Goal: Task Accomplishment & Management: Manage account settings

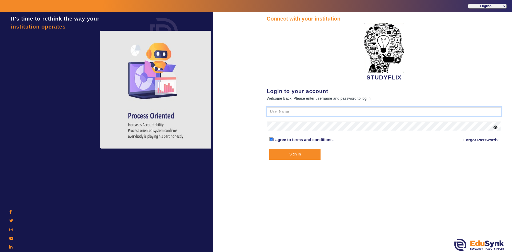
type input "6354922771"
click at [279, 154] on button "Sign In" at bounding box center [294, 154] width 51 height 11
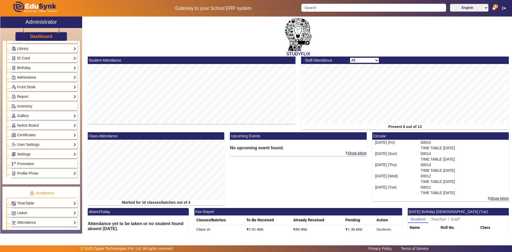
scroll to position [107, 0]
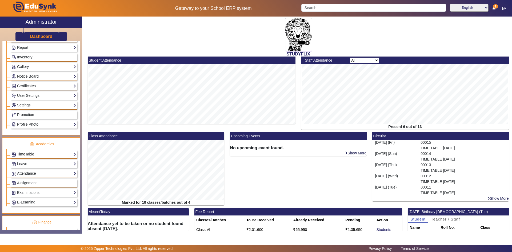
click at [26, 151] on link "TimeTable" at bounding box center [43, 154] width 65 height 6
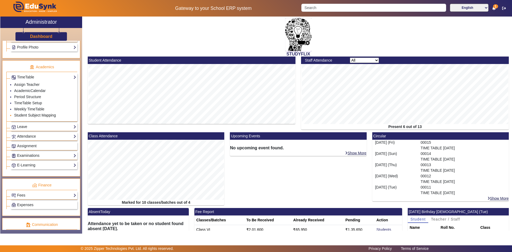
scroll to position [187, 0]
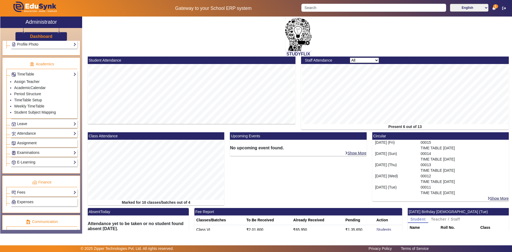
click at [25, 146] on link "Assignment" at bounding box center [43, 143] width 65 height 6
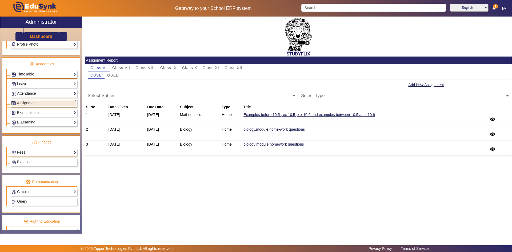
click at [20, 111] on link "Examinations" at bounding box center [43, 113] width 65 height 6
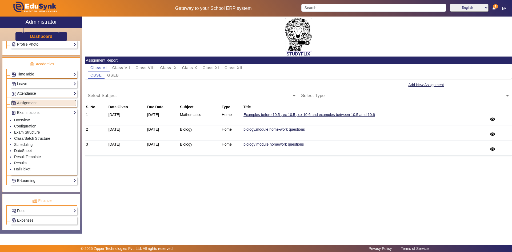
click at [20, 94] on link "Attendance" at bounding box center [43, 93] width 65 height 6
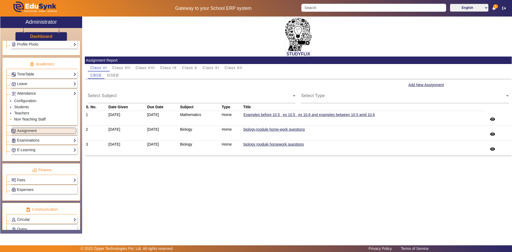
click at [19, 118] on link "Non Teaching Staff" at bounding box center [29, 119] width 31 height 4
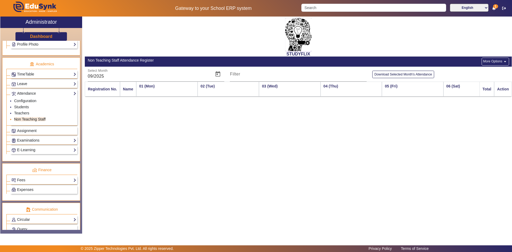
scroll to position [0, 507]
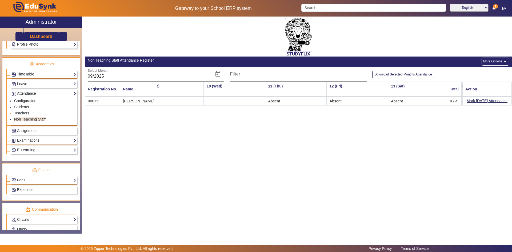
click at [22, 114] on link "Teachers" at bounding box center [21, 113] width 15 height 4
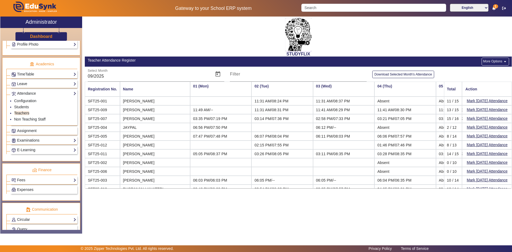
click at [321, 86] on th "03 (Wed)" at bounding box center [343, 89] width 61 height 15
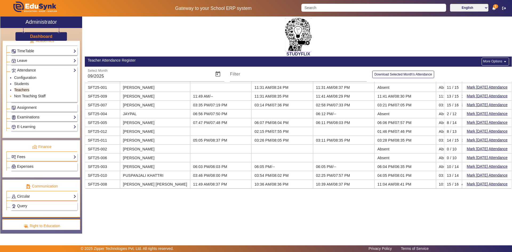
scroll to position [200, 0]
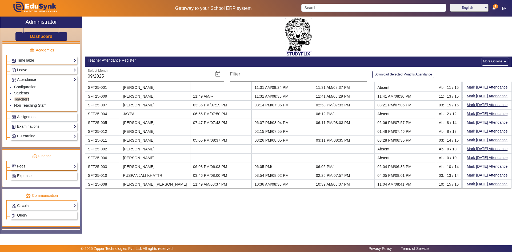
click at [29, 127] on link "Examinations" at bounding box center [43, 126] width 65 height 6
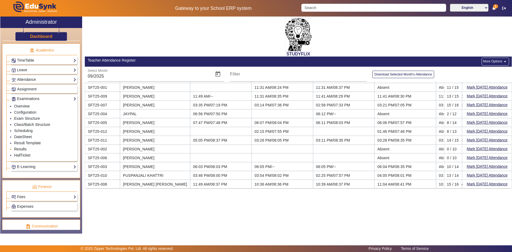
click at [22, 149] on link "Results" at bounding box center [20, 149] width 13 height 4
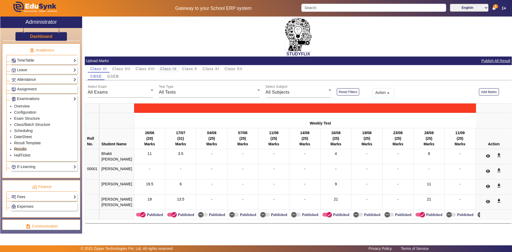
click at [166, 69] on span "Class IX" at bounding box center [168, 69] width 17 height 4
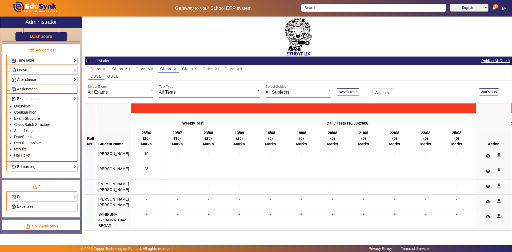
click at [131, 94] on div "All Exams" at bounding box center [119, 92] width 63 height 6
click at [109, 93] on div "All Exams" at bounding box center [119, 92] width 63 height 6
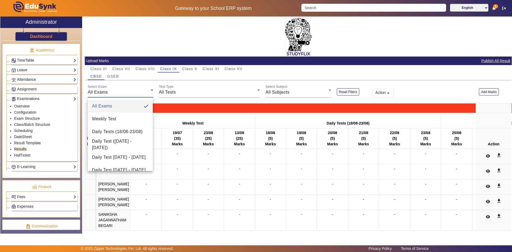
click at [111, 93] on body "Gateway to your School ERP system English हिंदी (Hindi) ಕನ್ನಡ (Kannada) தமிழ் (…" at bounding box center [256, 126] width 512 height 252
click at [108, 118] on span "Weekly Test" at bounding box center [104, 119] width 24 height 6
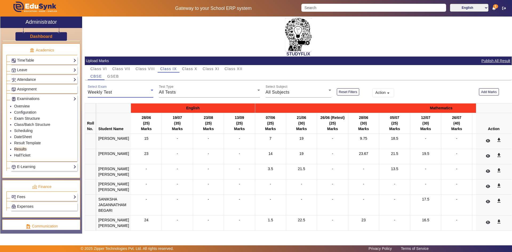
click at [21, 117] on link "Exam Structure" at bounding box center [27, 118] width 26 height 4
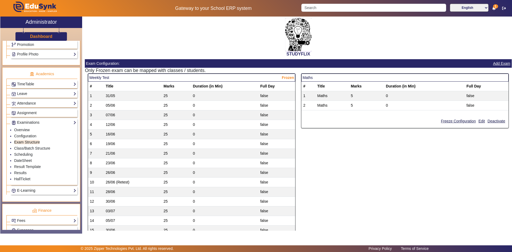
scroll to position [174, 0]
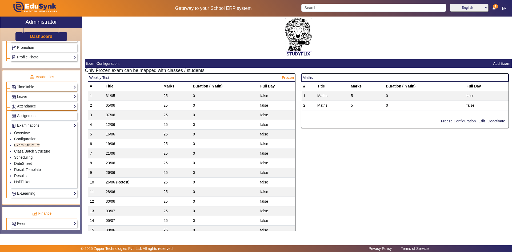
click at [17, 121] on div "Examinations Overview Configuration Exam Structure Class/Batch Structure Schedu…" at bounding box center [41, 154] width 71 height 68
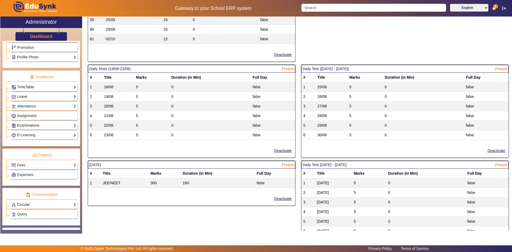
scroll to position [640, 0]
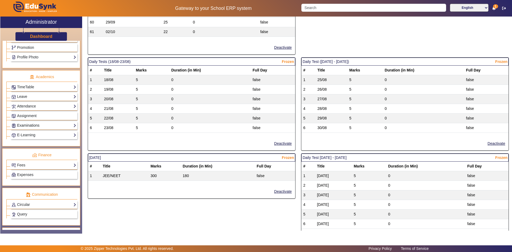
click at [31, 126] on link "Examinations" at bounding box center [43, 125] width 65 height 6
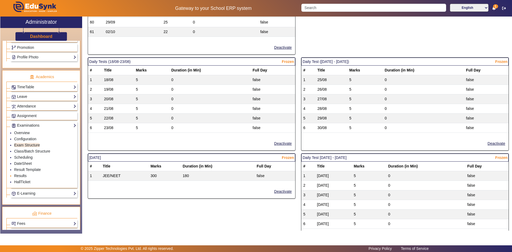
click at [20, 174] on link "Results" at bounding box center [20, 176] width 13 height 4
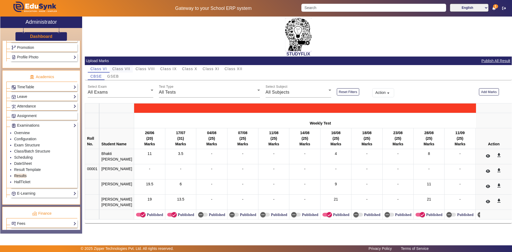
click at [121, 69] on span "Class VII" at bounding box center [121, 69] width 18 height 4
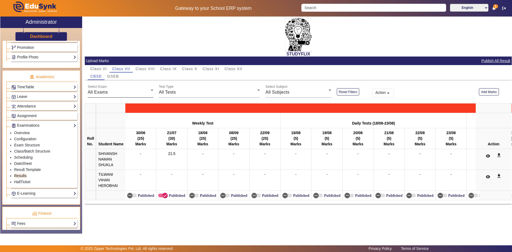
click at [105, 92] on span "All Exams" at bounding box center [98, 92] width 20 height 5
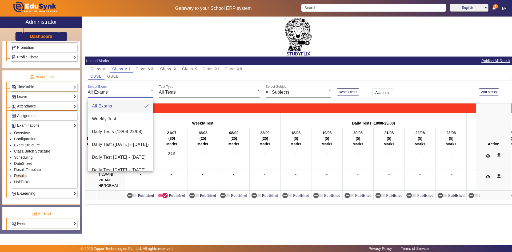
scroll to position [33, 0]
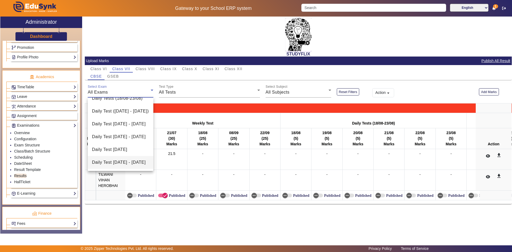
click at [109, 160] on span "Daily Test [DATE] - [DATE]" at bounding box center [119, 162] width 54 height 6
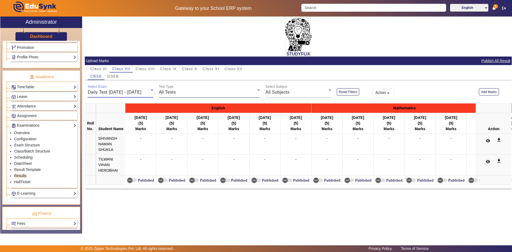
click at [178, 93] on div "All Tests" at bounding box center [208, 92] width 98 height 6
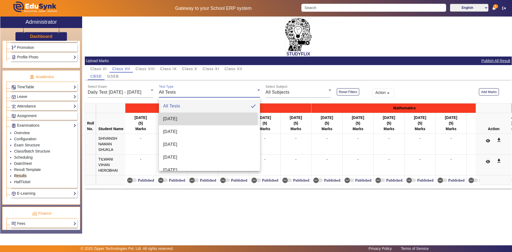
click at [175, 121] on span "[DATE]" at bounding box center [170, 119] width 14 height 6
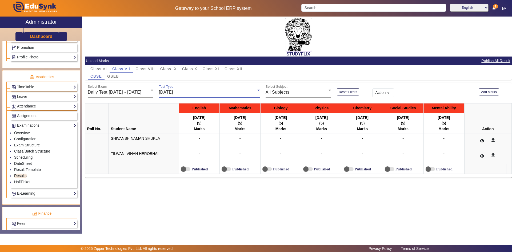
click at [210, 92] on div "[DATE]" at bounding box center [208, 92] width 98 height 6
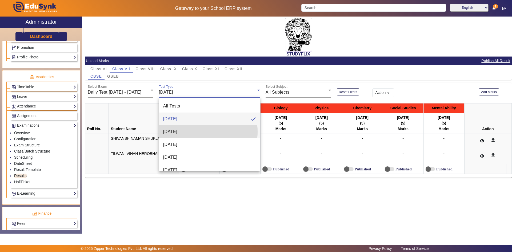
click at [191, 132] on mat-option "[DATE]" at bounding box center [209, 131] width 101 height 13
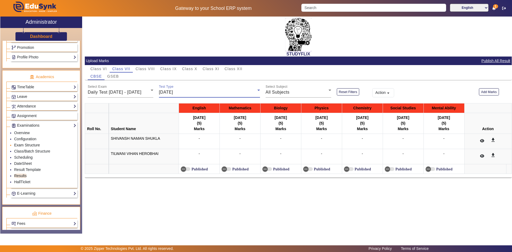
click at [26, 145] on link "Exam Structure" at bounding box center [27, 145] width 26 height 4
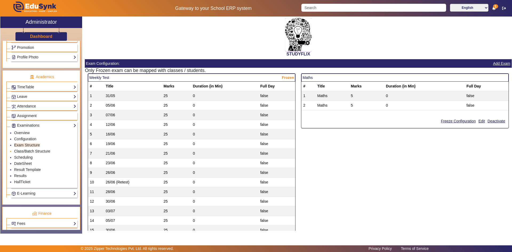
click at [27, 152] on link "Class/Batch Structure" at bounding box center [32, 151] width 36 height 4
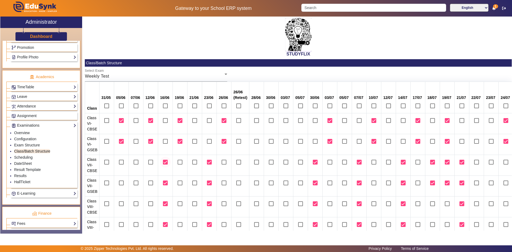
scroll to position [133, 0]
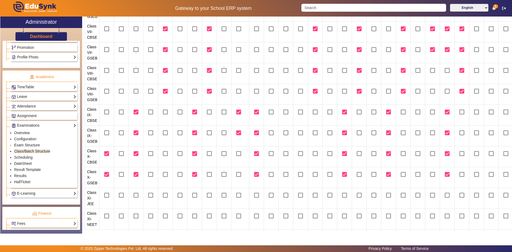
click at [27, 145] on link "Exam Structure" at bounding box center [27, 145] width 26 height 4
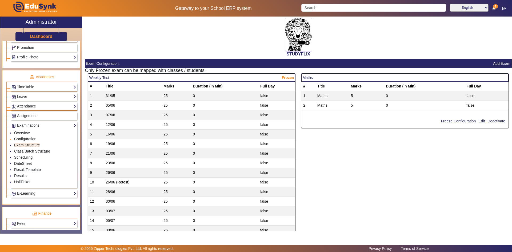
click at [24, 140] on link "Configuration" at bounding box center [25, 139] width 22 height 4
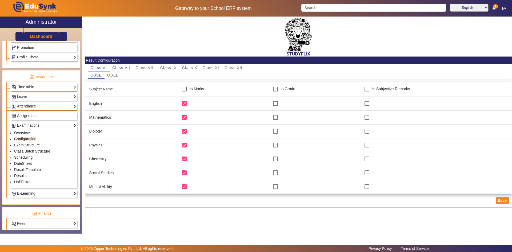
click at [22, 158] on link "Scheduling" at bounding box center [23, 157] width 18 height 4
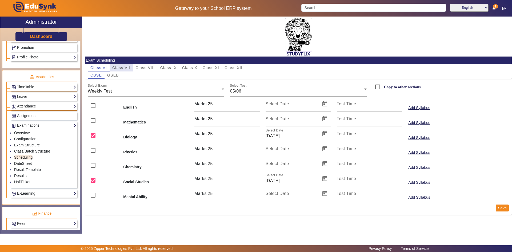
click at [119, 67] on span "Class VII" at bounding box center [121, 68] width 18 height 4
click at [118, 89] on div "Weekly Test" at bounding box center [155, 91] width 134 height 6
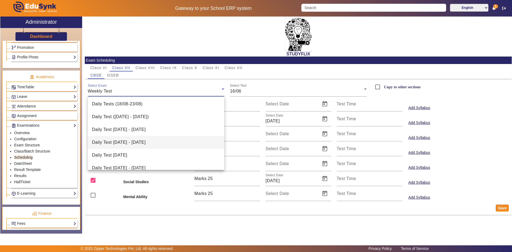
scroll to position [21, 0]
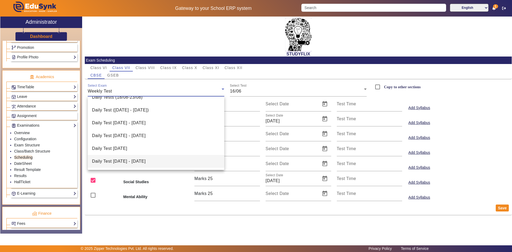
click at [107, 157] on mat-option "Daily Test [DATE] - [DATE]" at bounding box center [156, 161] width 137 height 13
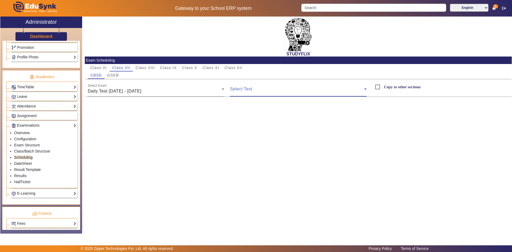
click at [242, 92] on span at bounding box center [297, 91] width 134 height 6
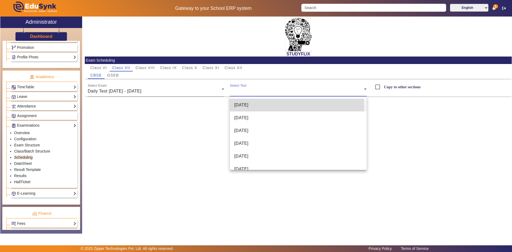
click at [248, 108] on span "[DATE]" at bounding box center [241, 105] width 14 height 6
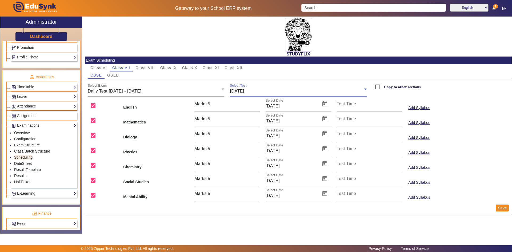
click at [244, 91] on span "[DATE]" at bounding box center [237, 91] width 14 height 5
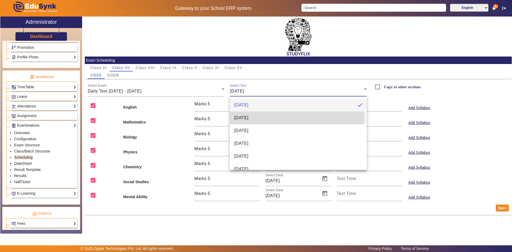
click at [243, 115] on span "[DATE]" at bounding box center [241, 118] width 14 height 6
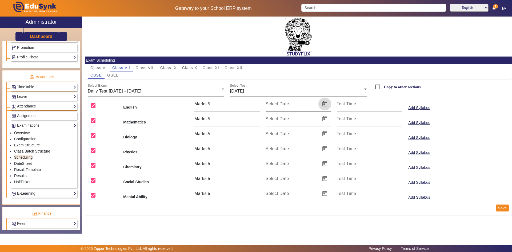
click at [323, 105] on span "Open calendar" at bounding box center [324, 104] width 13 height 13
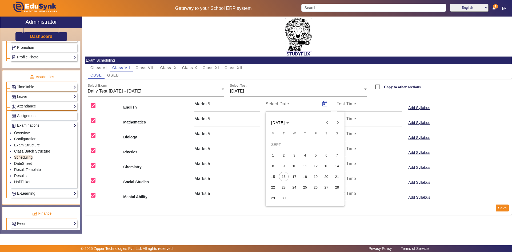
click at [294, 176] on span "17" at bounding box center [295, 177] width 10 height 10
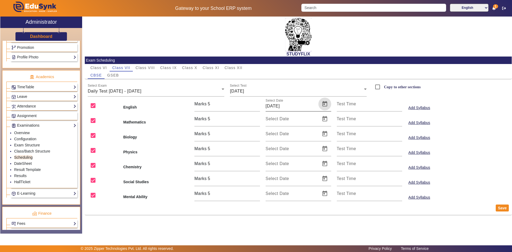
click at [325, 105] on span "Open calendar" at bounding box center [324, 104] width 13 height 13
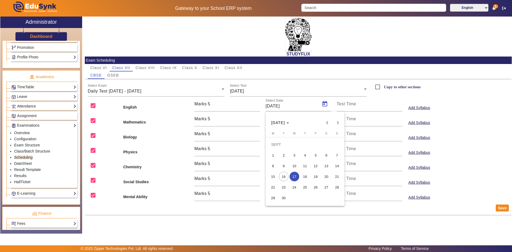
click at [281, 176] on span "16" at bounding box center [284, 177] width 10 height 10
type input "[DATE]"
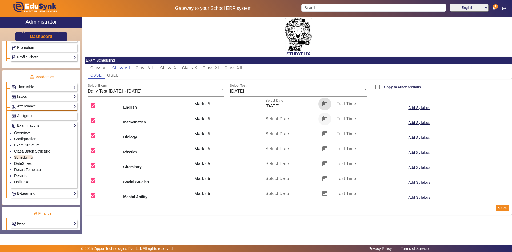
click at [323, 120] on span "Open calendar" at bounding box center [324, 119] width 13 height 13
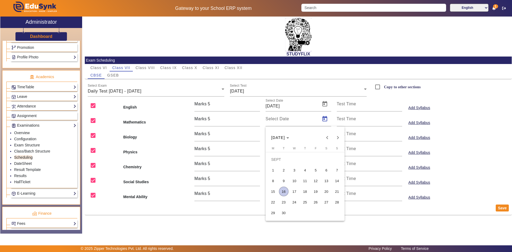
click at [284, 188] on span "16" at bounding box center [284, 192] width 10 height 10
type input "[DATE]"
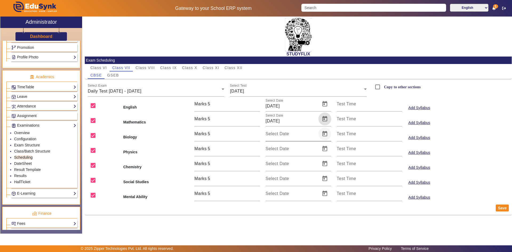
click at [322, 134] on span "Open calendar" at bounding box center [324, 133] width 13 height 13
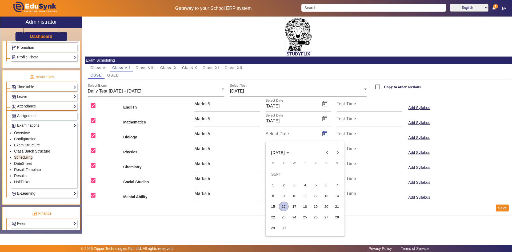
click at [283, 205] on span "16" at bounding box center [284, 207] width 10 height 10
type input "[DATE]"
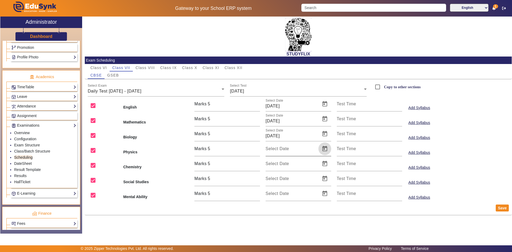
click at [324, 145] on span "Open calendar" at bounding box center [324, 148] width 13 height 13
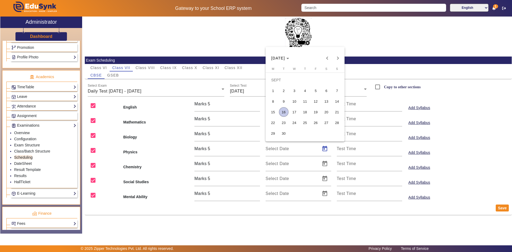
click at [284, 112] on span "16" at bounding box center [284, 112] width 10 height 10
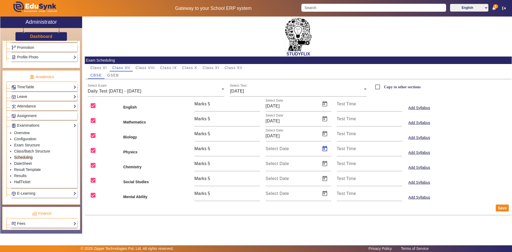
type input "[DATE]"
click at [326, 163] on span "Open calendar" at bounding box center [324, 163] width 13 height 13
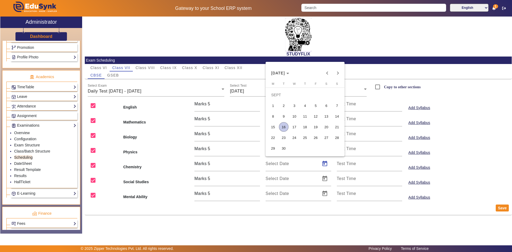
click at [280, 128] on span "16" at bounding box center [284, 127] width 10 height 10
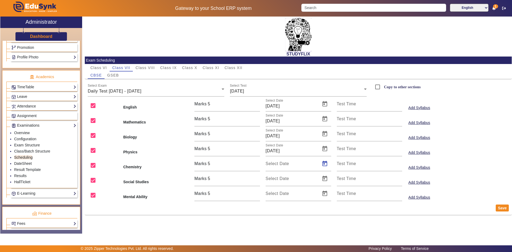
type input "[DATE]"
click at [325, 179] on span "Open calendar" at bounding box center [324, 178] width 13 height 13
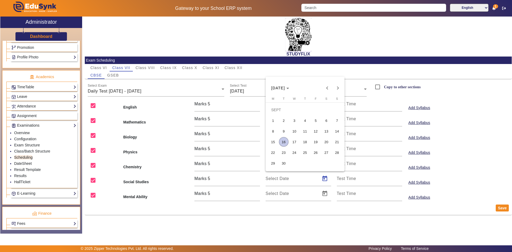
click at [284, 140] on span "16" at bounding box center [284, 142] width 10 height 10
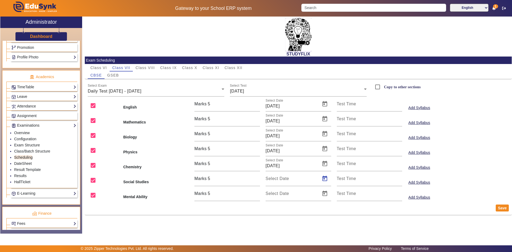
type input "[DATE]"
click at [325, 190] on span "Open calendar" at bounding box center [324, 193] width 13 height 13
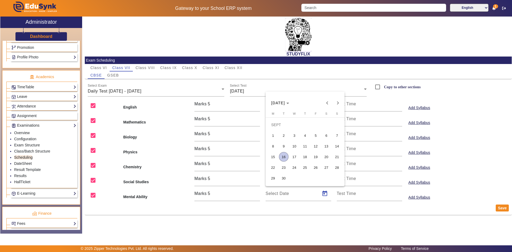
click at [284, 158] on span "16" at bounding box center [284, 157] width 10 height 10
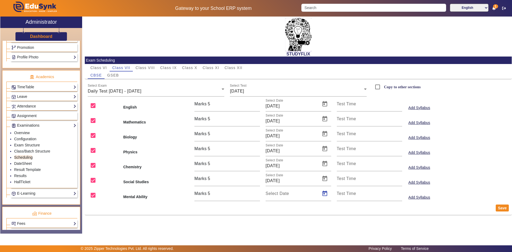
type input "[DATE]"
click at [18, 176] on link "Results" at bounding box center [20, 176] width 13 height 4
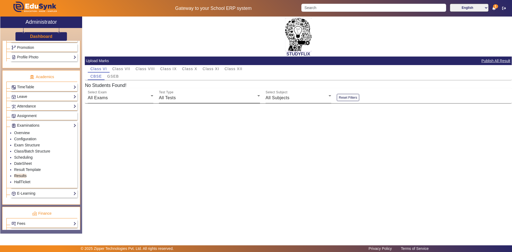
click at [167, 67] on span "Class IX" at bounding box center [168, 69] width 17 height 4
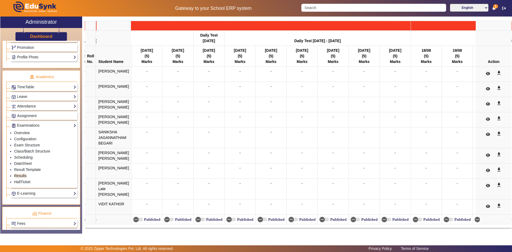
scroll to position [0, 5559]
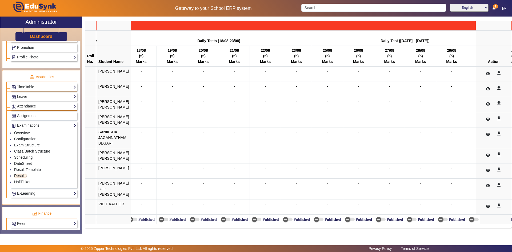
click at [87, 101] on td at bounding box center [90, 104] width 11 height 15
click at [215, 235] on div "X Administrator Dashboard Administration Institution Institution Details Sessio…" at bounding box center [255, 127] width 511 height 220
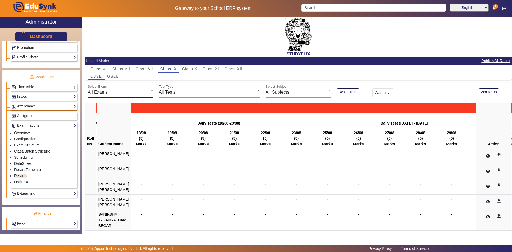
click at [113, 89] on div "All Exams" at bounding box center [119, 92] width 63 height 6
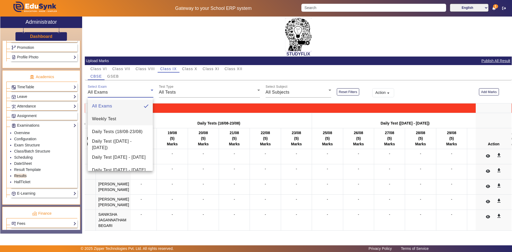
click at [105, 118] on span "Weekly Test" at bounding box center [104, 119] width 24 height 6
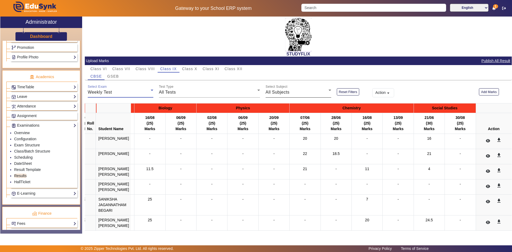
click at [283, 90] on span "All Subjects" at bounding box center [278, 92] width 24 height 5
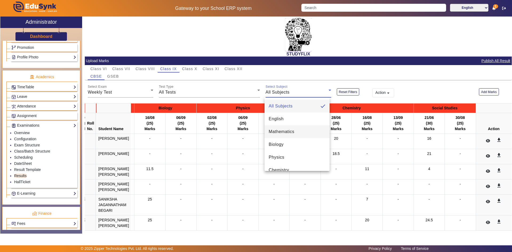
click at [274, 128] on mat-option "Mathematics" at bounding box center [296, 131] width 65 height 13
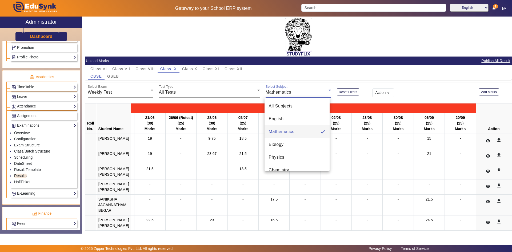
scroll to position [0, 27]
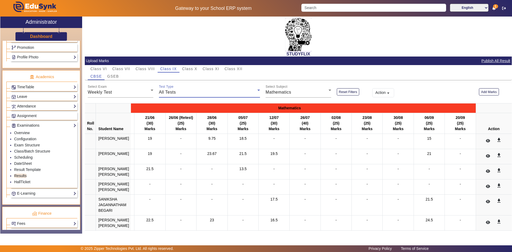
click at [175, 93] on span "All Tests" at bounding box center [167, 92] width 17 height 5
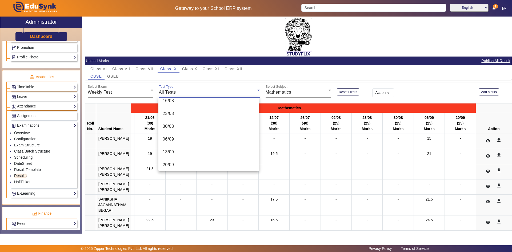
scroll to position [136, 0]
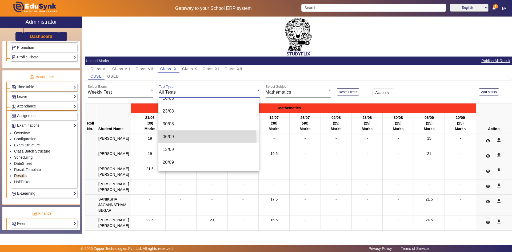
click at [174, 139] on mat-option "06/09" at bounding box center [208, 136] width 101 height 13
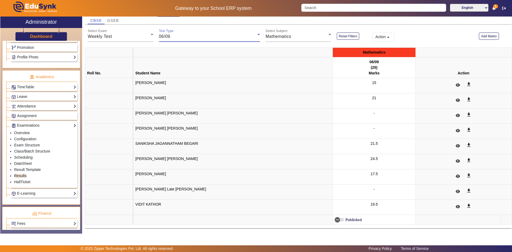
scroll to position [56, 0]
click at [335, 221] on icon "button" at bounding box center [337, 219] width 5 height 5
click at [445, 169] on td "get_app" at bounding box center [463, 176] width 96 height 15
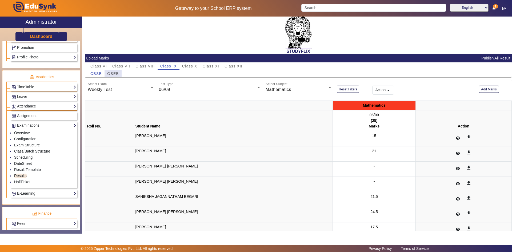
click at [116, 72] on span "GSEB" at bounding box center [113, 74] width 12 height 4
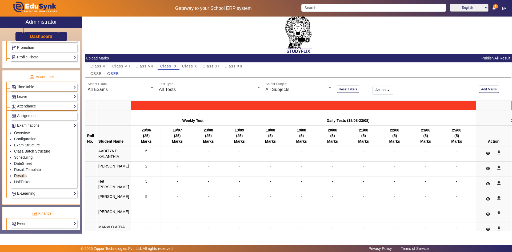
click at [109, 87] on div "All Exams" at bounding box center [119, 89] width 63 height 6
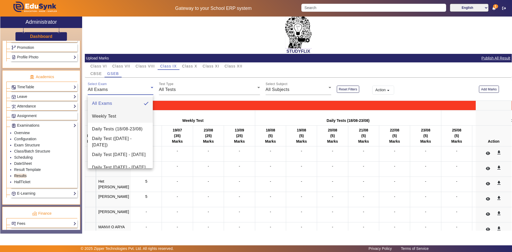
click at [103, 116] on span "Weekly Test" at bounding box center [104, 116] width 24 height 6
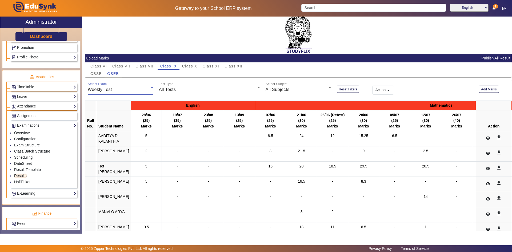
click at [172, 91] on span "All Tests" at bounding box center [167, 89] width 17 height 5
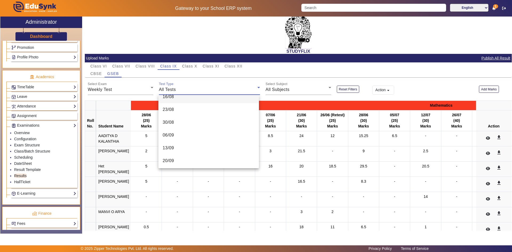
scroll to position [136, 0]
click at [172, 135] on span "06/09" at bounding box center [168, 134] width 11 height 6
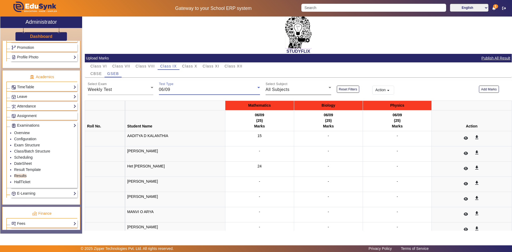
click at [279, 92] on div "All Subjects" at bounding box center [297, 89] width 63 height 6
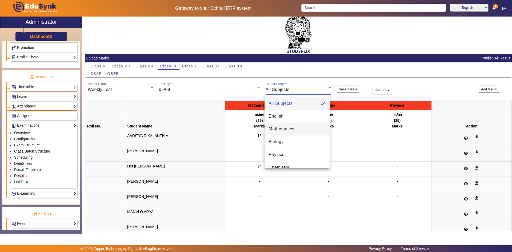
click at [276, 131] on span "Mathematics" at bounding box center [282, 129] width 26 height 6
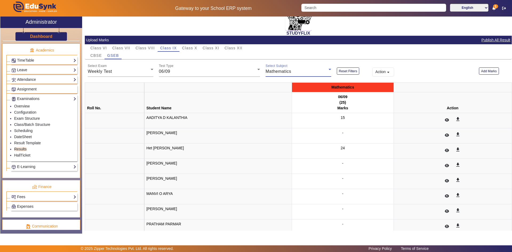
scroll to position [0, 0]
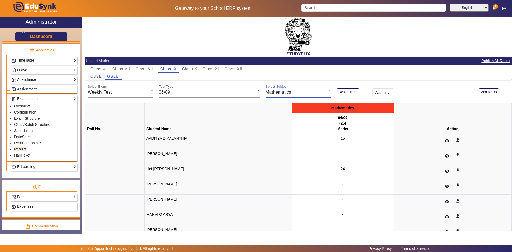
click at [98, 79] on span "CBSE" at bounding box center [95, 76] width 11 height 7
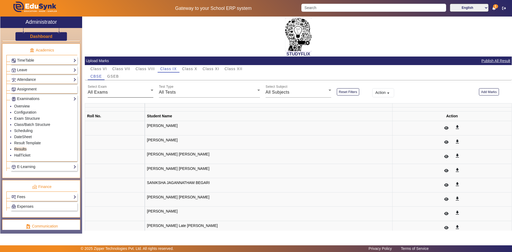
click at [126, 94] on div "All Exams" at bounding box center [119, 92] width 63 height 6
click at [110, 92] on div "All Exams" at bounding box center [119, 92] width 63 height 6
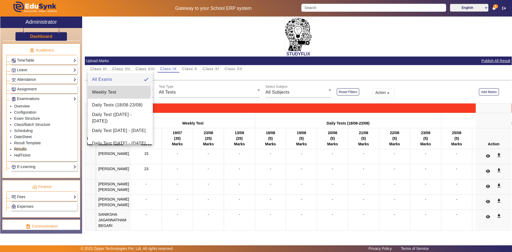
click at [108, 92] on span "Weekly Test" at bounding box center [104, 92] width 24 height 6
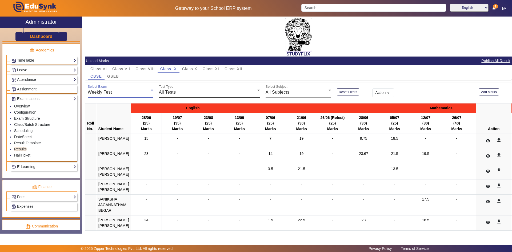
scroll to position [27, 0]
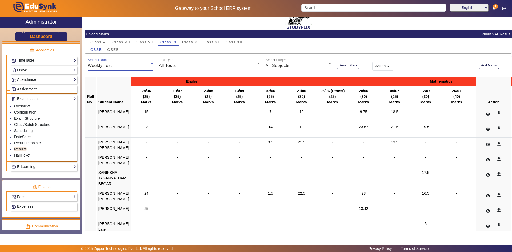
click at [180, 66] on div "All Tests" at bounding box center [208, 65] width 98 height 6
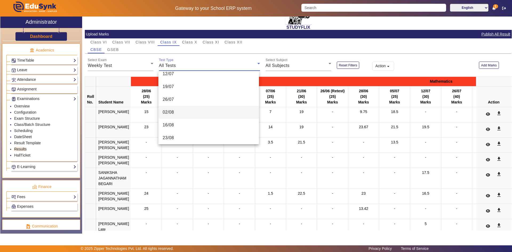
scroll to position [109, 0]
click at [178, 109] on mat-option "23/08" at bounding box center [208, 111] width 101 height 13
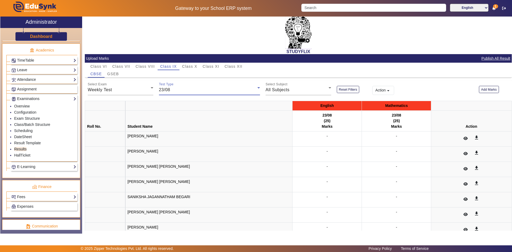
scroll to position [0, 0]
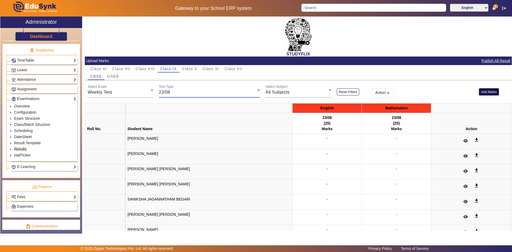
click at [493, 91] on button "Add Marks" at bounding box center [489, 91] width 20 height 7
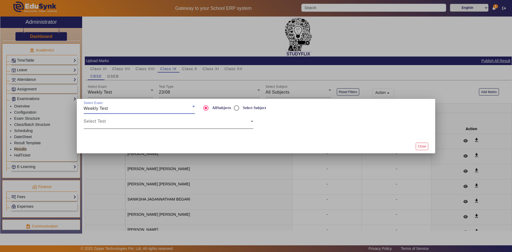
click at [127, 124] on span at bounding box center [167, 123] width 167 height 6
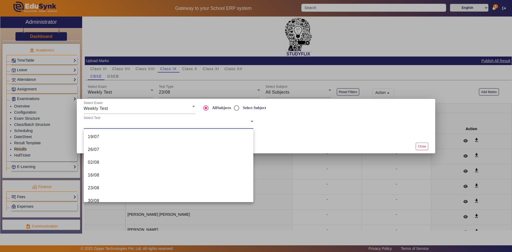
scroll to position [80, 0]
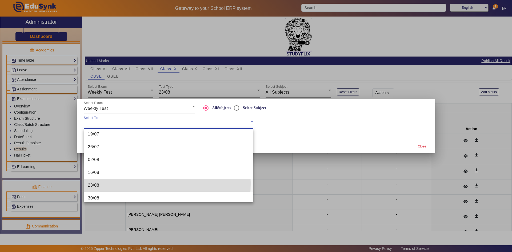
click at [113, 184] on mat-option "23/08" at bounding box center [169, 185] width 170 height 13
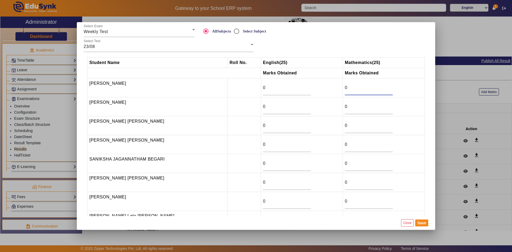
drag, startPoint x: 343, startPoint y: 87, endPoint x: 338, endPoint y: 90, distance: 5.6
click at [343, 90] on td "0" at bounding box center [384, 87] width 82 height 19
type input "5"
click at [345, 105] on input "0" at bounding box center [369, 106] width 48 height 6
drag, startPoint x: 343, startPoint y: 107, endPoint x: 333, endPoint y: 107, distance: 9.9
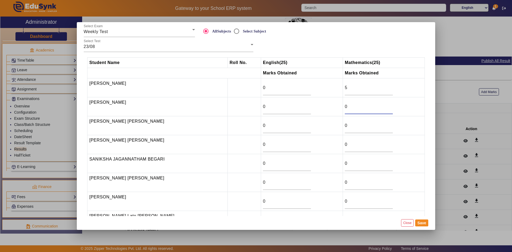
click at [333, 107] on tr "[PERSON_NAME] 0 0" at bounding box center [255, 106] width 337 height 19
type input "16.5"
click at [345, 124] on input "0" at bounding box center [369, 125] width 48 height 6
drag, startPoint x: 341, startPoint y: 127, endPoint x: 334, endPoint y: 128, distance: 7.0
click at [334, 128] on tr "[PERSON_NAME] [PERSON_NAME] 0 0" at bounding box center [255, 125] width 337 height 19
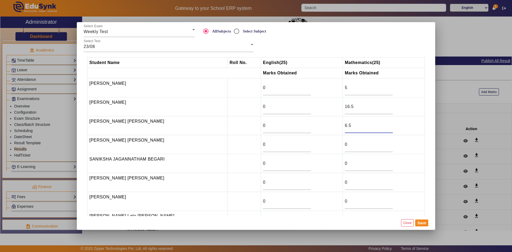
type input "6.5"
drag, startPoint x: 337, startPoint y: 147, endPoint x: 331, endPoint y: 148, distance: 6.2
click at [331, 148] on tr "[PERSON_NAME] [PERSON_NAME] 0 0" at bounding box center [255, 144] width 337 height 19
drag, startPoint x: 344, startPoint y: 163, endPoint x: 336, endPoint y: 164, distance: 7.3
click at [336, 164] on tr "SANIKSHA [PERSON_NAME] 0 0" at bounding box center [255, 163] width 337 height 19
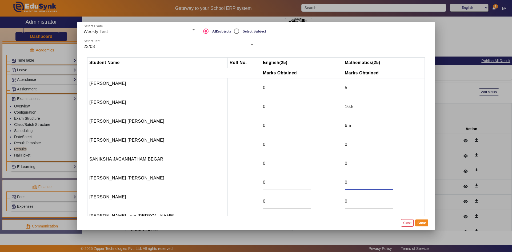
drag, startPoint x: 347, startPoint y: 182, endPoint x: 334, endPoint y: 182, distance: 12.8
click at [334, 182] on tr "[PERSON_NAME] [PERSON_NAME] 0 0" at bounding box center [255, 182] width 337 height 19
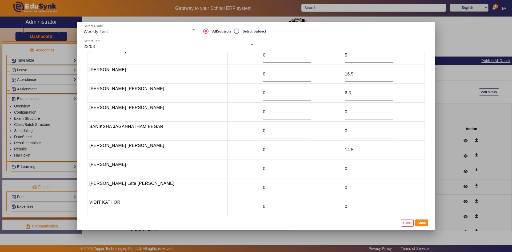
scroll to position [38, 0]
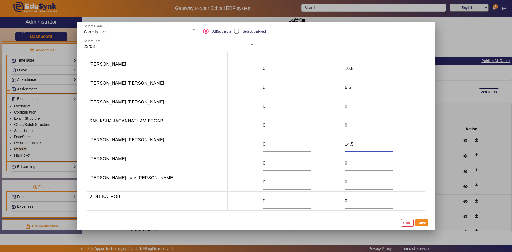
type input "14.5"
click at [343, 166] on td "0" at bounding box center [384, 163] width 82 height 19
drag, startPoint x: 342, startPoint y: 180, endPoint x: 334, endPoint y: 183, distance: 7.8
click at [334, 183] on tr "[PERSON_NAME] Late [PERSON_NAME] 0 0" at bounding box center [255, 182] width 337 height 19
type input "10.5"
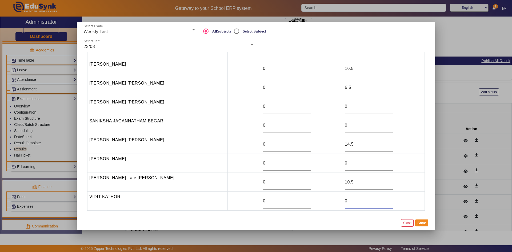
drag, startPoint x: 344, startPoint y: 198, endPoint x: 335, endPoint y: 200, distance: 9.1
click at [335, 200] on tr "[PERSON_NAME] KATHOR 0 0" at bounding box center [255, 201] width 337 height 19
type input "8.5"
click at [421, 222] on button "Save" at bounding box center [421, 222] width 13 height 7
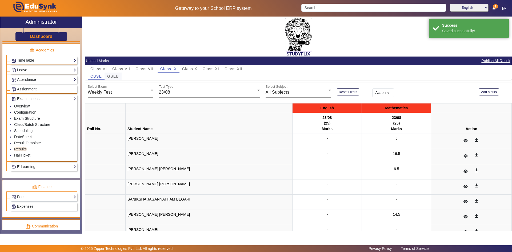
click at [118, 78] on span "GSEB" at bounding box center [113, 76] width 12 height 4
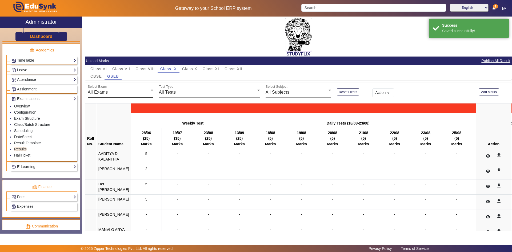
click at [120, 92] on div "All Exams" at bounding box center [119, 92] width 63 height 6
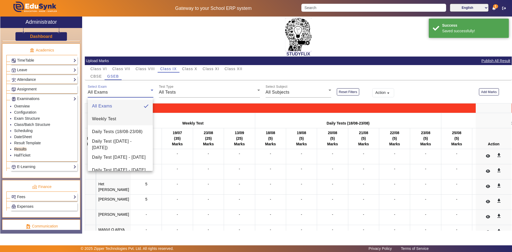
click at [110, 119] on span "Weekly Test" at bounding box center [104, 119] width 24 height 6
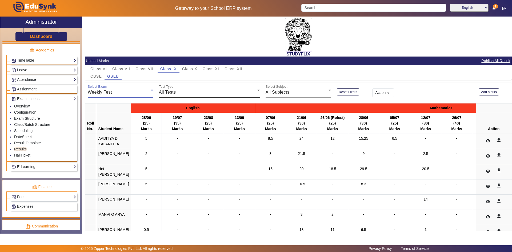
click at [175, 93] on span "All Tests" at bounding box center [167, 92] width 17 height 5
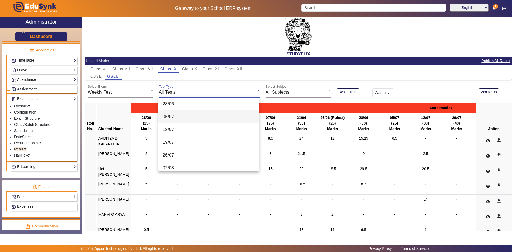
scroll to position [80, 0]
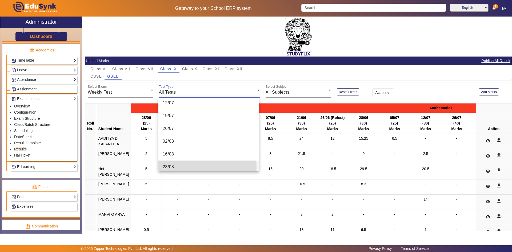
click at [170, 167] on span "23/08" at bounding box center [168, 167] width 11 height 6
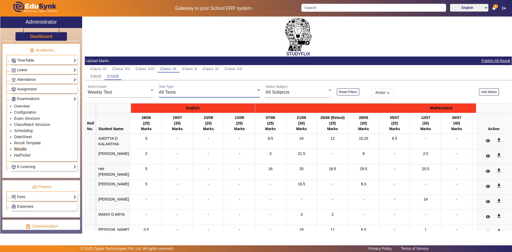
scroll to position [82, 0]
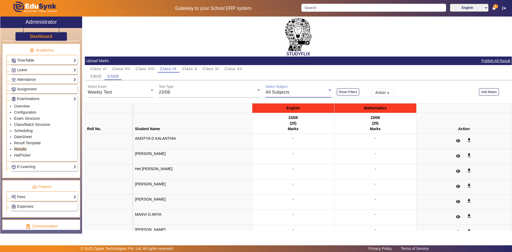
click at [306, 94] on div "All Subjects" at bounding box center [297, 92] width 63 height 6
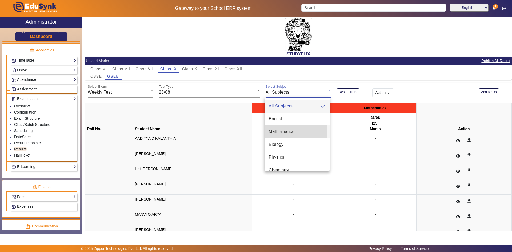
click at [281, 131] on span "Mathematics" at bounding box center [282, 131] width 26 height 6
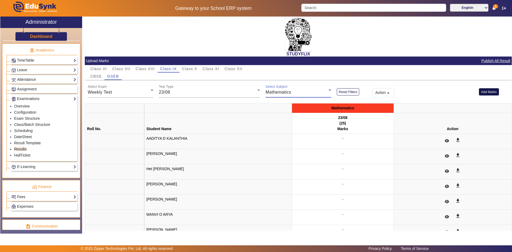
click at [484, 91] on button "Add Marks" at bounding box center [489, 91] width 20 height 7
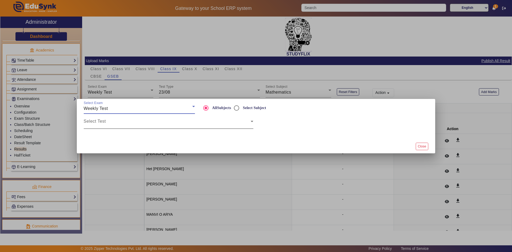
click at [118, 122] on span at bounding box center [167, 123] width 167 height 6
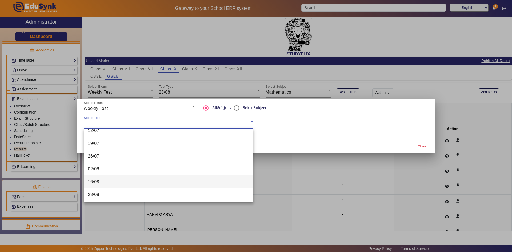
scroll to position [80, 0]
click at [100, 185] on mat-option "23/08" at bounding box center [169, 185] width 170 height 13
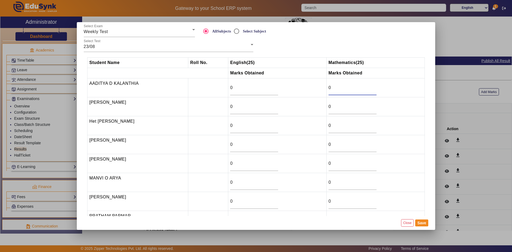
drag, startPoint x: 331, startPoint y: 90, endPoint x: 325, endPoint y: 90, distance: 5.9
click at [326, 90] on td "0" at bounding box center [375, 87] width 98 height 19
type input "17.5"
drag, startPoint x: 335, startPoint y: 105, endPoint x: 324, endPoint y: 107, distance: 11.1
click at [324, 107] on tr "[PERSON_NAME] 0 0" at bounding box center [255, 106] width 337 height 19
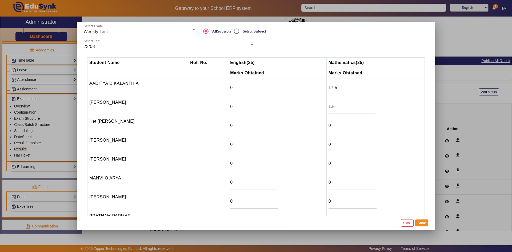
type input "1.5"
drag, startPoint x: 330, startPoint y: 126, endPoint x: 323, endPoint y: 127, distance: 6.5
click at [323, 127] on tr "Het [PERSON_NAME] 0 0" at bounding box center [255, 125] width 337 height 19
type input "22"
drag, startPoint x: 331, startPoint y: 142, endPoint x: 326, endPoint y: 144, distance: 5.0
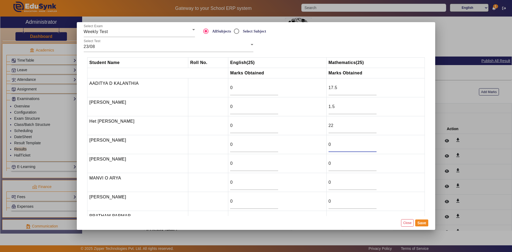
click at [326, 144] on td "0" at bounding box center [375, 144] width 98 height 19
type input "5"
drag, startPoint x: 331, startPoint y: 164, endPoint x: 324, endPoint y: 165, distance: 7.2
click at [324, 165] on tr "[PERSON_NAME] 0 0" at bounding box center [255, 163] width 337 height 19
type input "10"
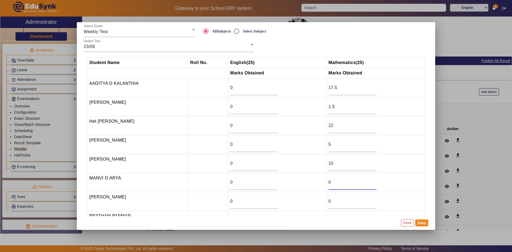
drag, startPoint x: 330, startPoint y: 180, endPoint x: 324, endPoint y: 182, distance: 6.6
click at [326, 182] on td "0" at bounding box center [375, 182] width 98 height 19
type input "0"
drag, startPoint x: 331, startPoint y: 199, endPoint x: 326, endPoint y: 201, distance: 5.1
click at [326, 201] on td "0" at bounding box center [375, 201] width 98 height 19
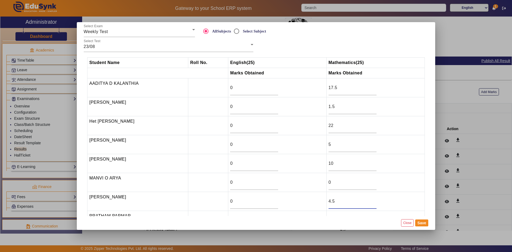
type input "4.5"
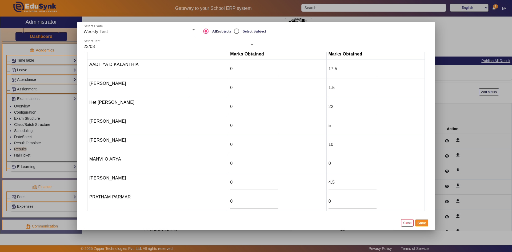
scroll to position [19, 0]
drag, startPoint x: 343, startPoint y: 203, endPoint x: 324, endPoint y: 204, distance: 19.2
click at [324, 204] on tr "[PERSON_NAME] 0 0" at bounding box center [255, 201] width 337 height 19
type input "4"
click at [424, 224] on button "Save" at bounding box center [421, 222] width 13 height 7
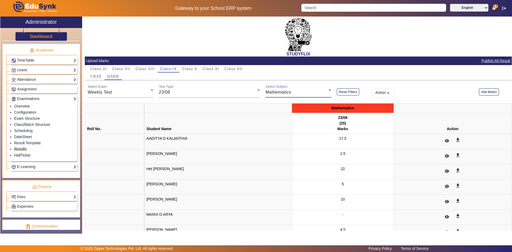
click at [279, 93] on span "Mathematics" at bounding box center [279, 92] width 26 height 5
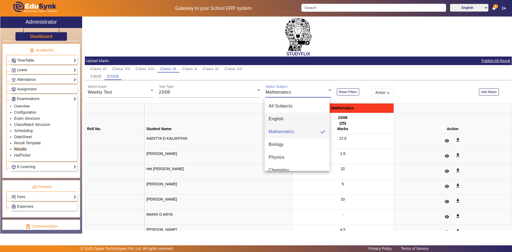
click at [281, 116] on span "English" at bounding box center [276, 119] width 15 height 6
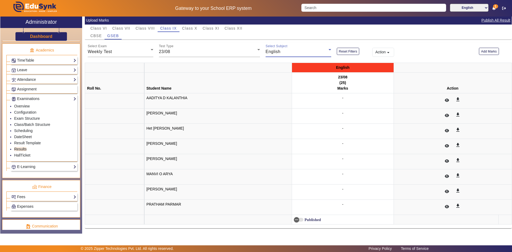
scroll to position [41, 0]
click at [484, 51] on button "Add Marks" at bounding box center [489, 50] width 20 height 7
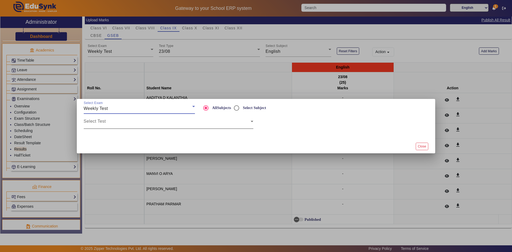
click at [145, 126] on span at bounding box center [167, 123] width 167 height 6
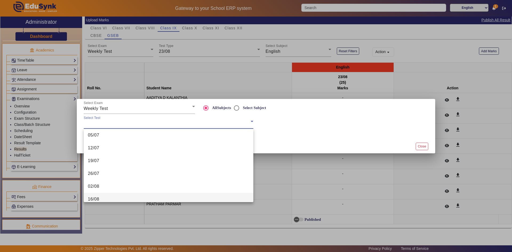
scroll to position [80, 0]
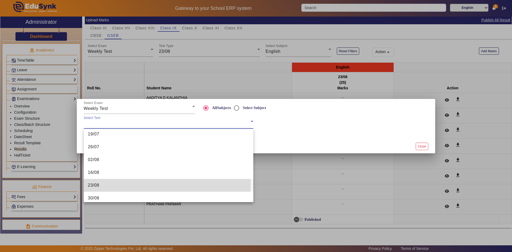
click at [105, 185] on mat-option "23/08" at bounding box center [169, 185] width 170 height 13
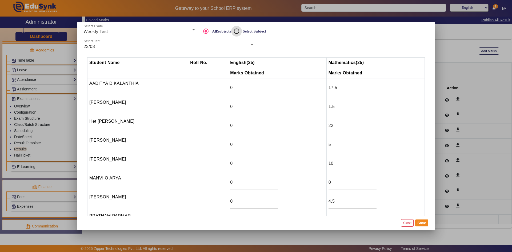
click at [238, 31] on input "Select Subject" at bounding box center [236, 31] width 11 height 11
radio input "true"
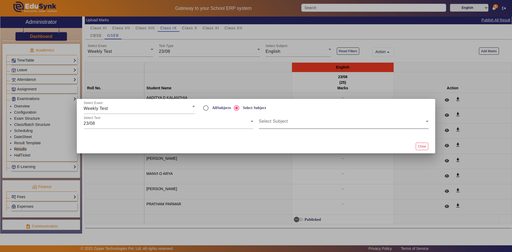
click at [262, 122] on span at bounding box center [342, 123] width 167 height 6
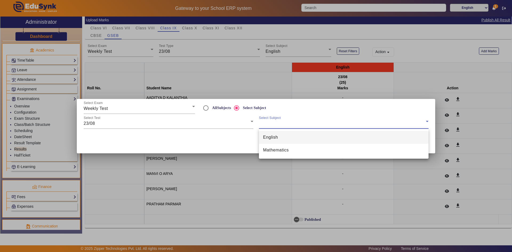
click at [268, 140] on span "English" at bounding box center [270, 137] width 15 height 6
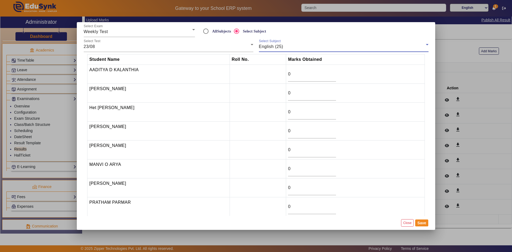
scroll to position [0, 0]
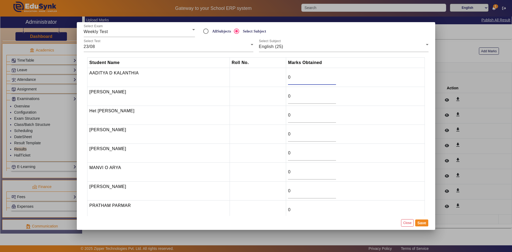
drag, startPoint x: 295, startPoint y: 77, endPoint x: 287, endPoint y: 79, distance: 8.4
click at [288, 79] on input "0" at bounding box center [312, 77] width 48 height 6
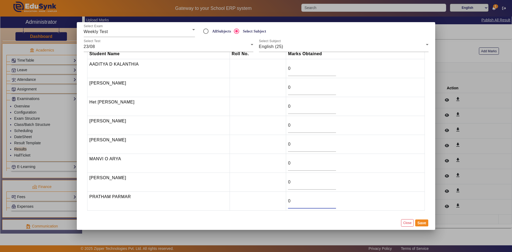
drag, startPoint x: 291, startPoint y: 200, endPoint x: 281, endPoint y: 201, distance: 10.5
click at [281, 201] on tr "PRATHAM PARMAR 0" at bounding box center [255, 201] width 337 height 19
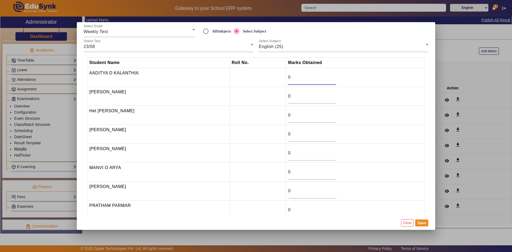
drag, startPoint x: 291, startPoint y: 79, endPoint x: 286, endPoint y: 79, distance: 5.4
click at [286, 79] on td "0" at bounding box center [355, 77] width 139 height 19
type input "10.5"
drag, startPoint x: 288, startPoint y: 95, endPoint x: 284, endPoint y: 97, distance: 3.8
click at [286, 97] on td "0" at bounding box center [355, 96] width 139 height 19
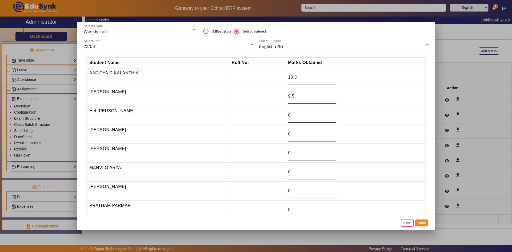
type input "9.5"
drag, startPoint x: 291, startPoint y: 118, endPoint x: 280, endPoint y: 120, distance: 11.1
click at [280, 120] on tr "Het [PERSON_NAME] 0" at bounding box center [255, 115] width 337 height 19
type input "15"
drag, startPoint x: 291, startPoint y: 132, endPoint x: 285, endPoint y: 132, distance: 6.7
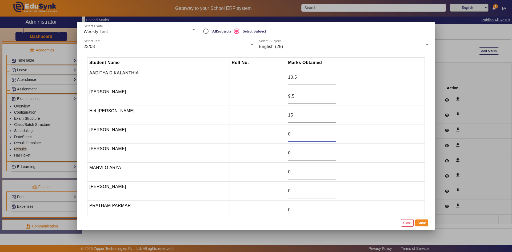
click at [286, 132] on td "0" at bounding box center [355, 134] width 139 height 19
type input ".5"
click at [295, 155] on input "0" at bounding box center [312, 153] width 48 height 6
drag, startPoint x: 292, startPoint y: 154, endPoint x: 280, endPoint y: 154, distance: 11.5
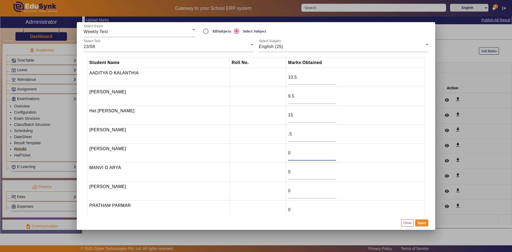
click at [280, 154] on tr "[PERSON_NAME] 0" at bounding box center [255, 153] width 337 height 19
type input "4"
drag, startPoint x: 295, startPoint y: 169, endPoint x: 286, endPoint y: 173, distance: 10.0
click at [286, 173] on td "0" at bounding box center [355, 172] width 139 height 19
drag, startPoint x: 291, startPoint y: 191, endPoint x: 285, endPoint y: 192, distance: 6.4
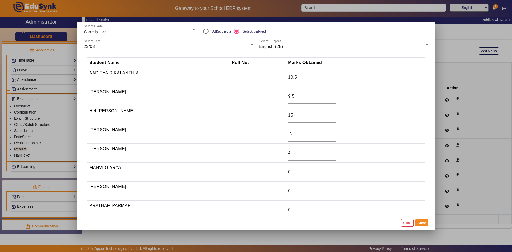
click at [286, 192] on td "0" at bounding box center [355, 191] width 139 height 19
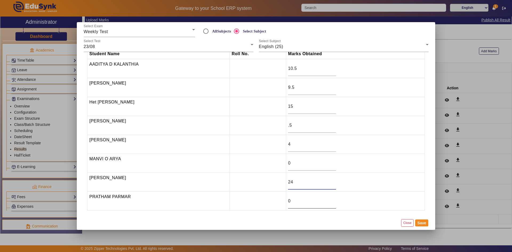
type input "24"
drag, startPoint x: 293, startPoint y: 200, endPoint x: 284, endPoint y: 203, distance: 9.6
click at [284, 203] on tr "PRATHAM PARMAR 0" at bounding box center [255, 201] width 337 height 19
click at [421, 223] on button "Save" at bounding box center [421, 222] width 13 height 7
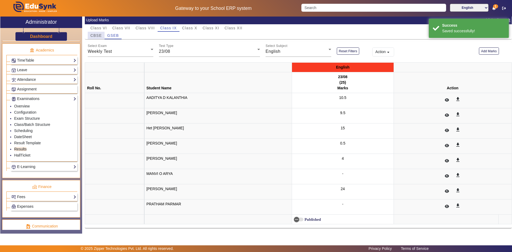
click at [97, 35] on span "CBSE" at bounding box center [95, 36] width 11 height 4
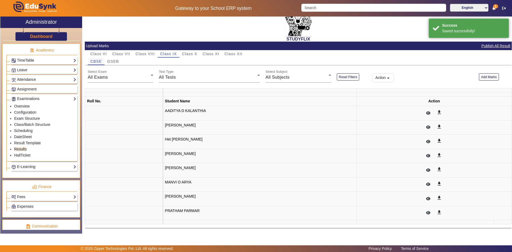
scroll to position [29, 0]
click at [163, 89] on th at bounding box center [260, 91] width 194 height 4
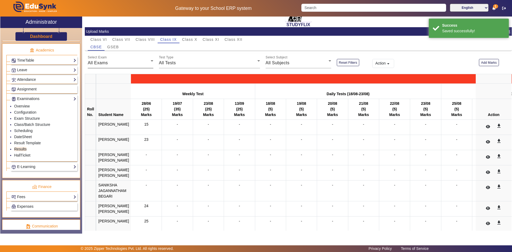
click at [99, 61] on span "All Exams" at bounding box center [98, 63] width 20 height 5
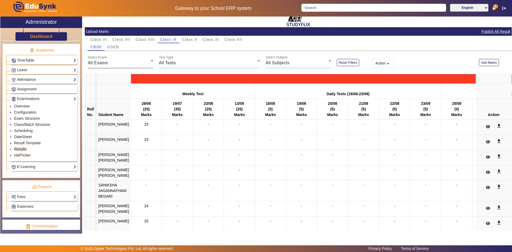
click at [97, 61] on span "All Exams" at bounding box center [98, 63] width 20 height 5
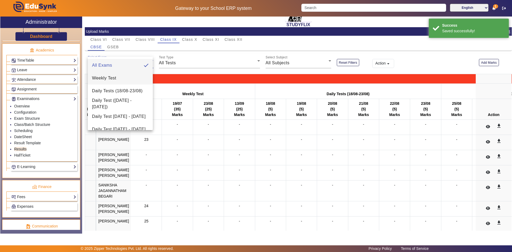
click at [105, 78] on span "Weekly Test" at bounding box center [104, 78] width 24 height 6
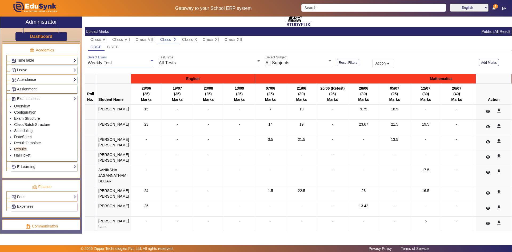
scroll to position [41, 0]
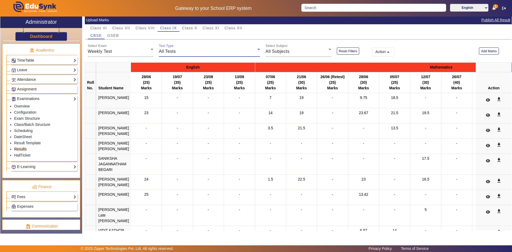
click at [175, 53] on div "All Tests" at bounding box center [208, 51] width 98 height 6
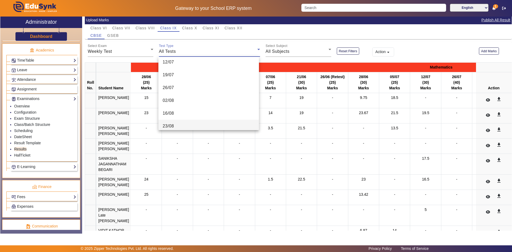
click at [181, 122] on mat-option "23/08" at bounding box center [208, 126] width 101 height 13
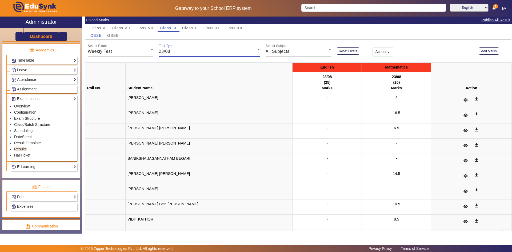
scroll to position [82, 0]
click at [306, 53] on div "All Subjects" at bounding box center [297, 51] width 63 height 6
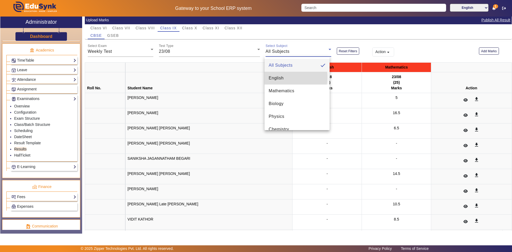
click at [277, 77] on span "English" at bounding box center [276, 78] width 15 height 6
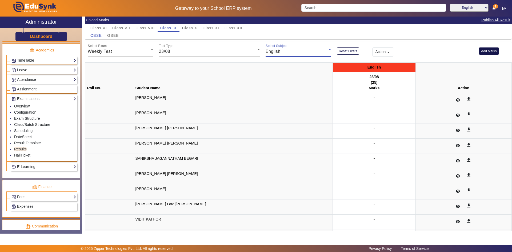
click at [481, 53] on button "Add Marks" at bounding box center [489, 50] width 20 height 7
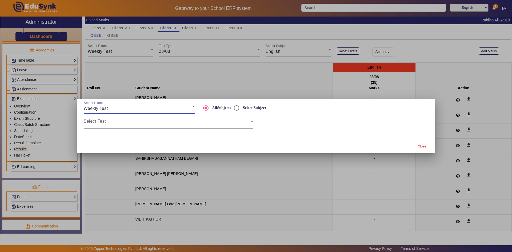
click at [135, 124] on span at bounding box center [167, 123] width 167 height 6
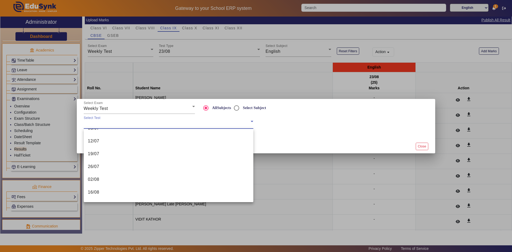
scroll to position [80, 0]
click at [109, 189] on mat-option "23/08" at bounding box center [169, 185] width 170 height 13
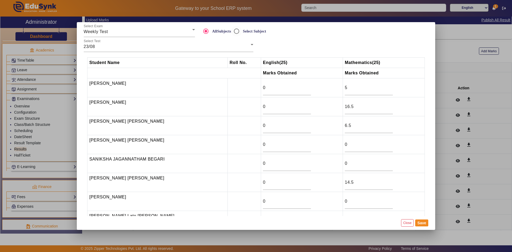
click at [253, 32] on label "Select Subject" at bounding box center [254, 31] width 24 height 5
click at [242, 32] on input "Select Subject" at bounding box center [236, 31] width 11 height 11
radio input "true"
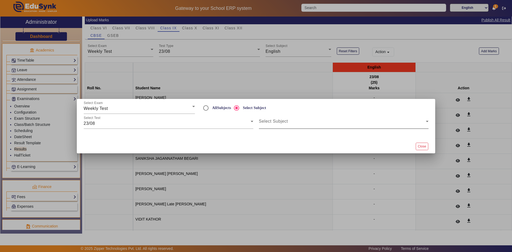
click at [264, 123] on span at bounding box center [342, 123] width 167 height 6
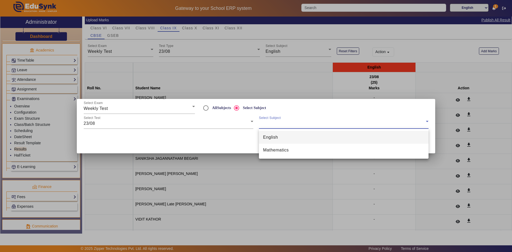
click at [266, 136] on span "English" at bounding box center [270, 137] width 15 height 6
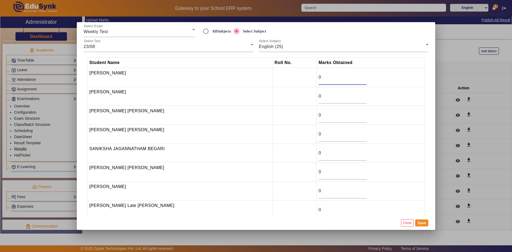
drag, startPoint x: 315, startPoint y: 76, endPoint x: 302, endPoint y: 78, distance: 12.6
click at [302, 78] on tr "[PERSON_NAME] 0" at bounding box center [255, 77] width 337 height 19
type input "15"
click at [321, 97] on input "0" at bounding box center [343, 96] width 48 height 6
drag, startPoint x: 320, startPoint y: 97, endPoint x: 307, endPoint y: 98, distance: 12.3
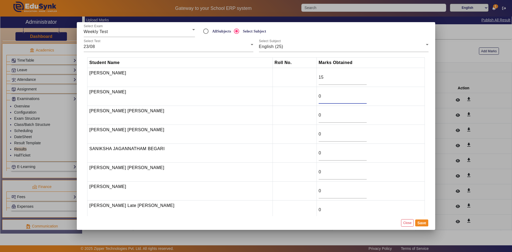
click at [307, 98] on tr "[PERSON_NAME] 0" at bounding box center [255, 96] width 337 height 19
type input "14.5"
drag, startPoint x: 315, startPoint y: 115, endPoint x: 304, endPoint y: 118, distance: 12.2
click at [304, 118] on tr "[PERSON_NAME] [PERSON_NAME] 0" at bounding box center [255, 115] width 337 height 19
type input "11"
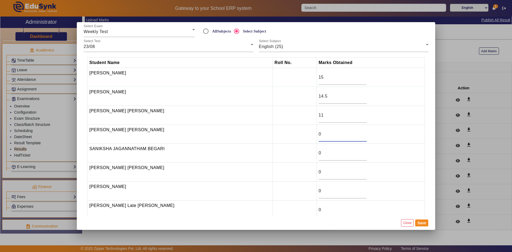
drag, startPoint x: 315, startPoint y: 134, endPoint x: 311, endPoint y: 134, distance: 4.0
click at [319, 134] on input "0" at bounding box center [343, 134] width 48 height 6
drag, startPoint x: 313, startPoint y: 152, endPoint x: 307, endPoint y: 154, distance: 5.8
click at [307, 154] on tr "SANIKSHA JAGANNATHAM BEGARI 0" at bounding box center [255, 153] width 337 height 19
type input "18.5"
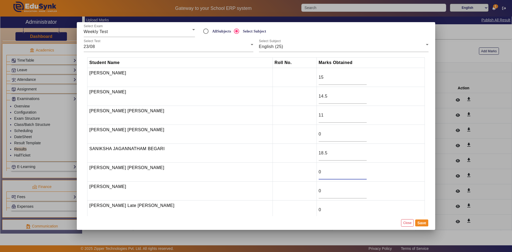
drag, startPoint x: 330, startPoint y: 175, endPoint x: 306, endPoint y: 172, distance: 23.6
click at [306, 172] on tr "[PERSON_NAME] [PERSON_NAME] 0" at bounding box center [255, 172] width 337 height 19
drag, startPoint x: 313, startPoint y: 189, endPoint x: 308, endPoint y: 191, distance: 5.6
click at [316, 191] on td "0" at bounding box center [370, 191] width 108 height 19
type input "0"
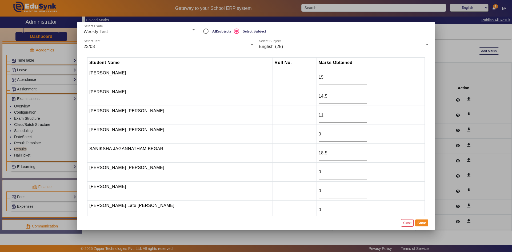
drag, startPoint x: 315, startPoint y: 208, endPoint x: 303, endPoint y: 210, distance: 11.6
click at [303, 210] on tr "[PERSON_NAME] Late [PERSON_NAME] 0" at bounding box center [255, 209] width 337 height 19
type input "10"
click at [424, 224] on button "Save" at bounding box center [421, 222] width 13 height 7
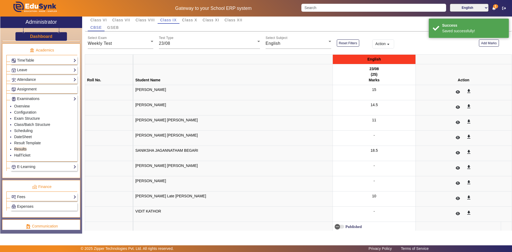
scroll to position [56, 0]
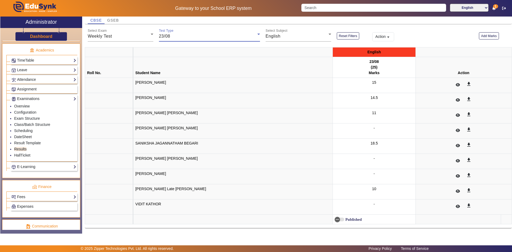
click at [164, 37] on span "23/08" at bounding box center [164, 36] width 11 height 5
click at [179, 93] on mat-option "16/08" at bounding box center [208, 95] width 101 height 13
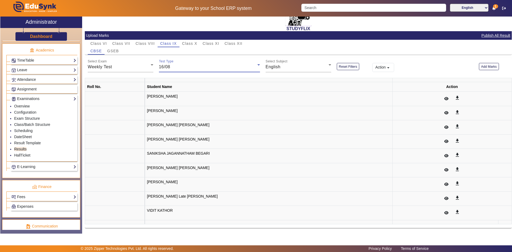
scroll to position [25, 0]
click at [274, 64] on div "English" at bounding box center [297, 67] width 63 height 6
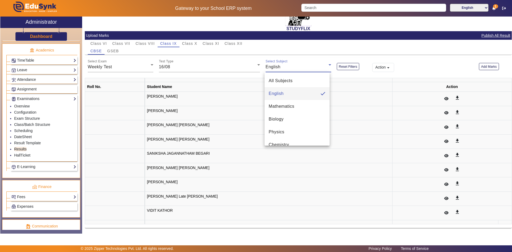
click at [273, 65] on div at bounding box center [256, 126] width 512 height 252
click at [273, 65] on span "English" at bounding box center [273, 67] width 15 height 5
click at [274, 79] on span "All Subjects" at bounding box center [281, 81] width 24 height 6
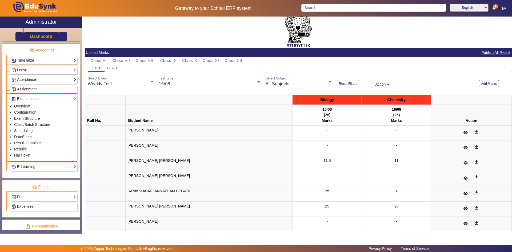
scroll to position [3, 0]
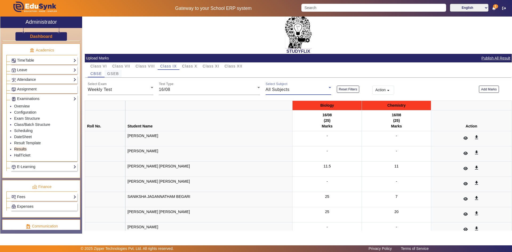
click at [113, 74] on span "GSEB" at bounding box center [113, 74] width 12 height 4
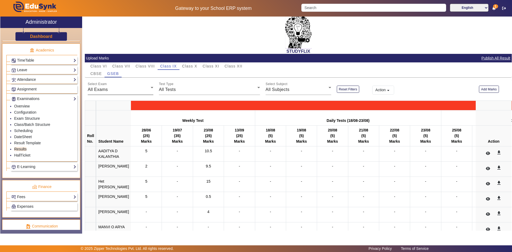
click at [125, 86] on div "Select Exam All Exams" at bounding box center [121, 87] width 66 height 15
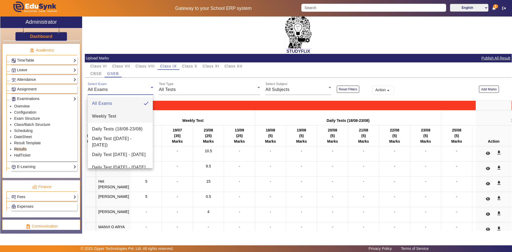
click at [108, 114] on span "Weekly Test" at bounding box center [104, 116] width 24 height 6
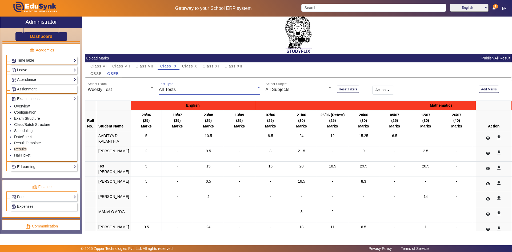
click at [177, 90] on div "All Tests" at bounding box center [208, 89] width 98 height 6
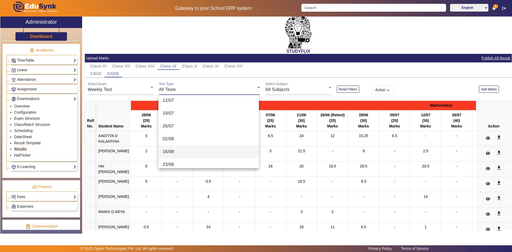
scroll to position [80, 0]
click at [176, 148] on mat-option "16/08" at bounding box center [208, 151] width 101 height 13
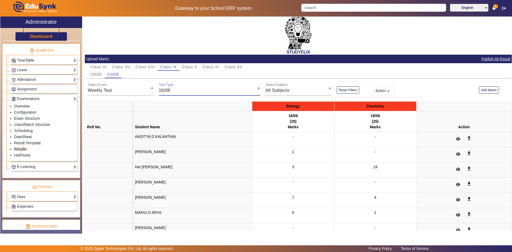
scroll to position [0, 0]
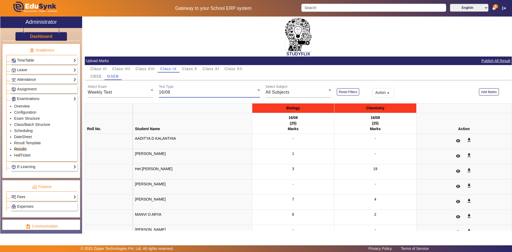
click at [203, 94] on div "16/08" at bounding box center [208, 92] width 98 height 6
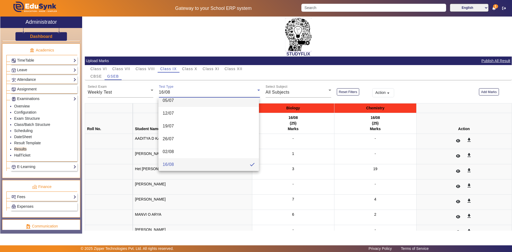
click at [194, 105] on mat-option "05/07" at bounding box center [208, 100] width 101 height 13
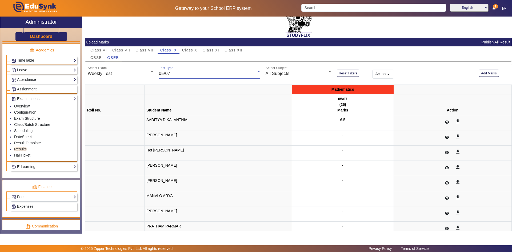
scroll to position [41, 0]
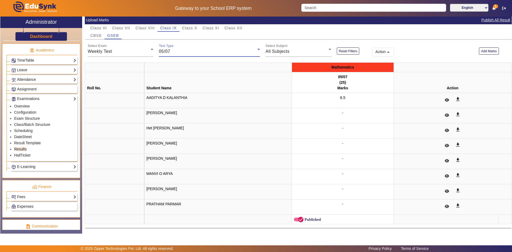
click at [179, 48] on div "05/07" at bounding box center [208, 51] width 98 height 6
click at [175, 106] on mat-option "30/08" at bounding box center [208, 106] width 101 height 13
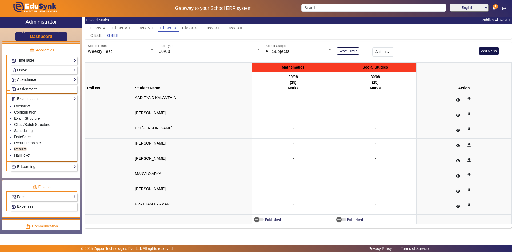
click at [484, 52] on button "Add Marks" at bounding box center [489, 50] width 20 height 7
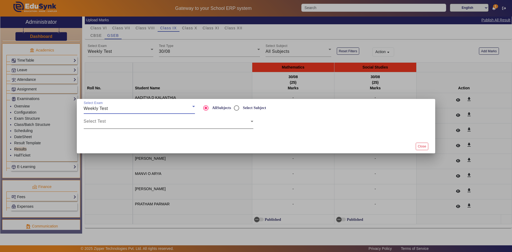
click at [197, 126] on span at bounding box center [167, 123] width 167 height 6
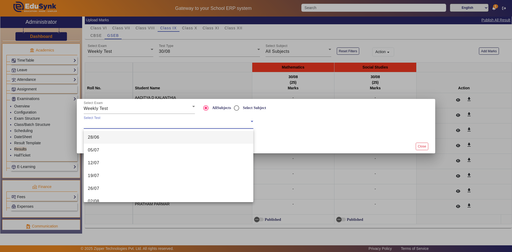
scroll to position [107, 0]
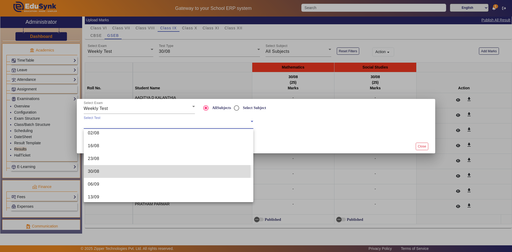
click at [110, 172] on mat-option "30/08" at bounding box center [169, 171] width 170 height 13
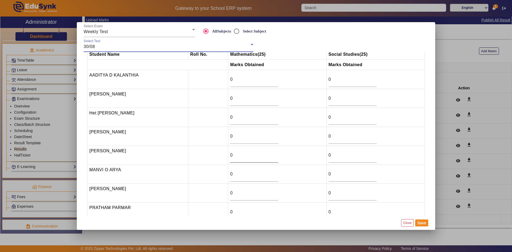
scroll to position [0, 0]
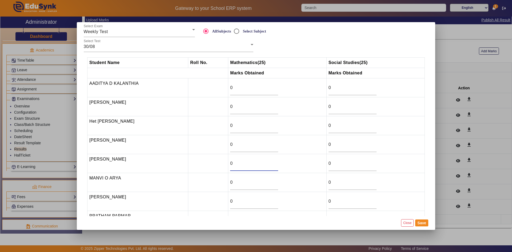
drag, startPoint x: 235, startPoint y: 163, endPoint x: 221, endPoint y: 164, distance: 13.9
click at [221, 164] on tr "[PERSON_NAME] 0 0" at bounding box center [255, 163] width 337 height 19
type input "9"
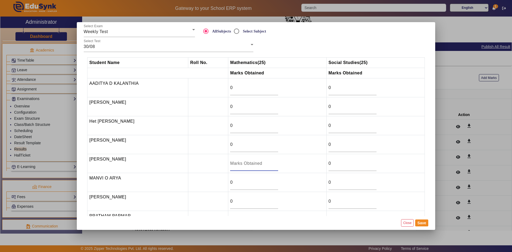
click at [237, 164] on input "number" at bounding box center [254, 163] width 48 height 6
click at [419, 221] on button "Save" at bounding box center [421, 222] width 13 height 7
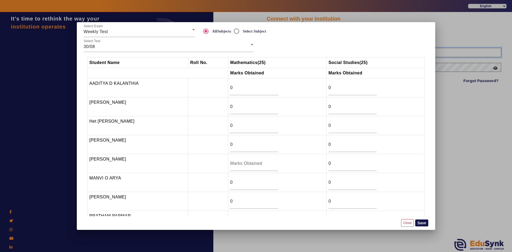
type input "6354922771"
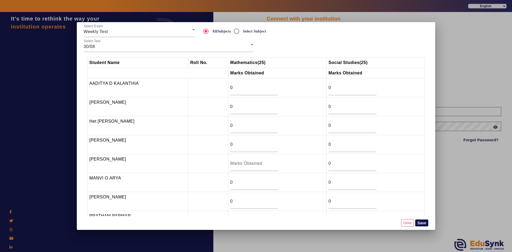
click at [420, 224] on button "Save" at bounding box center [421, 222] width 13 height 7
click at [468, 50] on div at bounding box center [256, 126] width 512 height 252
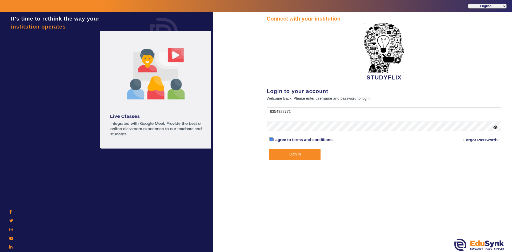
click at [307, 154] on button "Sign In" at bounding box center [294, 154] width 51 height 11
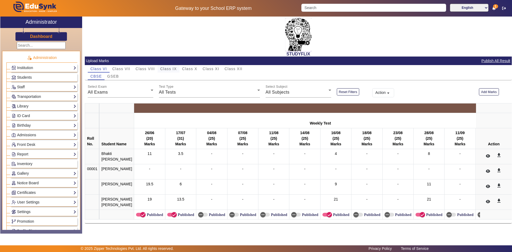
click at [168, 69] on span "Class IX" at bounding box center [168, 69] width 17 height 4
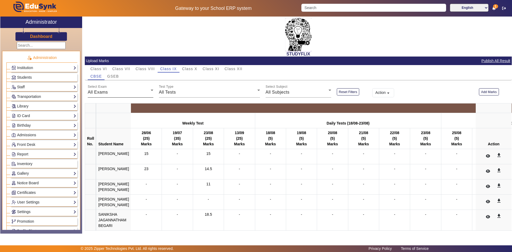
click at [122, 92] on div "All Exams" at bounding box center [119, 92] width 63 height 6
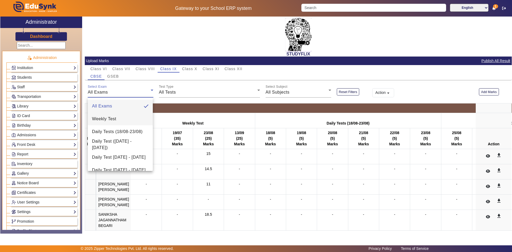
click at [107, 117] on span "Weekly Test" at bounding box center [104, 119] width 24 height 6
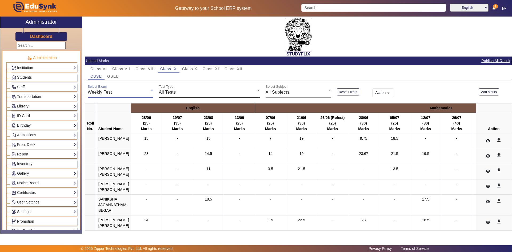
click at [176, 93] on div "All Tests" at bounding box center [208, 92] width 98 height 6
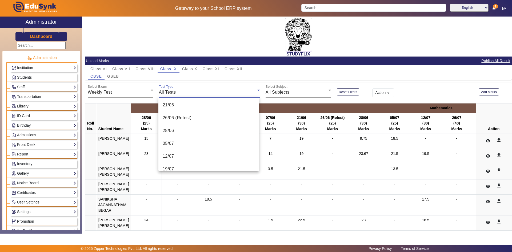
scroll to position [136, 0]
click at [181, 125] on mat-option "30/08" at bounding box center [208, 124] width 101 height 13
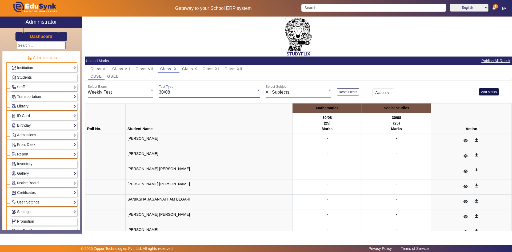
click at [480, 93] on button "Add Marks" at bounding box center [489, 91] width 20 height 7
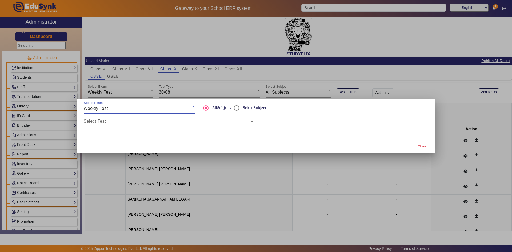
click at [138, 118] on div "Select Test" at bounding box center [169, 121] width 170 height 15
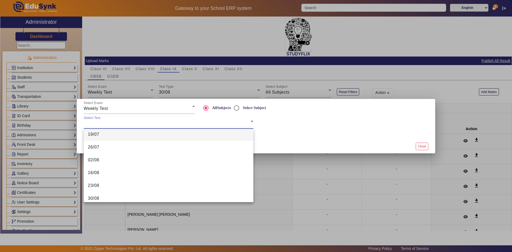
scroll to position [80, 0]
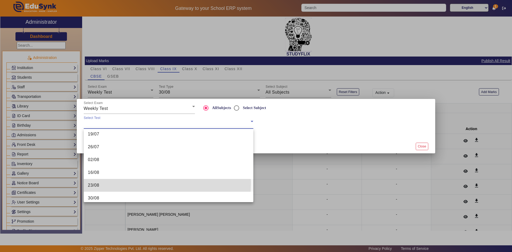
click at [117, 183] on mat-option "23/08" at bounding box center [169, 185] width 170 height 13
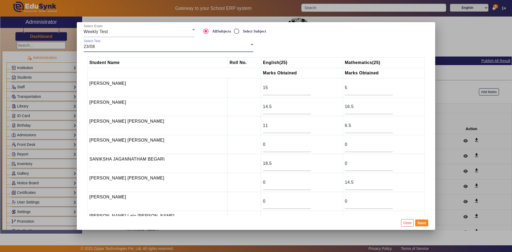
click at [115, 47] on div "23/08" at bounding box center [167, 46] width 167 height 6
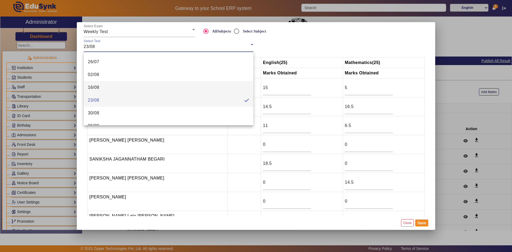
scroll to position [96, 0]
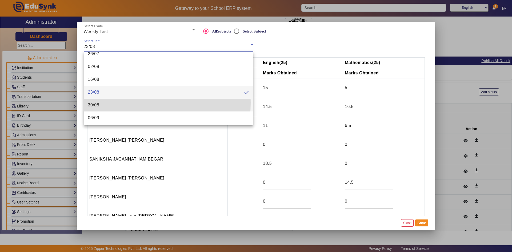
click at [97, 103] on span "30/08" at bounding box center [93, 105] width 11 height 6
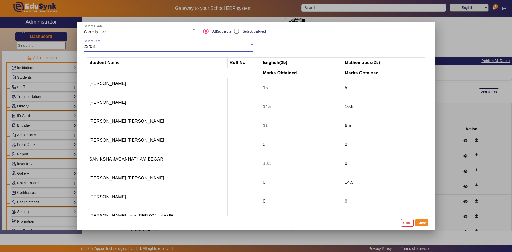
type input "0"
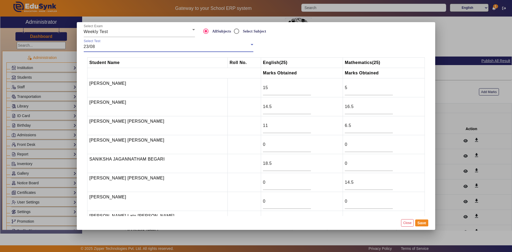
type input "0"
click at [263, 87] on input "0" at bounding box center [287, 88] width 48 height 6
type input "10"
click at [268, 109] on input "0" at bounding box center [287, 106] width 48 height 6
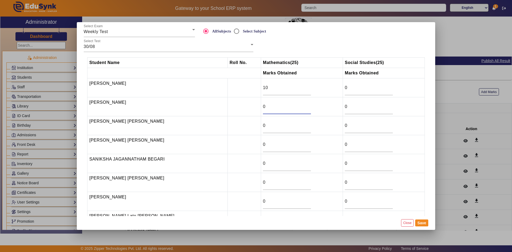
click at [268, 108] on input "0" at bounding box center [287, 106] width 48 height 6
drag, startPoint x: 263, startPoint y: 107, endPoint x: 246, endPoint y: 108, distance: 17.1
click at [246, 108] on tr "[PERSON_NAME] 9 0" at bounding box center [255, 106] width 337 height 19
type input "16.5"
click at [263, 127] on input "0" at bounding box center [287, 125] width 48 height 6
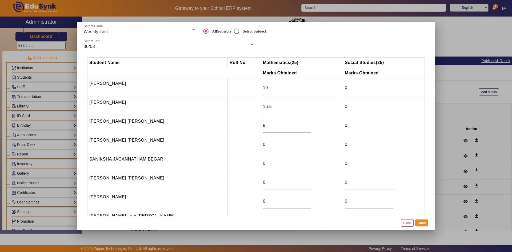
type input "9"
drag, startPoint x: 262, startPoint y: 144, endPoint x: 250, endPoint y: 145, distance: 12.3
click at [250, 145] on tr "[PERSON_NAME] [PERSON_NAME] 0 0" at bounding box center [255, 144] width 337 height 19
click at [263, 160] on div "0" at bounding box center [287, 163] width 48 height 15
drag, startPoint x: 259, startPoint y: 161, endPoint x: 250, endPoint y: 163, distance: 9.3
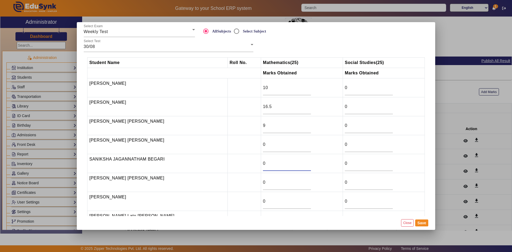
click at [250, 163] on tr "SANIKSHA [PERSON_NAME] 0 0" at bounding box center [255, 163] width 337 height 19
type input "15.5"
click at [263, 181] on input "0" at bounding box center [287, 182] width 48 height 6
type input "22"
click at [263, 199] on input "0" at bounding box center [287, 201] width 48 height 6
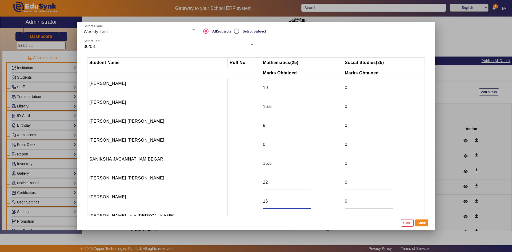
type input "16"
click at [427, 199] on div "Student Name Roll No. Mathematics (25) Social Studies (25) Marks Obtained Marks…" at bounding box center [256, 134] width 350 height 164
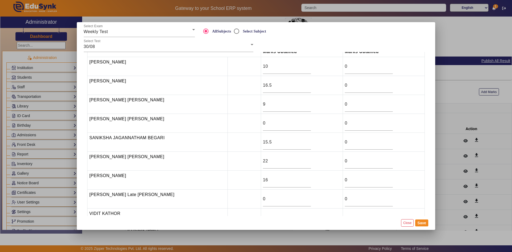
scroll to position [38, 0]
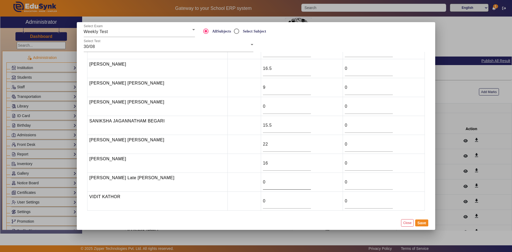
click at [266, 181] on input "0" at bounding box center [287, 182] width 48 height 6
type input "9"
click at [265, 200] on input "0" at bounding box center [287, 201] width 48 height 6
drag, startPoint x: 265, startPoint y: 200, endPoint x: 250, endPoint y: 200, distance: 15.2
click at [250, 200] on tr "[PERSON_NAME] KATHOR 0 0" at bounding box center [255, 201] width 337 height 19
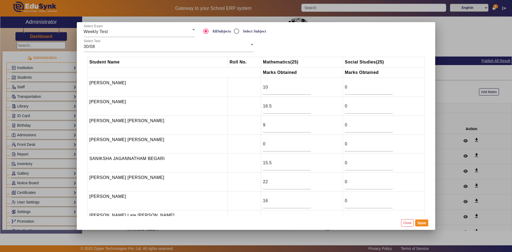
scroll to position [0, 0]
type input "9.5"
click at [417, 224] on button "Save" at bounding box center [421, 222] width 13 height 7
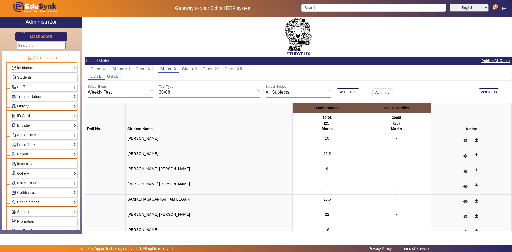
click at [106, 75] on div "GSEB" at bounding box center [113, 76] width 17 height 7
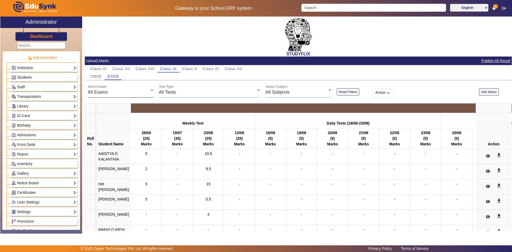
click at [126, 91] on div "All Exams" at bounding box center [119, 92] width 63 height 6
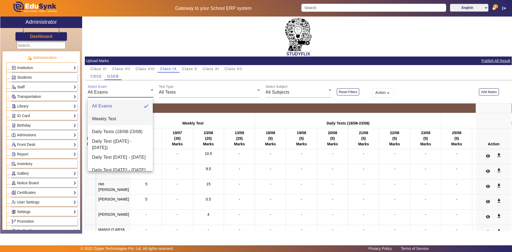
click at [112, 119] on span "Weekly Test" at bounding box center [104, 119] width 24 height 6
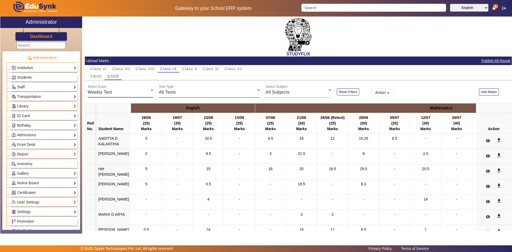
click at [177, 90] on div "All Tests" at bounding box center [208, 92] width 98 height 6
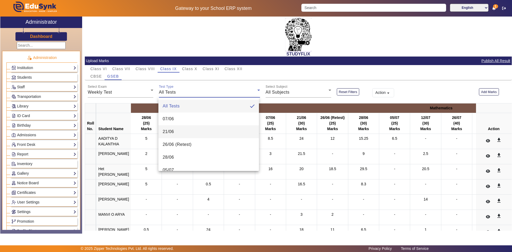
scroll to position [107, 0]
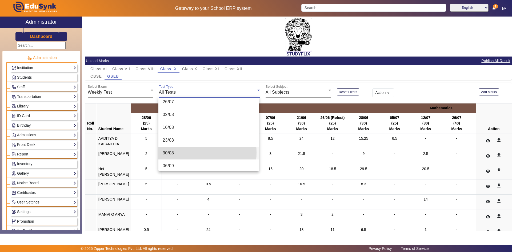
click at [171, 152] on span "30/08" at bounding box center [168, 153] width 11 height 6
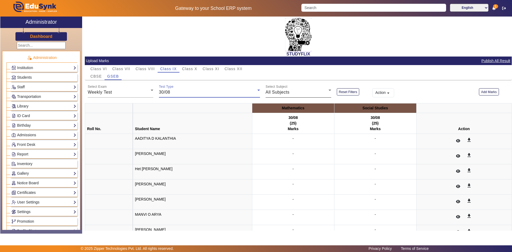
click at [277, 93] on span "All Subjects" at bounding box center [278, 92] width 24 height 5
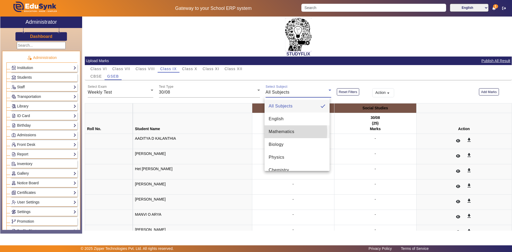
click at [276, 132] on span "Mathematics" at bounding box center [282, 131] width 26 height 6
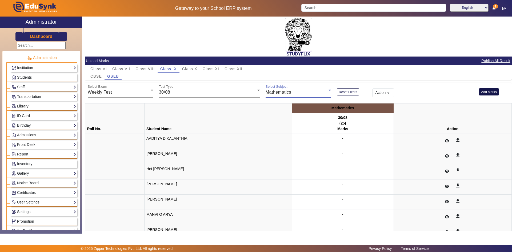
click at [481, 93] on button "Add Marks" at bounding box center [489, 91] width 20 height 7
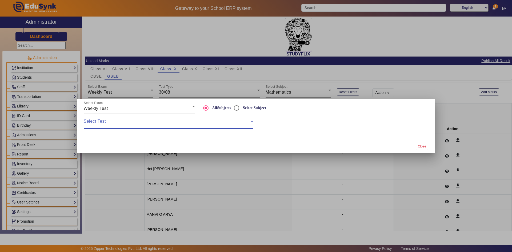
click at [188, 122] on span at bounding box center [167, 123] width 167 height 6
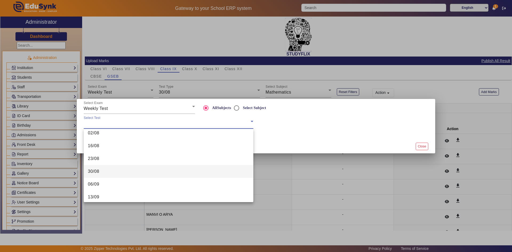
click at [125, 175] on mat-option "30/08" at bounding box center [169, 171] width 170 height 13
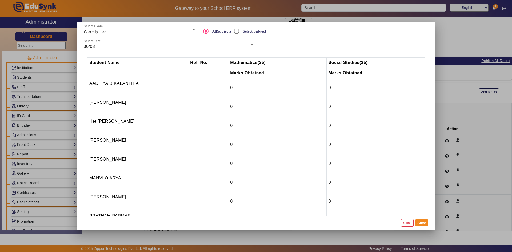
drag, startPoint x: 238, startPoint y: 92, endPoint x: 224, endPoint y: 91, distance: 13.6
click at [224, 91] on tr "[PERSON_NAME] D KALANTHIA 0 0" at bounding box center [255, 87] width 337 height 19
click at [235, 88] on input "0" at bounding box center [254, 88] width 48 height 6
type input "11"
click at [235, 106] on input "0" at bounding box center [254, 106] width 48 height 6
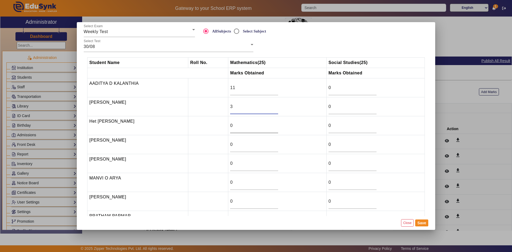
type input "3"
click at [233, 123] on input "0" at bounding box center [254, 125] width 48 height 6
type input "22"
click at [234, 144] on input "0" at bounding box center [254, 144] width 48 height 6
click at [234, 159] on div "0" at bounding box center [254, 163] width 48 height 15
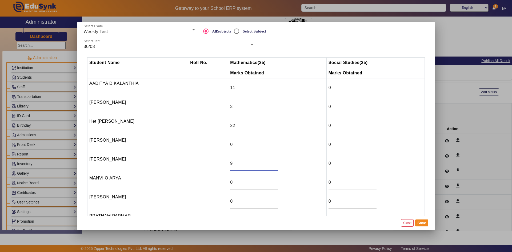
type input "9"
click at [240, 180] on input "0" at bounding box center [254, 182] width 48 height 6
click at [235, 198] on div "0" at bounding box center [254, 201] width 48 height 15
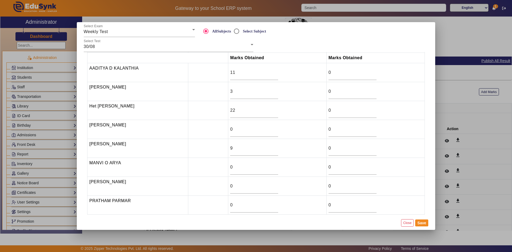
scroll to position [19, 0]
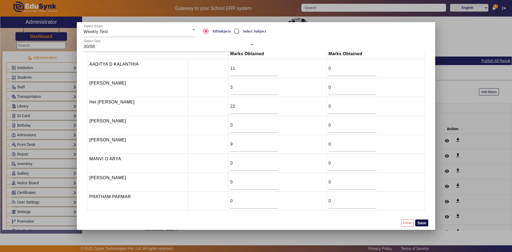
click at [421, 226] on button "Save" at bounding box center [421, 222] width 13 height 7
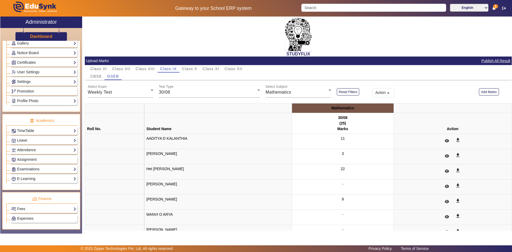
scroll to position [133, 0]
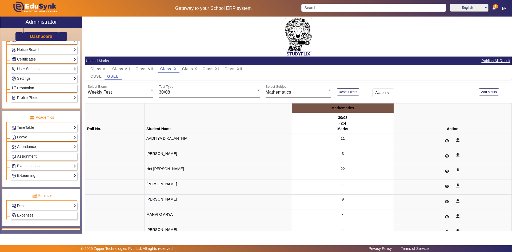
click at [28, 166] on link "Examinations" at bounding box center [43, 166] width 65 height 6
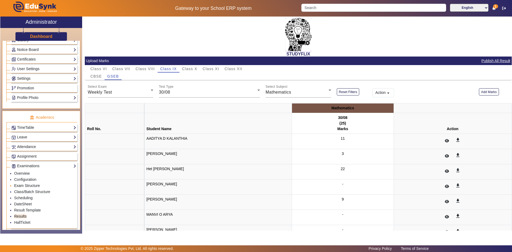
click at [22, 184] on link "Exam Structure" at bounding box center [27, 185] width 26 height 4
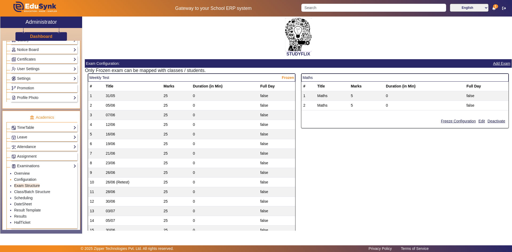
click at [23, 179] on link "Configuration" at bounding box center [25, 179] width 22 height 4
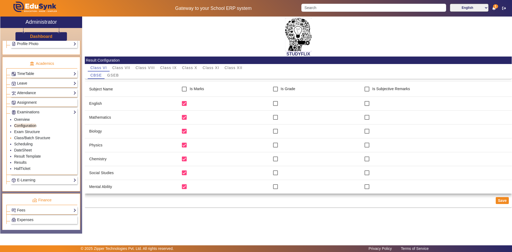
scroll to position [178, 0]
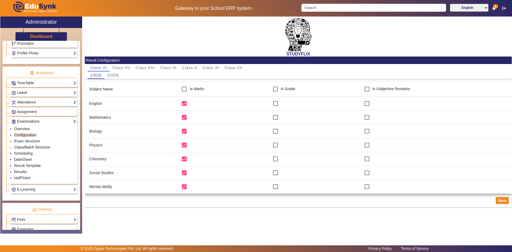
click at [22, 147] on link "Class/Batch Structure" at bounding box center [32, 147] width 36 height 4
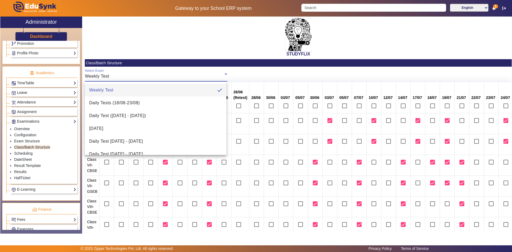
click at [130, 71] on div at bounding box center [256, 126] width 512 height 252
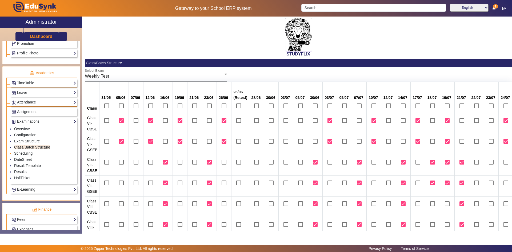
click at [30, 152] on link "Scheduling" at bounding box center [23, 153] width 18 height 4
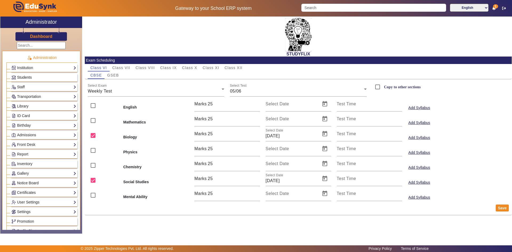
click at [21, 77] on span "Students" at bounding box center [24, 77] width 15 height 4
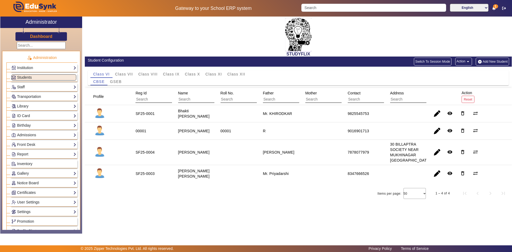
click at [22, 89] on link "Staff" at bounding box center [43, 87] width 65 height 6
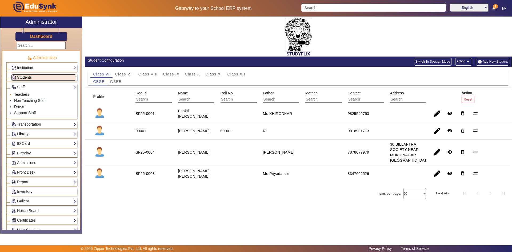
click at [22, 94] on link "Teachers" at bounding box center [21, 94] width 15 height 4
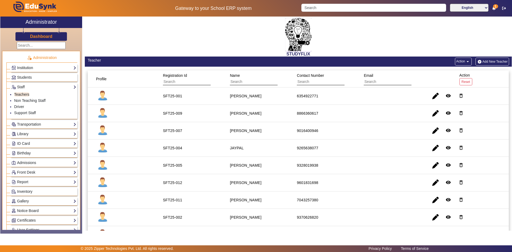
click at [29, 67] on link "Institution" at bounding box center [43, 68] width 65 height 6
click at [28, 76] on link "Institution Details" at bounding box center [28, 75] width 29 height 4
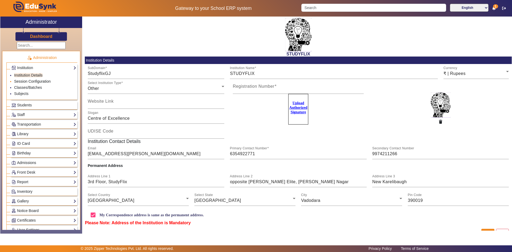
click at [28, 81] on link "Session Configuration" at bounding box center [32, 81] width 37 height 4
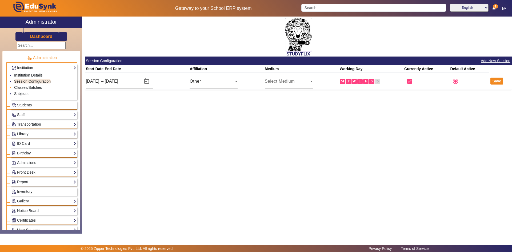
click at [25, 87] on link "Classes/Batches" at bounding box center [28, 87] width 28 height 4
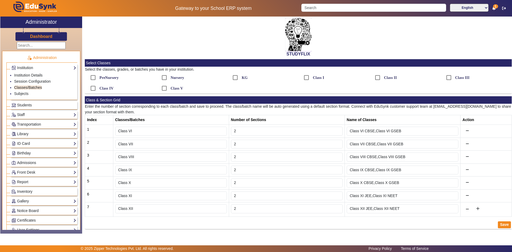
scroll to position [1, 0]
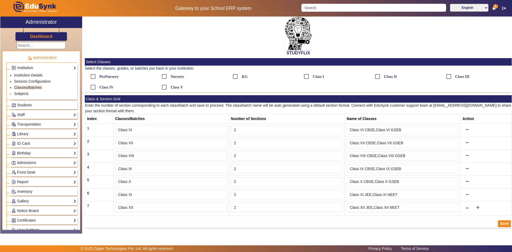
click at [24, 94] on link "Subjects" at bounding box center [21, 93] width 14 height 4
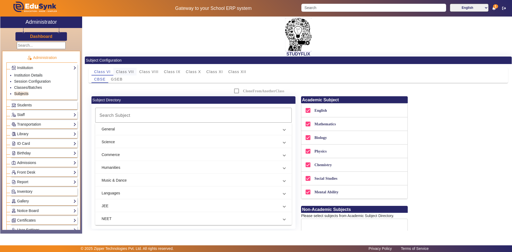
click at [121, 70] on span "Class VII" at bounding box center [125, 72] width 18 height 4
click at [118, 81] on span "GSEB" at bounding box center [117, 79] width 12 height 4
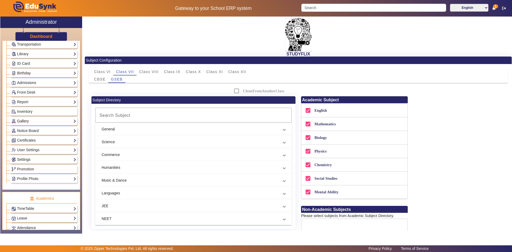
scroll to position [107, 0]
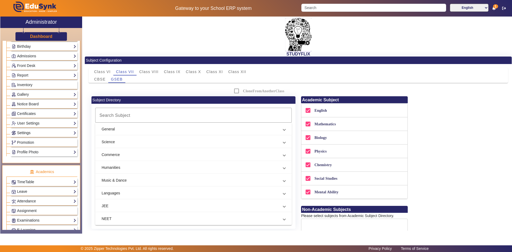
click at [29, 131] on link "Settings" at bounding box center [43, 133] width 65 height 6
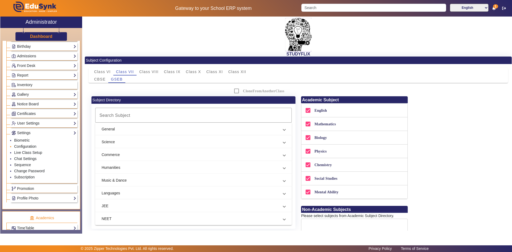
click at [23, 144] on link "Configuration" at bounding box center [25, 146] width 22 height 4
select select "AfterDueDate"
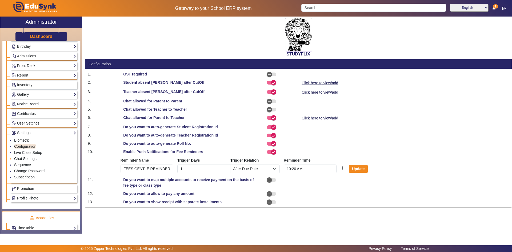
click at [23, 158] on link "Chat Settings" at bounding box center [25, 158] width 22 height 4
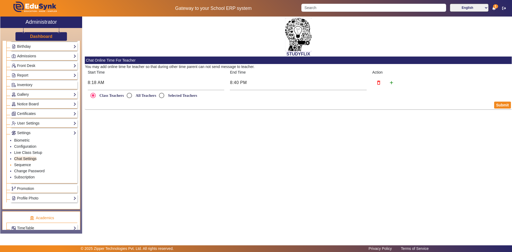
click at [22, 165] on link "Sequence" at bounding box center [22, 165] width 17 height 4
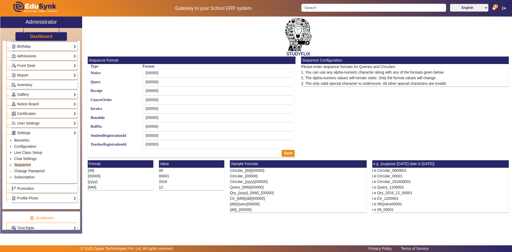
click at [22, 170] on link "Change Password" at bounding box center [29, 171] width 30 height 4
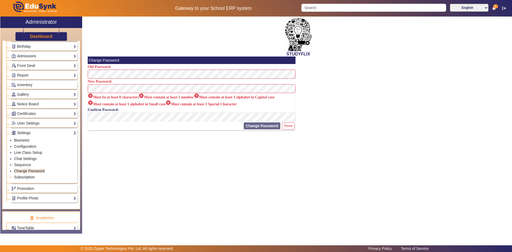
click at [22, 177] on link "Subscription" at bounding box center [24, 177] width 21 height 4
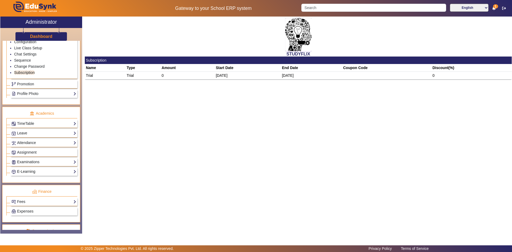
scroll to position [186, 0]
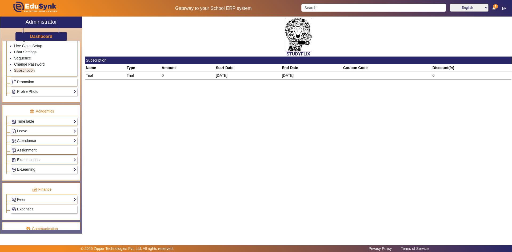
click at [25, 122] on link "TimeTable" at bounding box center [43, 121] width 65 height 6
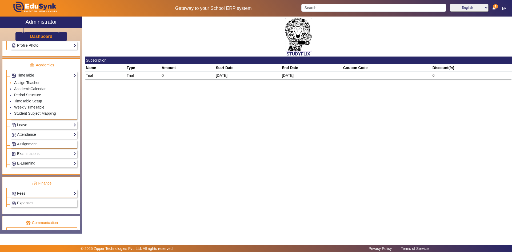
click at [27, 81] on link "Assign Teacher" at bounding box center [26, 83] width 25 height 4
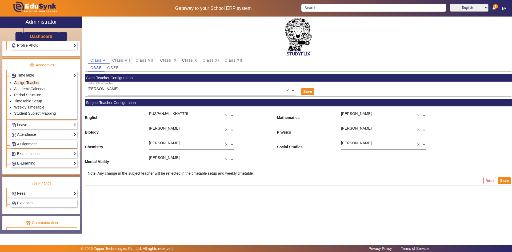
click at [121, 58] on span "Class VII" at bounding box center [121, 60] width 18 height 7
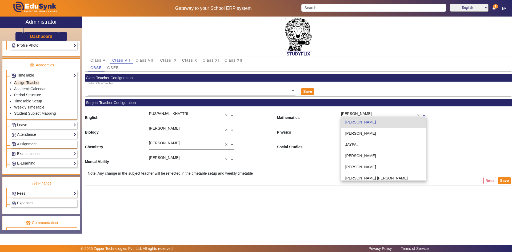
click at [362, 116] on input "text" at bounding box center [383, 116] width 85 height 6
click at [362, 123] on span "[PERSON_NAME]" at bounding box center [360, 122] width 31 height 4
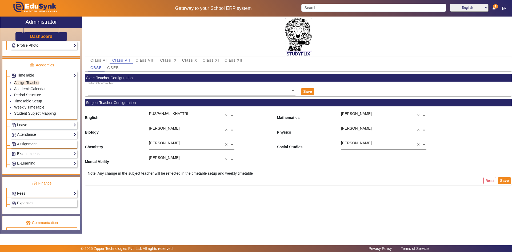
click at [310, 171] on div "Note: Any change in the subject teacher will be reflected in the timetable setu…" at bounding box center [298, 174] width 427 height 6
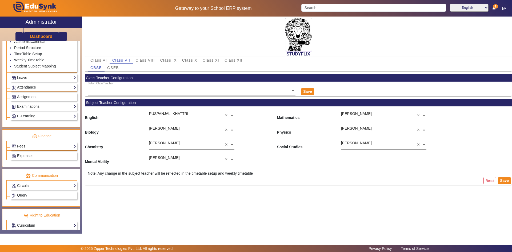
scroll to position [239, 0]
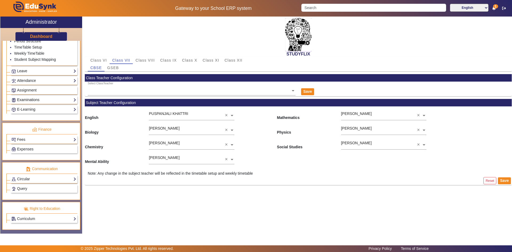
click at [27, 100] on link "Examinations" at bounding box center [43, 100] width 65 height 6
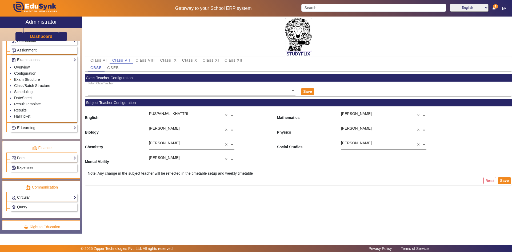
click at [28, 79] on link "Exam Structure" at bounding box center [27, 79] width 26 height 4
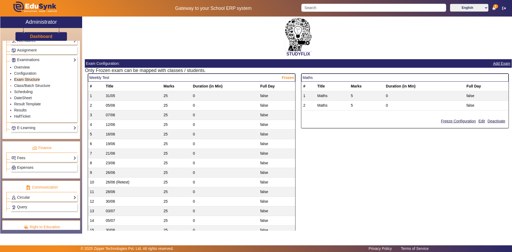
click at [25, 88] on li "Class/Batch Structure" at bounding box center [45, 86] width 62 height 6
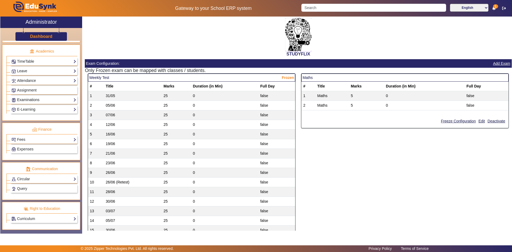
click at [27, 99] on link "Examinations" at bounding box center [43, 100] width 65 height 6
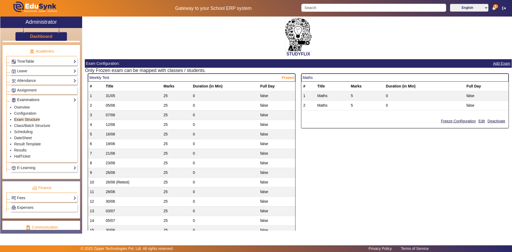
scroll to position [239, 0]
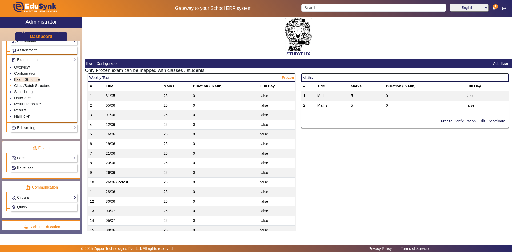
click at [25, 86] on link "Class/Batch Structure" at bounding box center [32, 85] width 36 height 4
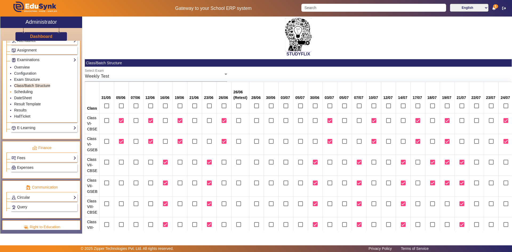
click at [25, 92] on link "Scheduling" at bounding box center [23, 92] width 18 height 4
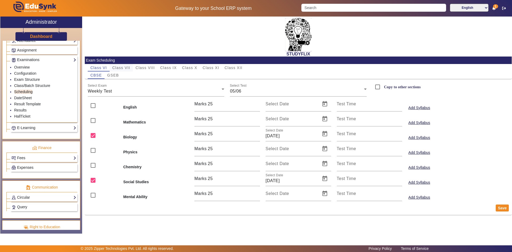
click at [121, 68] on span "Class VII" at bounding box center [121, 68] width 18 height 4
click at [323, 119] on span "Open calendar" at bounding box center [324, 119] width 13 height 13
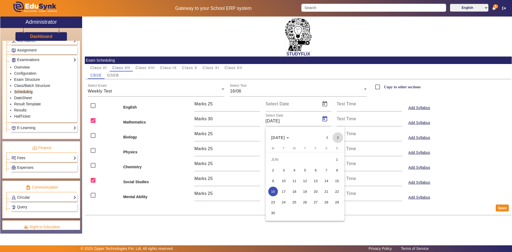
click at [336, 138] on span "Next month" at bounding box center [337, 137] width 11 height 11
click at [282, 188] on span "16" at bounding box center [284, 192] width 10 height 10
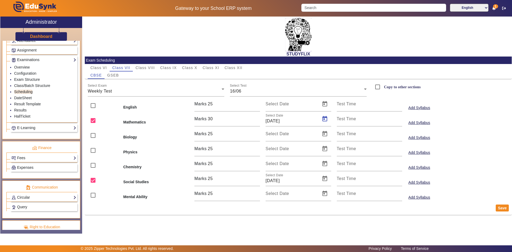
type input "[DATE]"
click at [505, 209] on button "Save" at bounding box center [502, 207] width 13 height 7
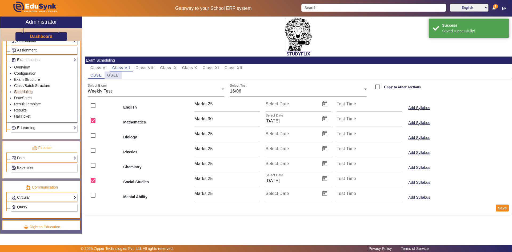
click at [116, 74] on span "GSEB" at bounding box center [113, 75] width 12 height 4
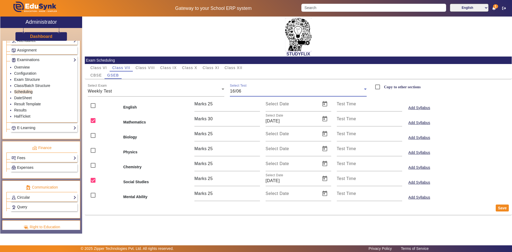
click at [249, 94] on div "16/06" at bounding box center [297, 91] width 134 height 6
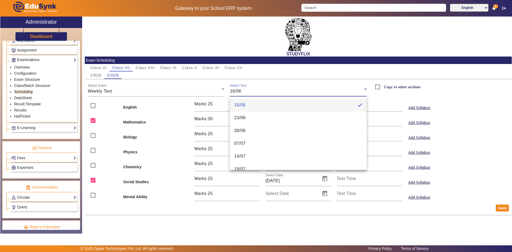
click at [237, 90] on div at bounding box center [256, 126] width 512 height 252
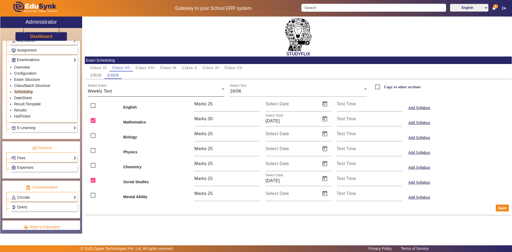
click at [165, 88] on div "Weekly Test" at bounding box center [155, 91] width 134 height 6
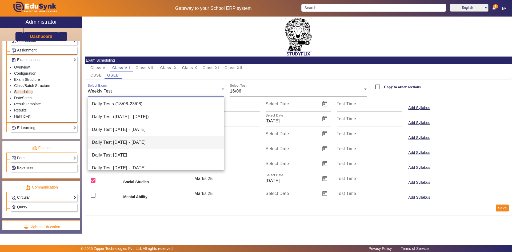
scroll to position [21, 0]
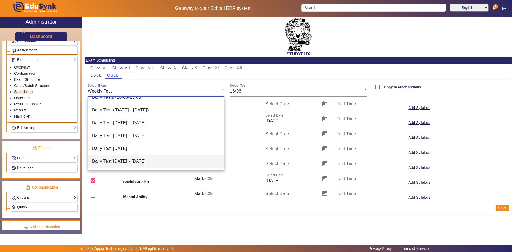
click at [145, 156] on mat-option "Daily Test [DATE] - [DATE]" at bounding box center [156, 161] width 137 height 13
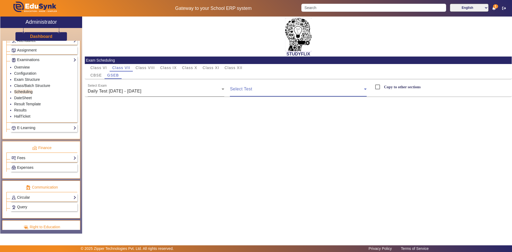
click at [252, 91] on span at bounding box center [297, 91] width 134 height 6
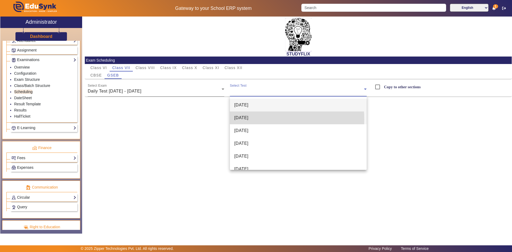
click at [248, 119] on span "[DATE]" at bounding box center [241, 118] width 14 height 6
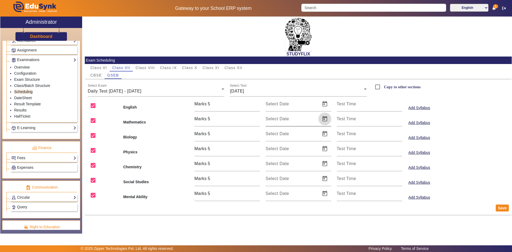
click at [323, 119] on span "Open calendar" at bounding box center [324, 119] width 13 height 13
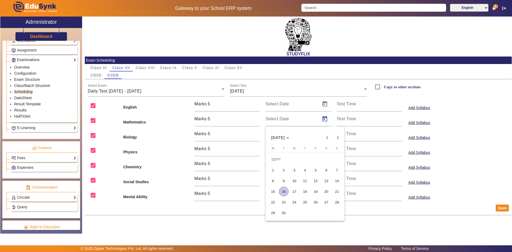
click at [285, 190] on span "16" at bounding box center [284, 192] width 10 height 10
type input "[DATE]"
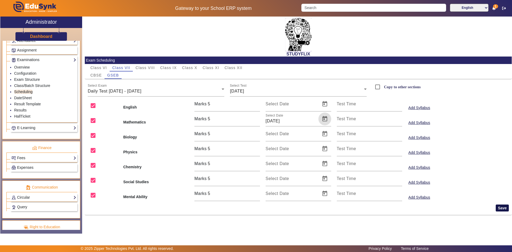
click at [500, 210] on button "Save" at bounding box center [502, 207] width 13 height 7
click at [323, 106] on span "Open calendar" at bounding box center [324, 104] width 13 height 13
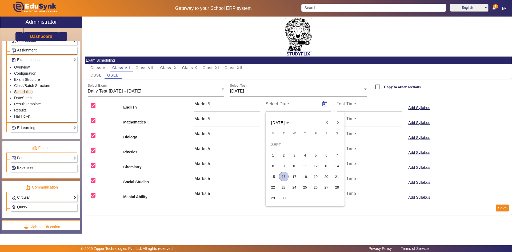
click at [285, 176] on span "16" at bounding box center [284, 177] width 10 height 10
type input "[DATE]"
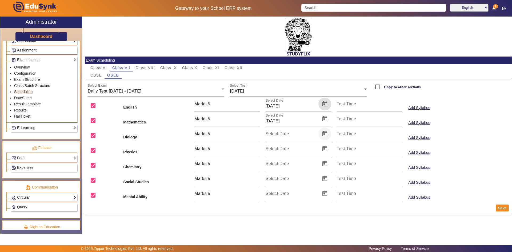
click at [322, 137] on span "Open calendar" at bounding box center [324, 133] width 13 height 13
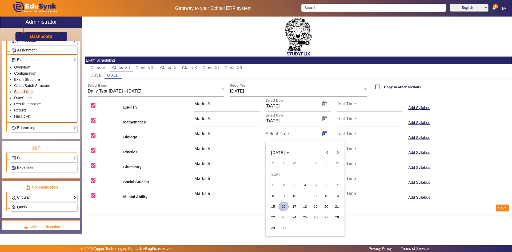
click at [282, 203] on span "16" at bounding box center [284, 207] width 10 height 10
type input "[DATE]"
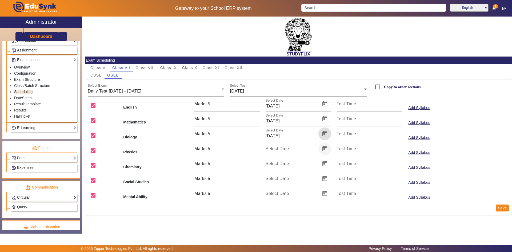
click at [324, 149] on span "Open calendar" at bounding box center [324, 148] width 13 height 13
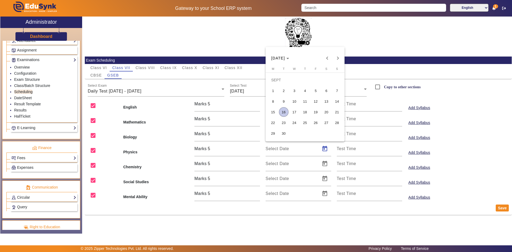
click at [282, 112] on span "16" at bounding box center [284, 112] width 10 height 10
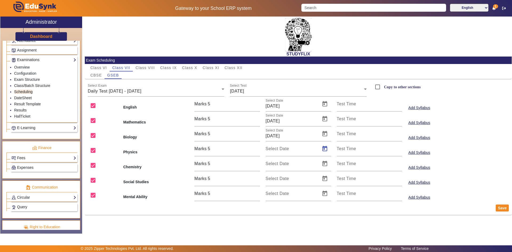
type input "[DATE]"
click at [324, 166] on span "Open calendar" at bounding box center [324, 163] width 13 height 13
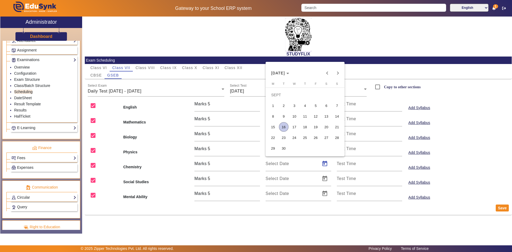
click at [285, 126] on span "16" at bounding box center [284, 127] width 10 height 10
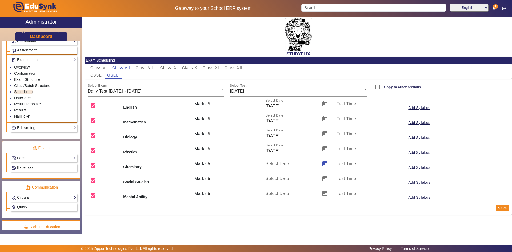
type input "[DATE]"
click at [324, 179] on span "Open calendar" at bounding box center [324, 178] width 13 height 13
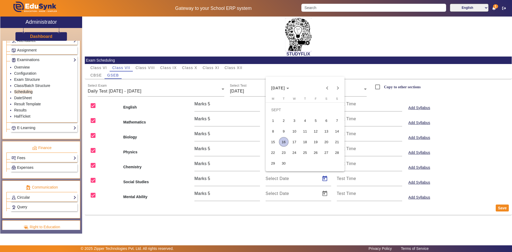
click at [286, 142] on span "16" at bounding box center [284, 142] width 10 height 10
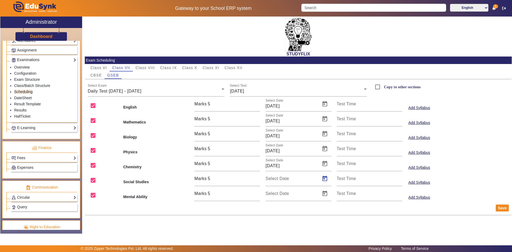
type input "[DATE]"
click at [327, 191] on span "Open calendar" at bounding box center [324, 193] width 13 height 13
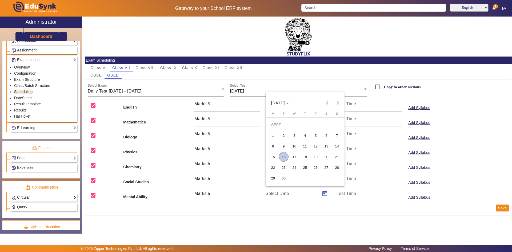
click at [285, 156] on span "16" at bounding box center [284, 157] width 10 height 10
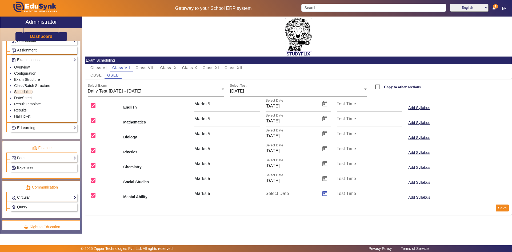
type input "[DATE]"
click at [501, 209] on button "Save" at bounding box center [502, 207] width 13 height 7
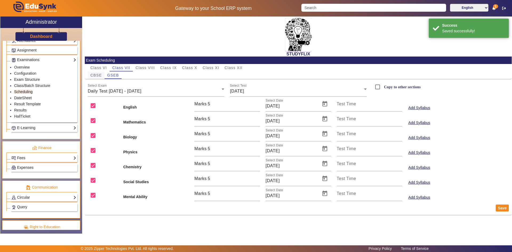
click at [100, 75] on span "CBSE" at bounding box center [95, 75] width 11 height 4
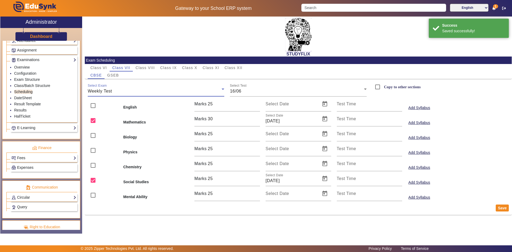
click at [140, 90] on div "Weekly Test" at bounding box center [155, 91] width 134 height 6
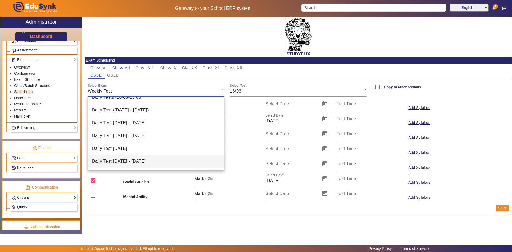
click at [138, 157] on mat-option "Daily Test [DATE] - [DATE]" at bounding box center [156, 161] width 137 height 13
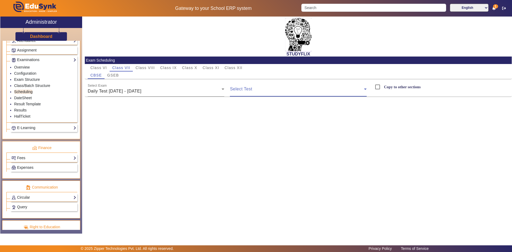
click at [246, 90] on span at bounding box center [297, 91] width 134 height 6
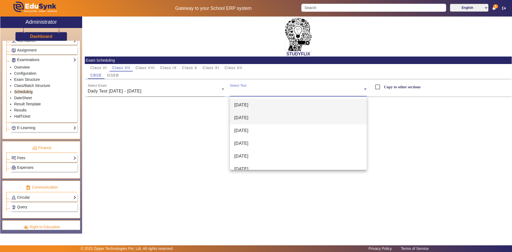
click at [240, 116] on span "[DATE]" at bounding box center [241, 118] width 14 height 6
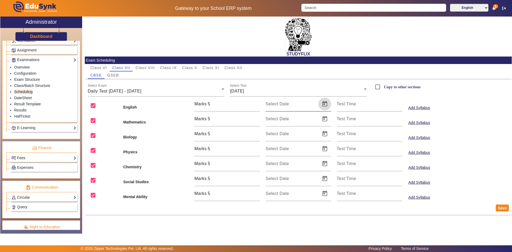
click at [323, 105] on span "Open calendar" at bounding box center [324, 104] width 13 height 13
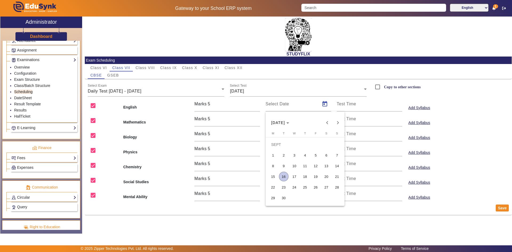
click at [282, 176] on span "16" at bounding box center [284, 177] width 10 height 10
type input "[DATE]"
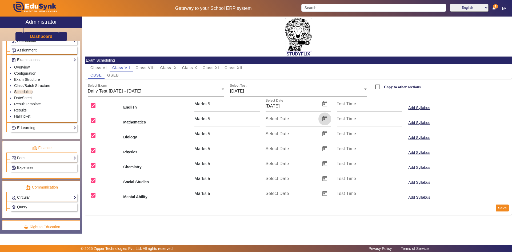
click at [320, 121] on span "Open calendar" at bounding box center [324, 119] width 13 height 13
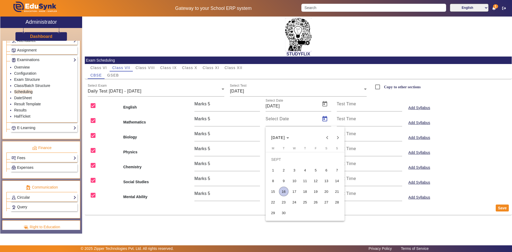
click at [285, 192] on span "16" at bounding box center [284, 192] width 10 height 10
type input "[DATE]"
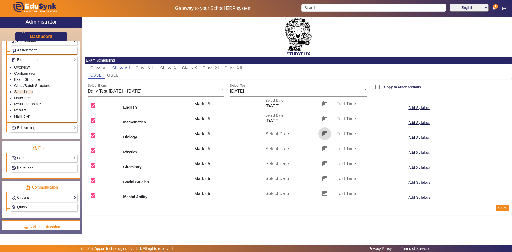
click at [325, 138] on span "Open calendar" at bounding box center [324, 133] width 13 height 13
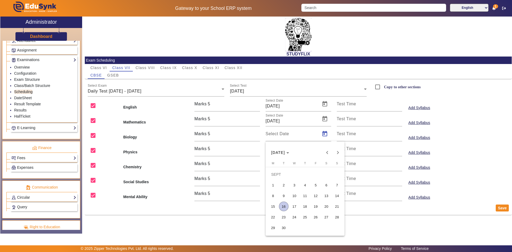
click at [284, 204] on span "16" at bounding box center [284, 207] width 10 height 10
type input "[DATE]"
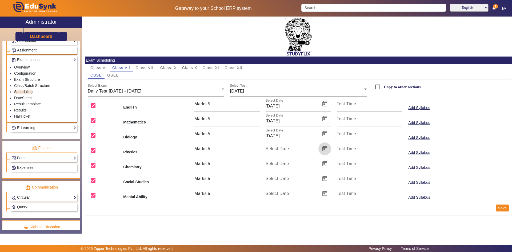
click at [326, 147] on span "Open calendar" at bounding box center [324, 148] width 13 height 13
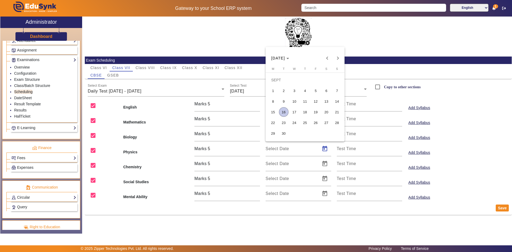
click at [284, 112] on span "16" at bounding box center [284, 112] width 10 height 10
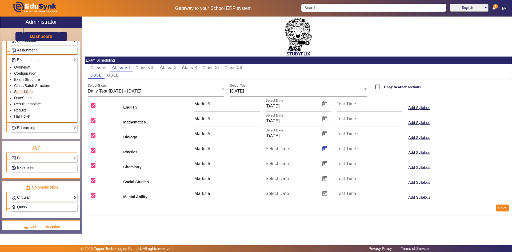
type input "[DATE]"
click at [323, 165] on span "Open calendar" at bounding box center [324, 163] width 13 height 13
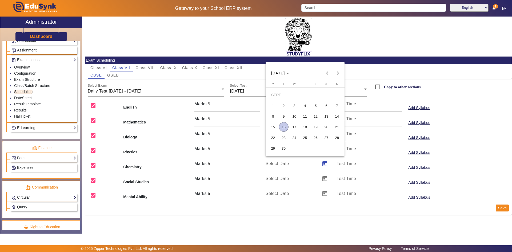
click at [282, 126] on span "16" at bounding box center [284, 127] width 10 height 10
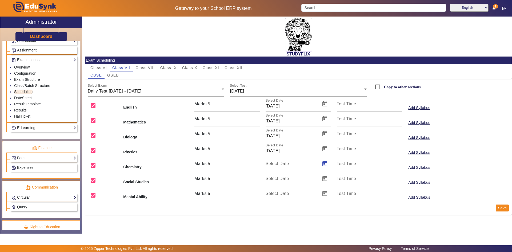
type input "[DATE]"
click at [323, 179] on span "Open calendar" at bounding box center [324, 178] width 13 height 13
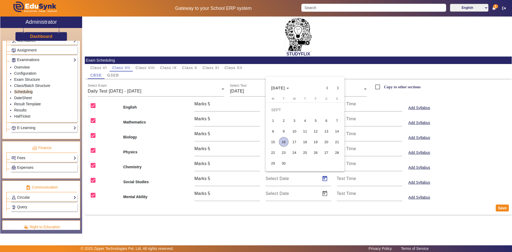
click at [284, 144] on span "16" at bounding box center [284, 142] width 10 height 10
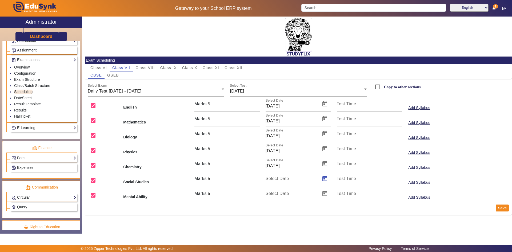
type input "[DATE]"
click at [323, 194] on span "Open calendar" at bounding box center [324, 193] width 13 height 13
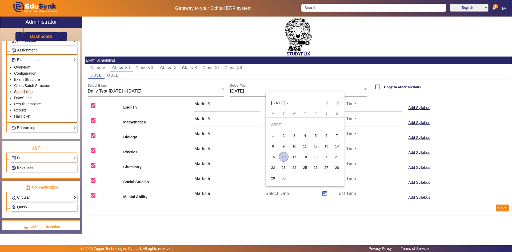
click at [284, 157] on span "16" at bounding box center [284, 157] width 10 height 10
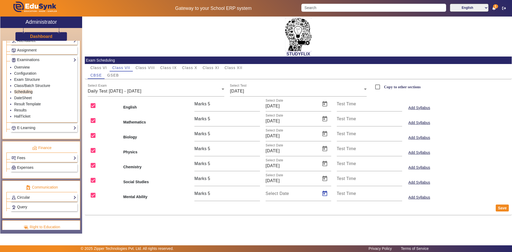
type input "[DATE]"
click at [496, 208] on button "Save" at bounding box center [502, 207] width 13 height 7
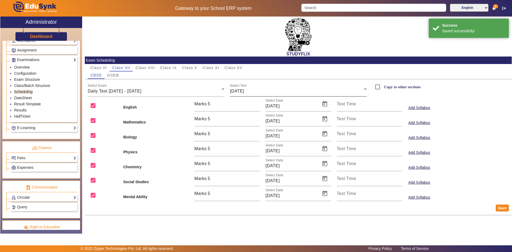
click at [244, 89] on span "[DATE]" at bounding box center [237, 91] width 14 height 5
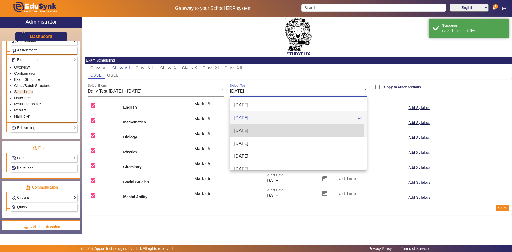
click at [245, 129] on span "[DATE]" at bounding box center [241, 130] width 14 height 6
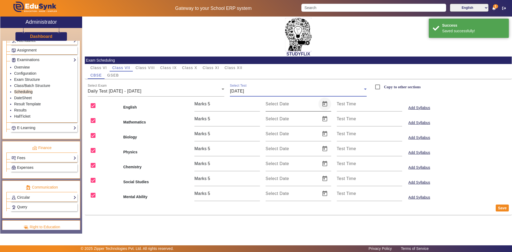
click at [323, 103] on span "Open calendar" at bounding box center [324, 104] width 13 height 13
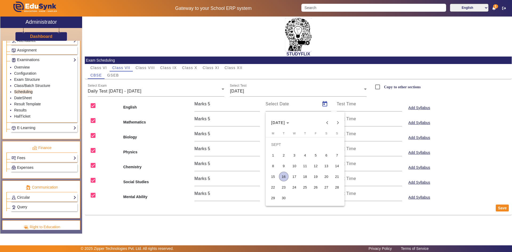
click at [294, 174] on span "17" at bounding box center [295, 177] width 10 height 10
type input "[DATE]"
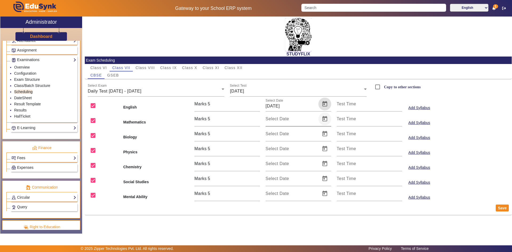
click at [324, 121] on span "Open calendar" at bounding box center [324, 119] width 13 height 13
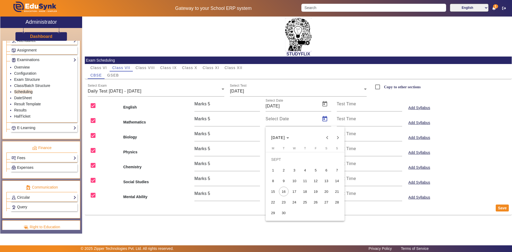
click at [296, 192] on span "17" at bounding box center [295, 192] width 10 height 10
type input "[DATE]"
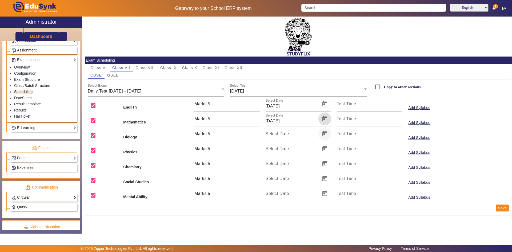
click at [324, 136] on span "Open calendar" at bounding box center [324, 133] width 13 height 13
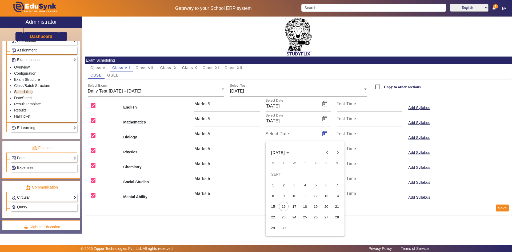
click at [296, 205] on span "17" at bounding box center [295, 207] width 10 height 10
type input "[DATE]"
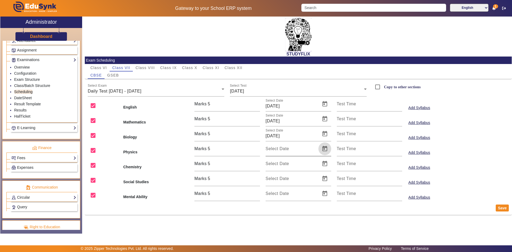
click at [322, 151] on span "Open calendar" at bounding box center [324, 148] width 13 height 13
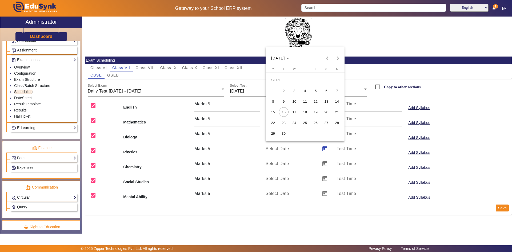
click at [294, 114] on span "17" at bounding box center [295, 112] width 10 height 10
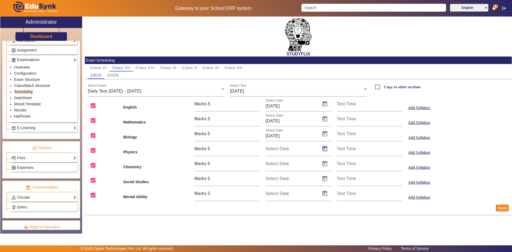
type input "[DATE]"
click at [327, 163] on span "Open calendar" at bounding box center [324, 163] width 13 height 13
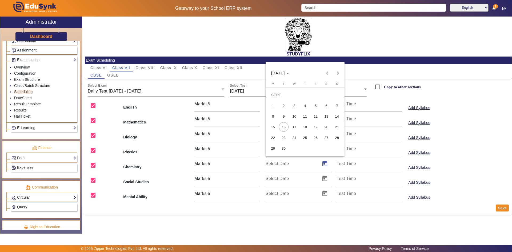
click at [295, 128] on span "17" at bounding box center [295, 127] width 10 height 10
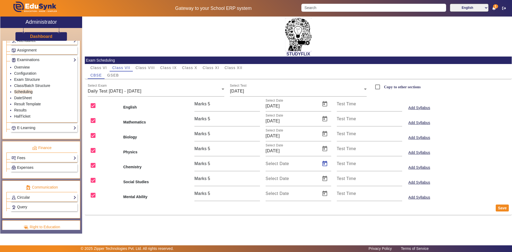
type input "[DATE]"
click at [324, 180] on span "Open calendar" at bounding box center [324, 178] width 13 height 13
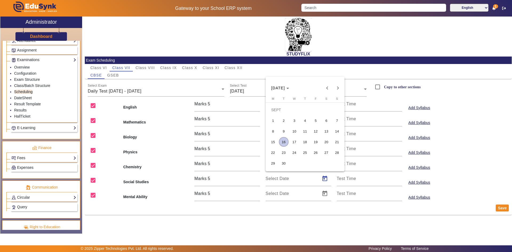
click at [290, 142] on span "17" at bounding box center [295, 142] width 10 height 10
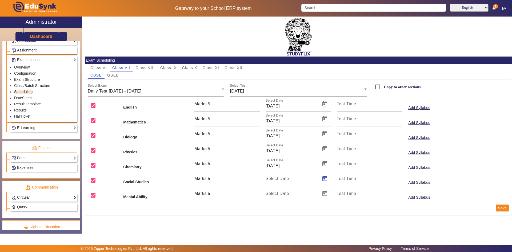
type input "[DATE]"
click at [326, 193] on span "Open calendar" at bounding box center [324, 193] width 13 height 13
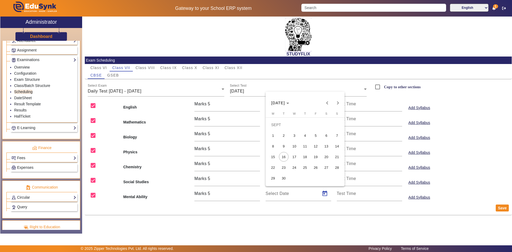
click at [295, 157] on span "17" at bounding box center [295, 157] width 10 height 10
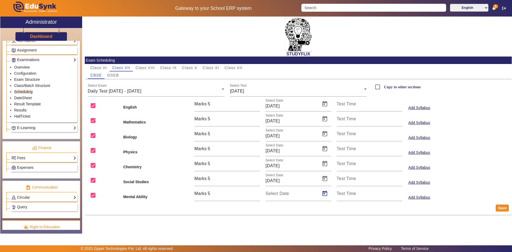
type input "[DATE]"
click at [502, 210] on button "Save" at bounding box center [502, 207] width 13 height 7
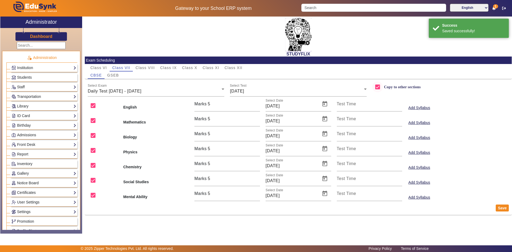
scroll to position [239, 0]
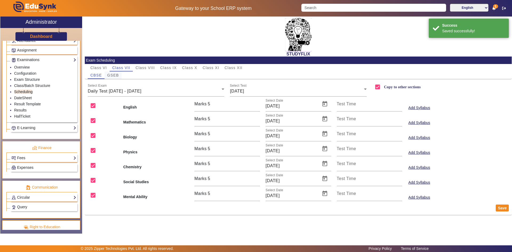
click at [117, 77] on span "GSEB" at bounding box center [113, 75] width 12 height 4
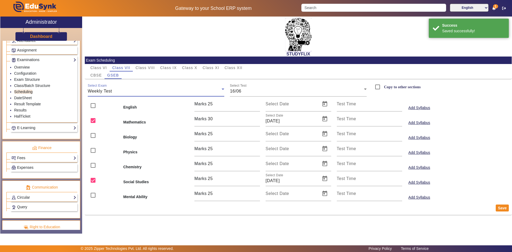
click at [124, 90] on div "Weekly Test" at bounding box center [155, 91] width 134 height 6
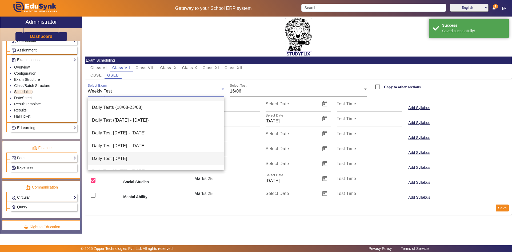
scroll to position [21, 0]
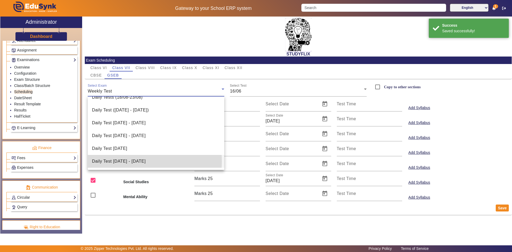
click at [125, 161] on span "Daily Test [DATE] - [DATE]" at bounding box center [119, 161] width 54 height 6
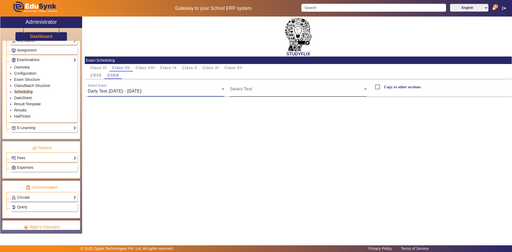
click at [240, 92] on span at bounding box center [297, 91] width 134 height 6
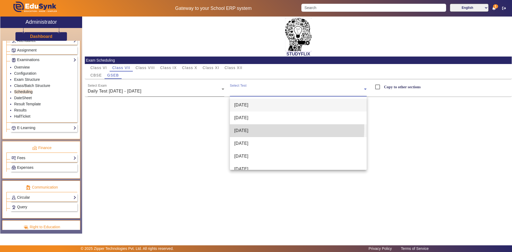
click at [244, 128] on span "[DATE]" at bounding box center [241, 130] width 14 height 6
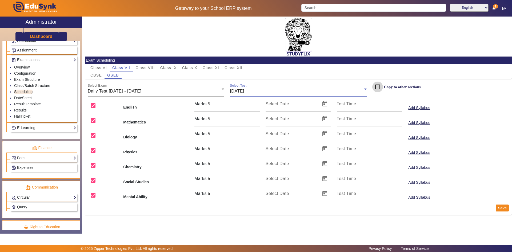
click at [383, 88] on input "Copy to other sections" at bounding box center [377, 87] width 11 height 11
click at [100, 74] on span "CBSE" at bounding box center [95, 75] width 11 height 4
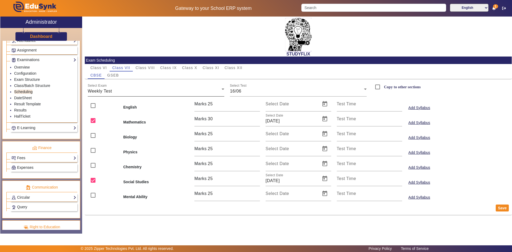
click at [107, 93] on span "Weekly Test" at bounding box center [100, 91] width 24 height 5
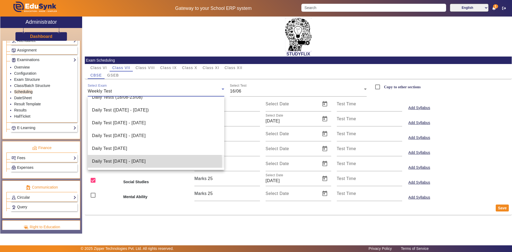
click at [118, 163] on span "Daily Test [DATE] - [DATE]" at bounding box center [119, 161] width 54 height 6
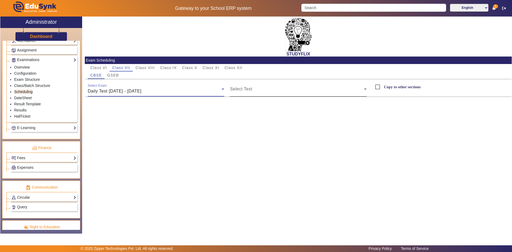
click at [236, 88] on span at bounding box center [297, 91] width 134 height 6
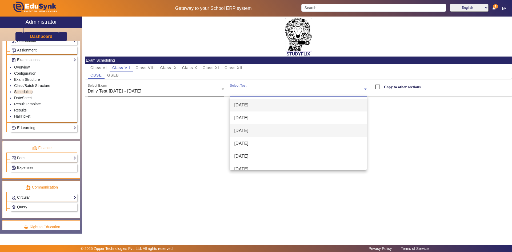
click at [240, 127] on span "[DATE]" at bounding box center [241, 130] width 14 height 6
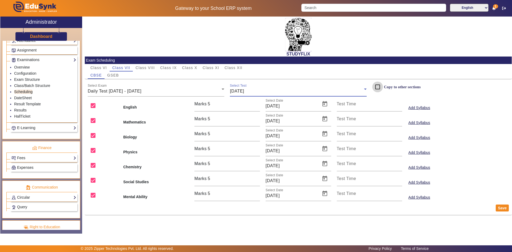
click at [376, 87] on input "Copy to other sections" at bounding box center [377, 87] width 11 height 11
click at [108, 75] on span "GSEB" at bounding box center [113, 75] width 12 height 4
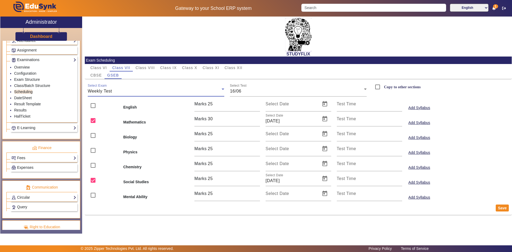
click at [112, 92] on span "Weekly Test" at bounding box center [100, 91] width 24 height 5
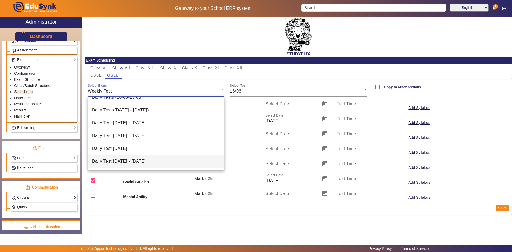
click at [118, 160] on span "Daily Test [DATE] - [DATE]" at bounding box center [119, 161] width 54 height 6
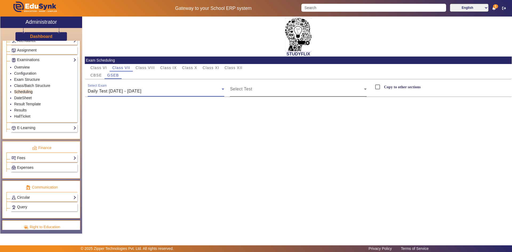
click at [243, 90] on span at bounding box center [297, 91] width 134 height 6
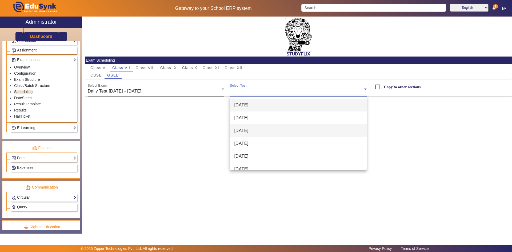
click at [238, 126] on mat-option "[DATE]" at bounding box center [298, 130] width 137 height 13
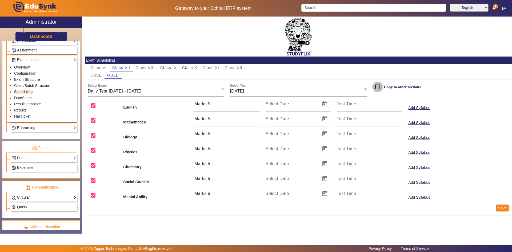
click at [377, 89] on input "Copy to other sections" at bounding box center [377, 87] width 11 height 11
checkbox input "true"
click at [325, 104] on span "Open calendar" at bounding box center [324, 104] width 13 height 13
click at [293, 174] on span "17" at bounding box center [295, 177] width 10 height 10
type input "[DATE]"
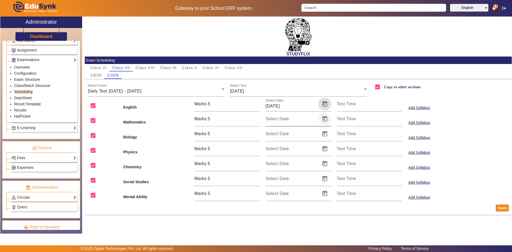
click at [325, 118] on span "Open calendar" at bounding box center [324, 119] width 13 height 13
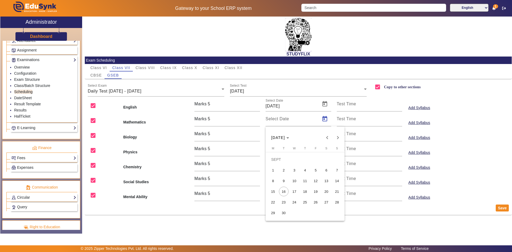
click at [292, 191] on span "17" at bounding box center [295, 192] width 10 height 10
type input "[DATE]"
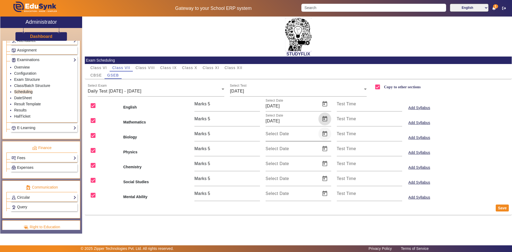
click at [324, 131] on span "Open calendar" at bounding box center [324, 133] width 13 height 13
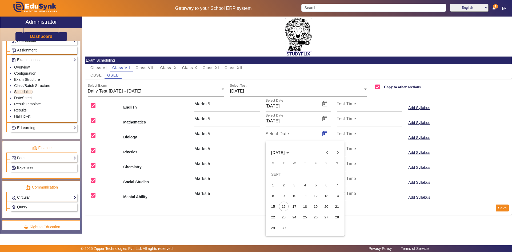
click at [290, 204] on span "17" at bounding box center [295, 207] width 10 height 10
type input "[DATE]"
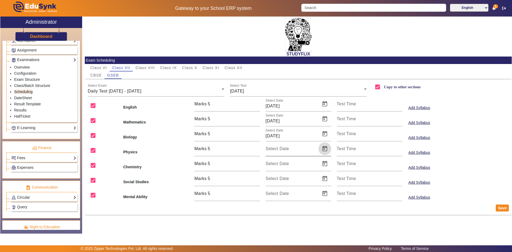
click at [327, 147] on span "Open calendar" at bounding box center [324, 148] width 13 height 13
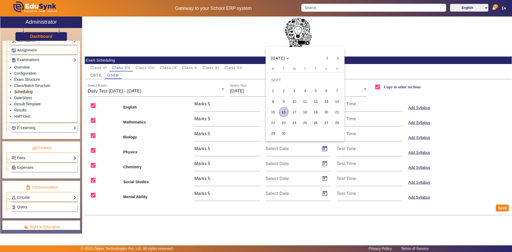
click at [296, 113] on span "17" at bounding box center [295, 112] width 10 height 10
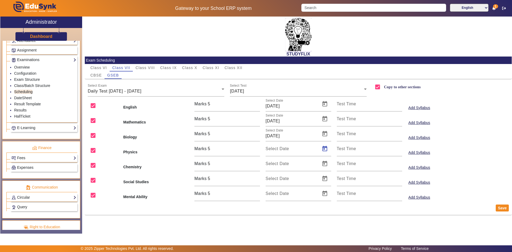
type input "[DATE]"
click at [325, 164] on span "Open calendar" at bounding box center [324, 163] width 13 height 13
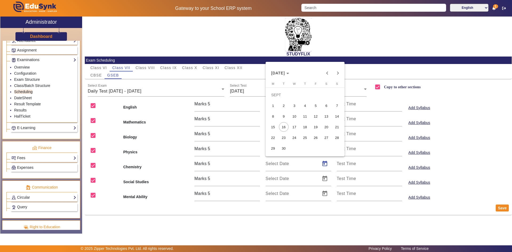
click at [294, 124] on span "17" at bounding box center [295, 127] width 10 height 10
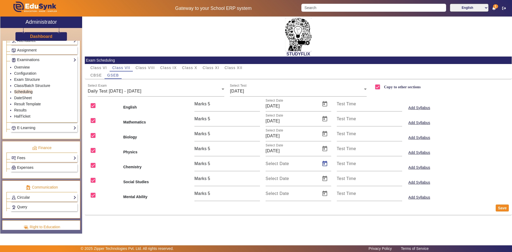
type input "[DATE]"
click at [323, 179] on span "Open calendar" at bounding box center [324, 178] width 13 height 13
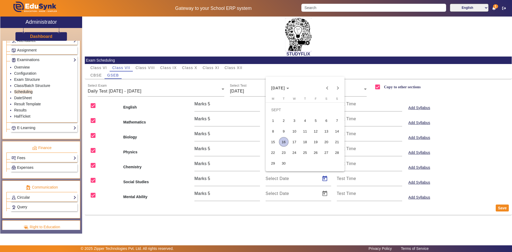
click at [294, 140] on span "17" at bounding box center [295, 142] width 10 height 10
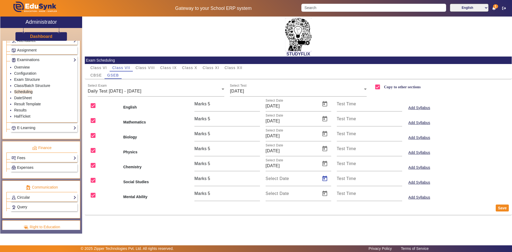
type input "[DATE]"
click at [322, 194] on span "Open calendar" at bounding box center [324, 193] width 13 height 13
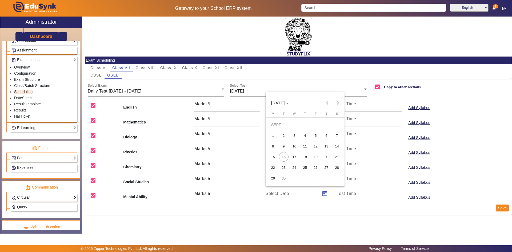
click at [294, 156] on span "17" at bounding box center [295, 157] width 10 height 10
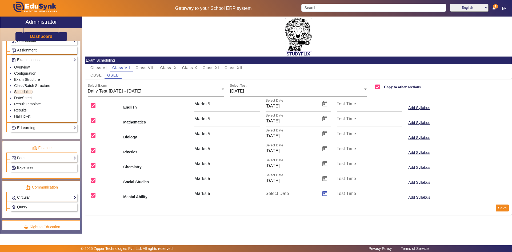
type input "[DATE]"
click at [504, 209] on button "Save" at bounding box center [502, 207] width 13 height 7
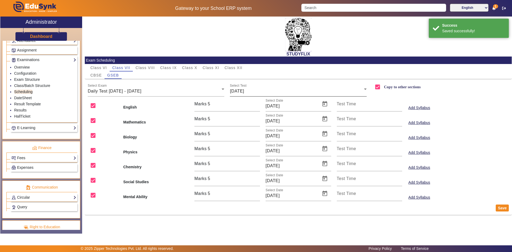
click at [266, 93] on div "[DATE]" at bounding box center [297, 91] width 134 height 6
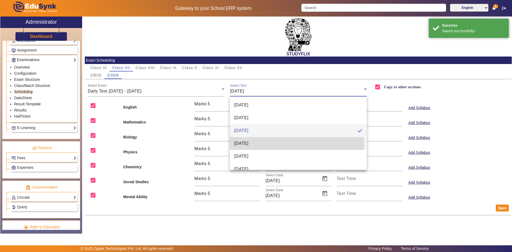
click at [258, 145] on mat-option "[DATE]" at bounding box center [298, 143] width 137 height 13
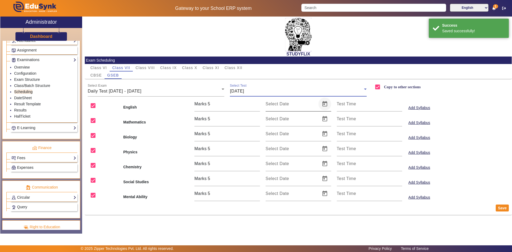
click at [323, 104] on span "Open calendar" at bounding box center [324, 104] width 13 height 13
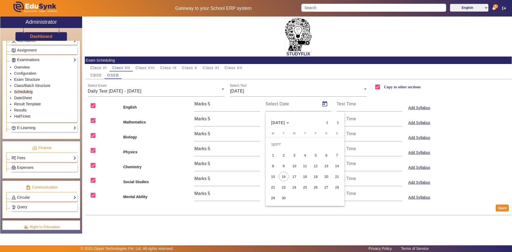
click at [303, 175] on span "18" at bounding box center [305, 177] width 10 height 10
type input "18/09/2025"
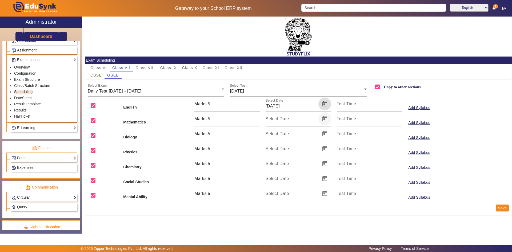
click at [324, 119] on span "Open calendar" at bounding box center [324, 119] width 13 height 13
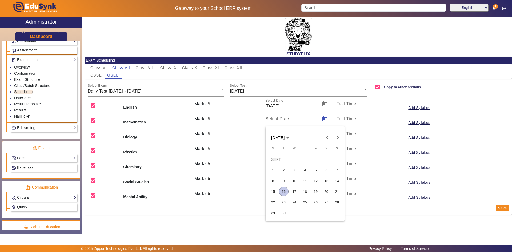
drag, startPoint x: 305, startPoint y: 192, endPoint x: 316, endPoint y: 167, distance: 27.1
click at [305, 192] on span "18" at bounding box center [305, 192] width 10 height 10
type input "18/09/2025"
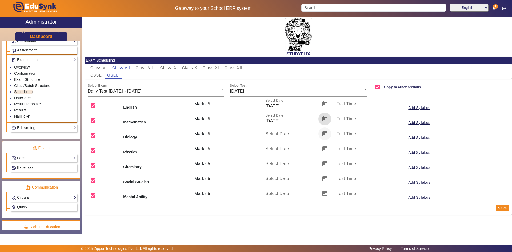
click at [325, 136] on span "Open calendar" at bounding box center [324, 133] width 13 height 13
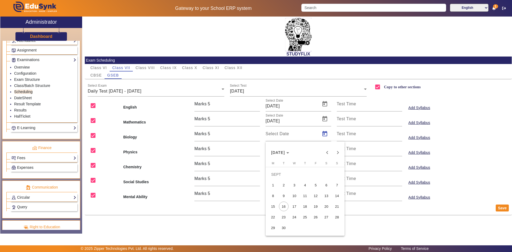
click at [303, 205] on span "18" at bounding box center [305, 207] width 10 height 10
type input "18/09/2025"
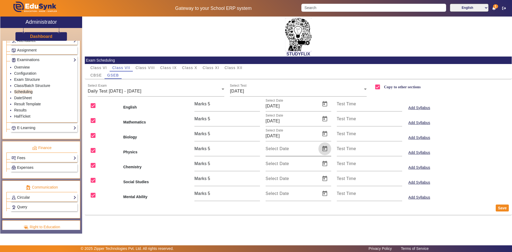
click at [325, 149] on span "Open calendar" at bounding box center [324, 148] width 13 height 13
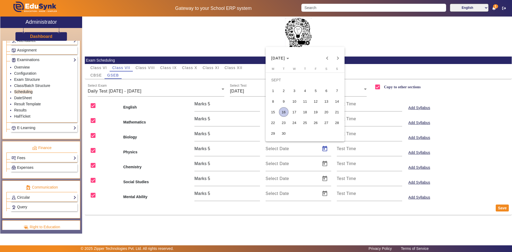
click at [307, 111] on span "18" at bounding box center [305, 112] width 10 height 10
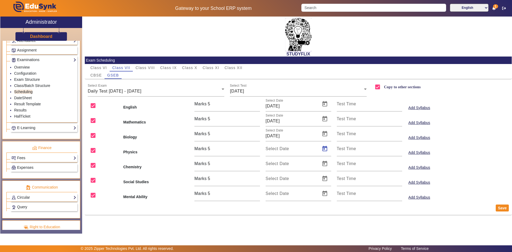
type input "18/09/2025"
click at [326, 164] on span "Open calendar" at bounding box center [324, 163] width 13 height 13
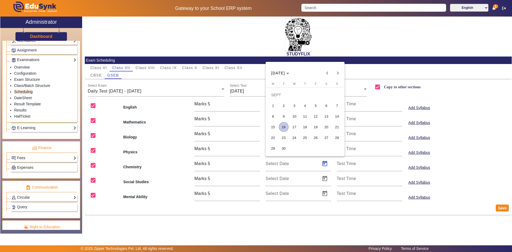
click at [303, 124] on span "18" at bounding box center [305, 127] width 10 height 10
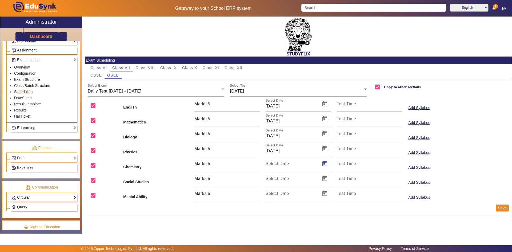
type input "18/09/2025"
click at [322, 177] on span "Open calendar" at bounding box center [324, 178] width 13 height 13
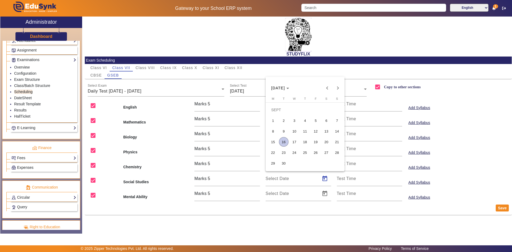
click at [306, 140] on span "18" at bounding box center [305, 142] width 10 height 10
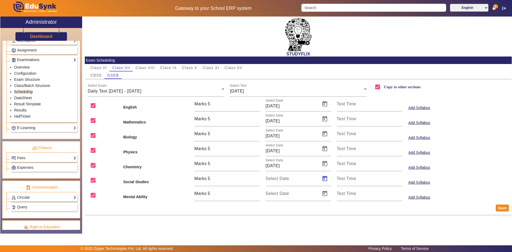
type input "18/09/2025"
click at [326, 190] on span "Open calendar" at bounding box center [324, 193] width 13 height 13
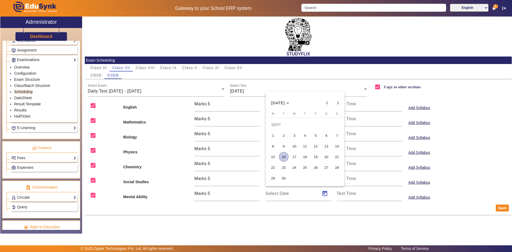
click at [303, 152] on span "18" at bounding box center [305, 157] width 10 height 10
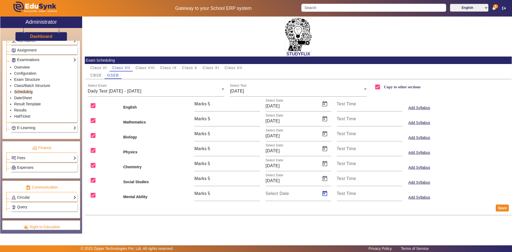
type input "18/09/2025"
click at [501, 210] on button "Save" at bounding box center [502, 207] width 13 height 7
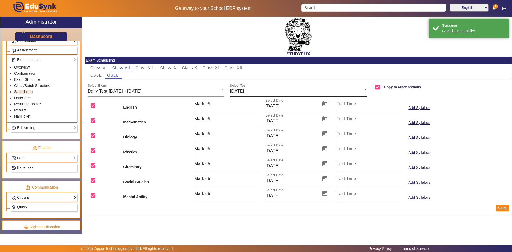
click at [275, 92] on div "[DATE]" at bounding box center [297, 91] width 134 height 6
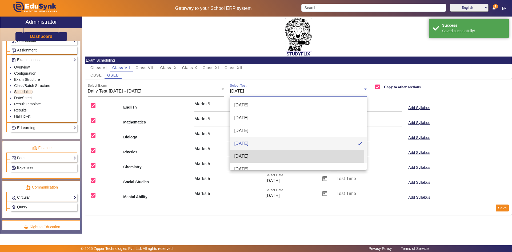
click at [260, 158] on mat-option "[DATE]" at bounding box center [298, 156] width 137 height 13
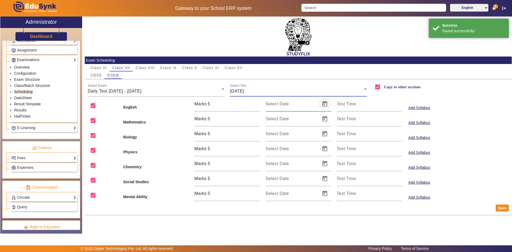
click at [322, 107] on span "Open calendar" at bounding box center [324, 104] width 13 height 13
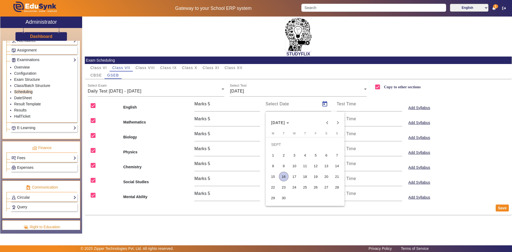
click at [316, 176] on span "19" at bounding box center [316, 177] width 10 height 10
type input "19/09/2025"
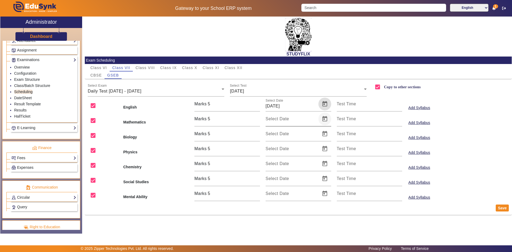
click at [326, 121] on span "Open calendar" at bounding box center [324, 119] width 13 height 13
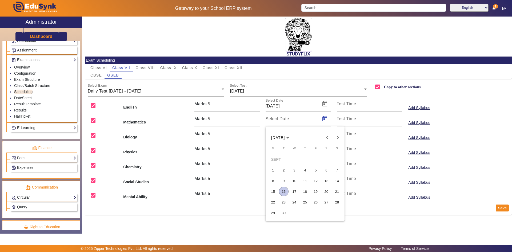
click at [314, 191] on span "19" at bounding box center [316, 192] width 10 height 10
type input "19/09/2025"
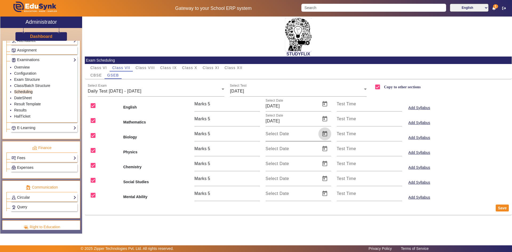
click at [326, 133] on span "Open calendar" at bounding box center [324, 133] width 13 height 13
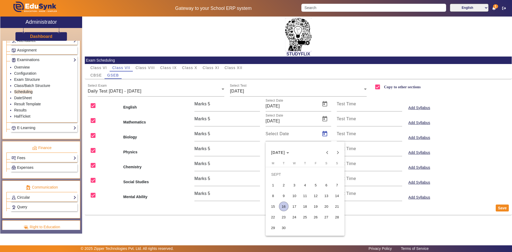
click at [311, 206] on span "19" at bounding box center [316, 207] width 10 height 10
type input "19/09/2025"
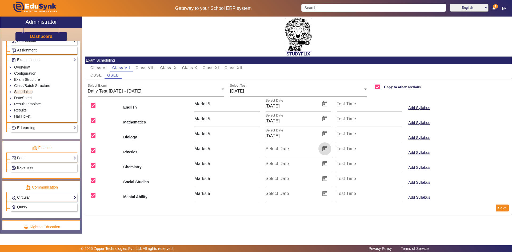
click at [324, 151] on span "Open calendar" at bounding box center [324, 148] width 13 height 13
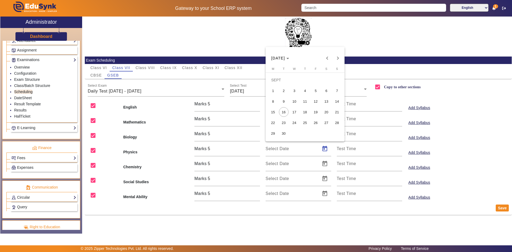
click at [315, 113] on span "19" at bounding box center [316, 112] width 10 height 10
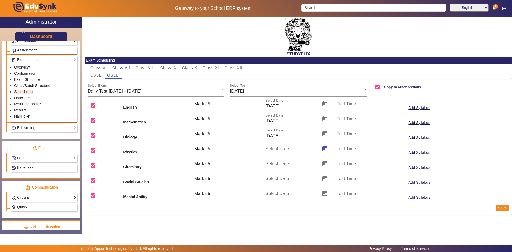
type input "19/09/2025"
click at [321, 166] on span "Open calendar" at bounding box center [324, 163] width 13 height 13
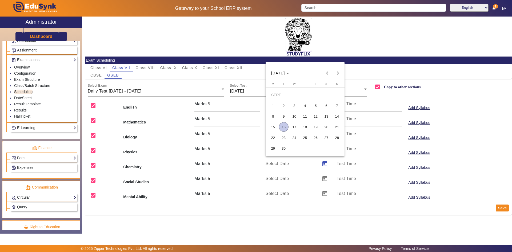
click at [319, 130] on span "19" at bounding box center [316, 127] width 10 height 10
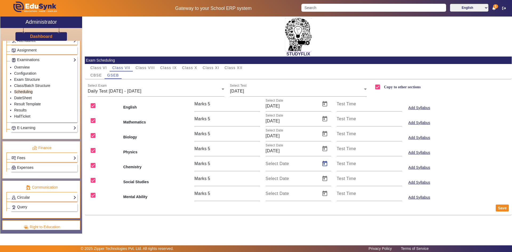
type input "19/09/2025"
click at [326, 180] on span "Open calendar" at bounding box center [324, 178] width 13 height 13
click at [316, 142] on span "19" at bounding box center [316, 142] width 10 height 10
type input "19/09/2025"
click at [327, 193] on span "Open calendar" at bounding box center [324, 193] width 13 height 13
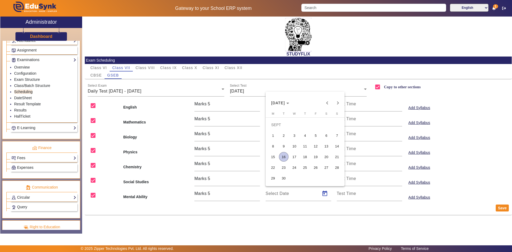
click at [317, 158] on span "19" at bounding box center [316, 157] width 10 height 10
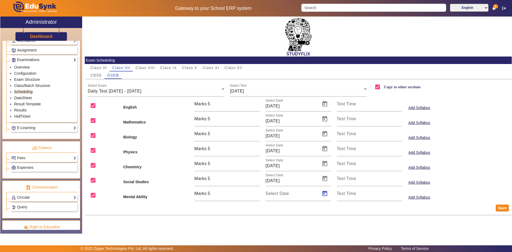
type input "19/09/2025"
click at [498, 209] on button "Save" at bounding box center [502, 207] width 13 height 7
click at [285, 93] on div "[DATE]" at bounding box center [297, 91] width 134 height 6
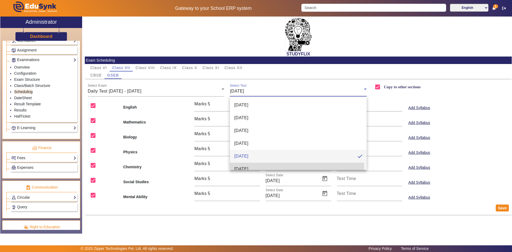
click at [270, 168] on mat-option "[DATE]" at bounding box center [298, 169] width 137 height 13
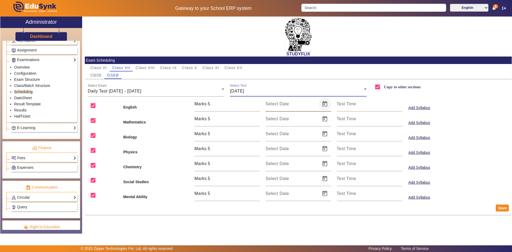
click at [323, 103] on span "Open calendar" at bounding box center [324, 104] width 13 height 13
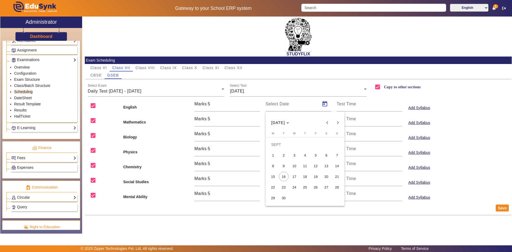
click at [316, 176] on span "19" at bounding box center [316, 177] width 10 height 10
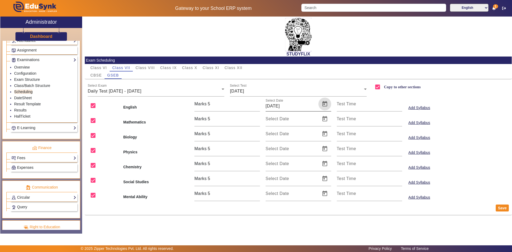
click at [323, 105] on span "Open calendar" at bounding box center [324, 104] width 13 height 13
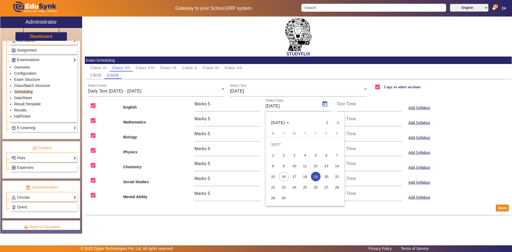
click at [323, 178] on span "20" at bounding box center [327, 177] width 10 height 10
type input "20/09/2025"
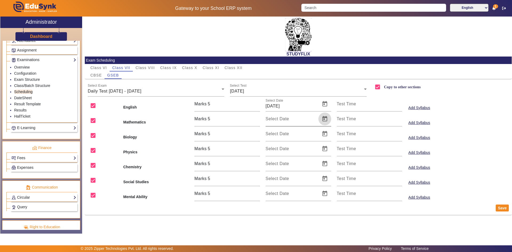
click at [323, 121] on span "Open calendar" at bounding box center [324, 119] width 13 height 13
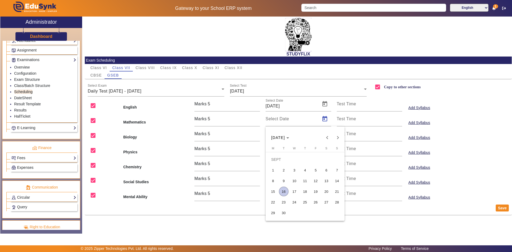
click at [323, 191] on span "20" at bounding box center [327, 192] width 10 height 10
type input "20/09/2025"
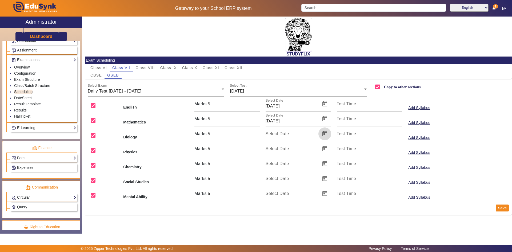
click at [325, 135] on span "Open calendar" at bounding box center [324, 133] width 13 height 13
click at [323, 206] on span "20" at bounding box center [327, 207] width 10 height 10
type input "20/09/2025"
click at [328, 147] on span "Open calendar" at bounding box center [324, 148] width 13 height 13
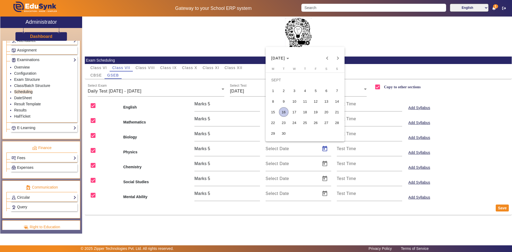
click at [326, 114] on span "20" at bounding box center [327, 112] width 10 height 10
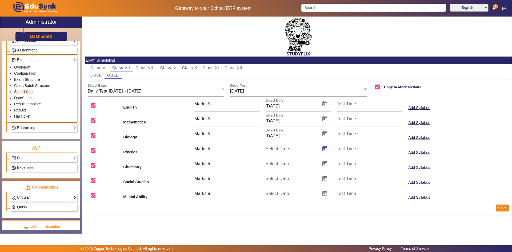
type input "20/09/2025"
click at [325, 165] on span "Open calendar" at bounding box center [324, 163] width 13 height 13
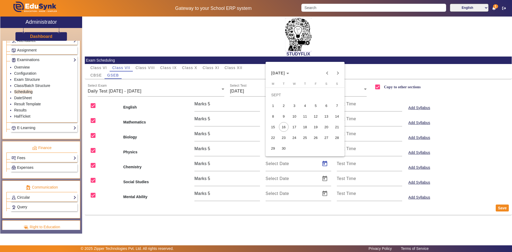
click at [325, 126] on span "20" at bounding box center [327, 127] width 10 height 10
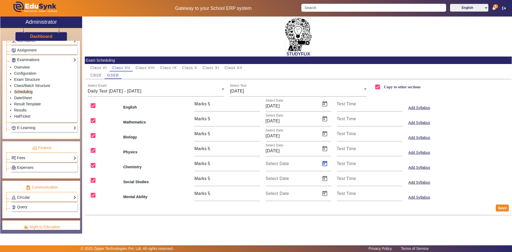
type input "20/09/2025"
click at [325, 179] on span "Open calendar" at bounding box center [324, 178] width 13 height 13
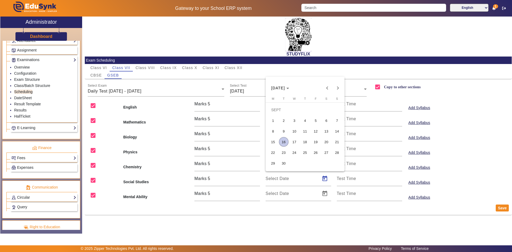
click at [327, 141] on span "20" at bounding box center [327, 142] width 10 height 10
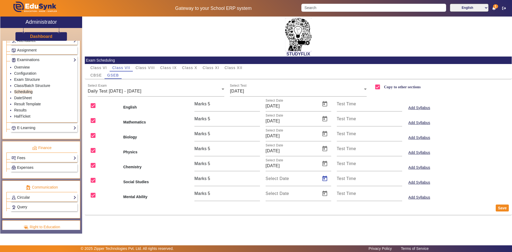
type input "20/09/2025"
click at [326, 196] on span "Open calendar" at bounding box center [324, 193] width 13 height 13
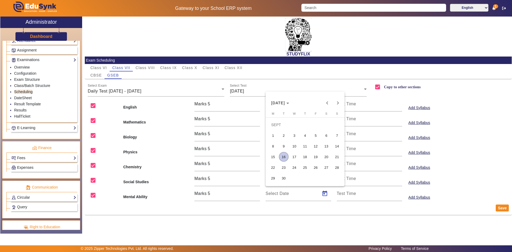
click at [317, 148] on span "12" at bounding box center [316, 146] width 10 height 10
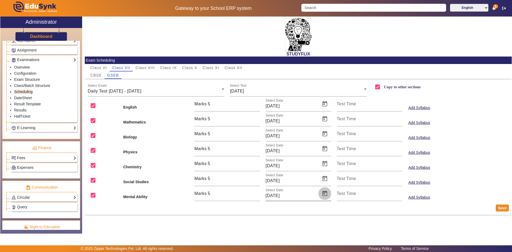
click at [325, 192] on span "Open calendar" at bounding box center [324, 193] width 13 height 13
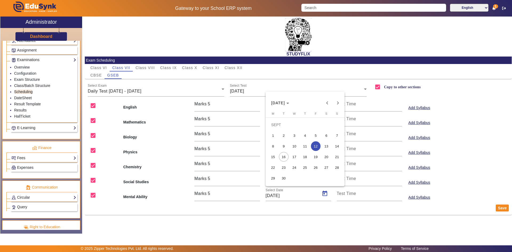
click at [326, 159] on span "20" at bounding box center [327, 157] width 10 height 10
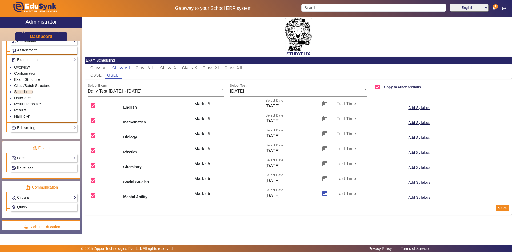
type input "20/09/2025"
click at [501, 204] on button "Save" at bounding box center [502, 207] width 13 height 7
click at [101, 75] on span "CBSE" at bounding box center [95, 75] width 11 height 4
checkbox input "false"
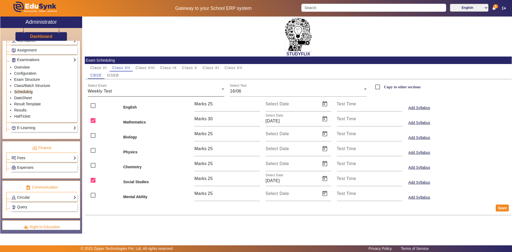
click at [163, 90] on div "Weekly Test" at bounding box center [155, 91] width 134 height 6
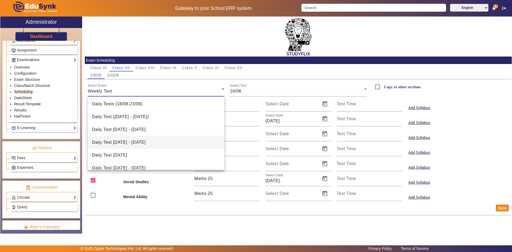
scroll to position [21, 0]
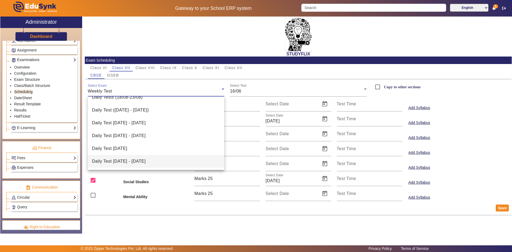
click at [143, 159] on span "Daily Test [DATE] - [DATE]" at bounding box center [119, 161] width 54 height 6
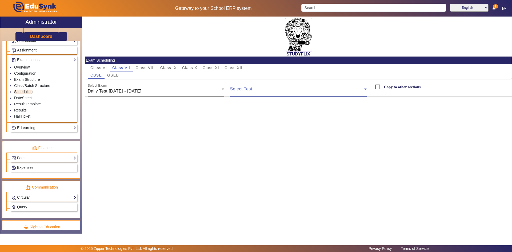
click at [259, 90] on span at bounding box center [297, 91] width 134 height 6
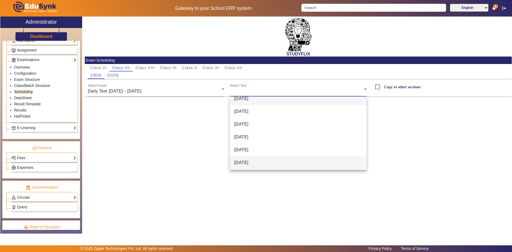
scroll to position [8, 0]
click at [248, 163] on span "[DATE]" at bounding box center [241, 161] width 14 height 6
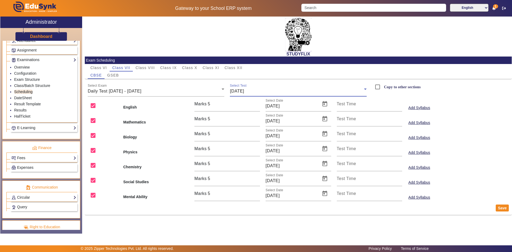
click at [239, 91] on span "[DATE]" at bounding box center [237, 91] width 14 height 5
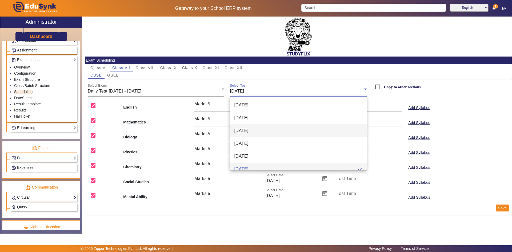
scroll to position [6, 0]
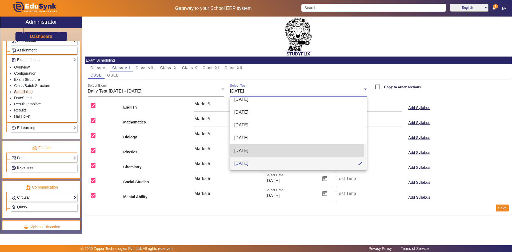
click at [244, 148] on span "[DATE]" at bounding box center [241, 150] width 14 height 6
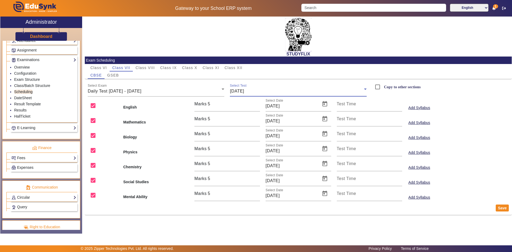
click at [259, 92] on div "[DATE]" at bounding box center [297, 91] width 134 height 6
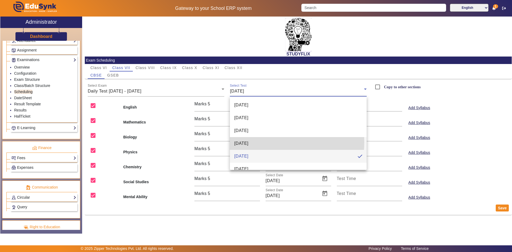
click at [248, 142] on span "[DATE]" at bounding box center [241, 143] width 14 height 6
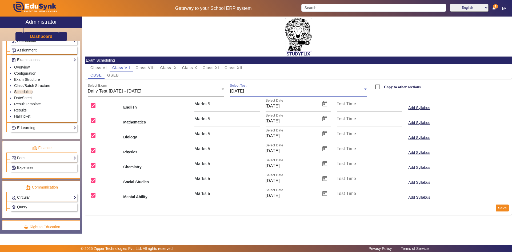
click at [244, 92] on span "[DATE]" at bounding box center [237, 91] width 14 height 5
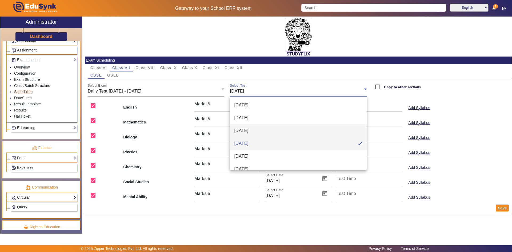
click at [248, 131] on span "[DATE]" at bounding box center [241, 130] width 14 height 6
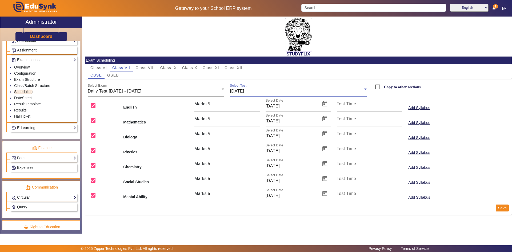
click at [244, 93] on span "[DATE]" at bounding box center [237, 91] width 14 height 5
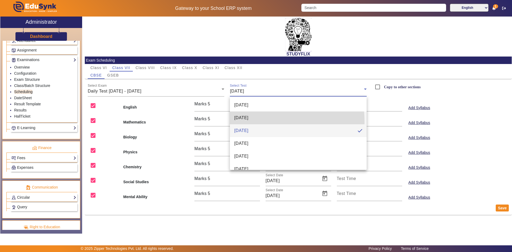
click at [249, 122] on mat-option "[DATE]" at bounding box center [298, 117] width 137 height 13
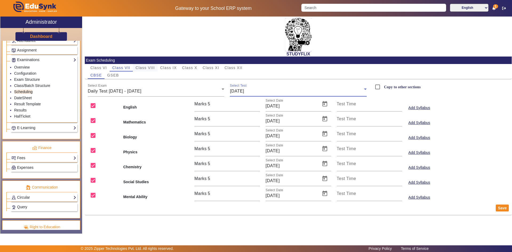
click at [152, 68] on span "Class VIII" at bounding box center [144, 68] width 19 height 4
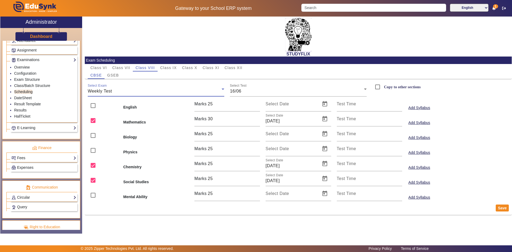
click at [128, 91] on div "Weekly Test" at bounding box center [155, 91] width 134 height 6
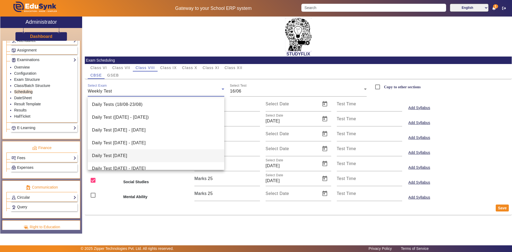
scroll to position [21, 0]
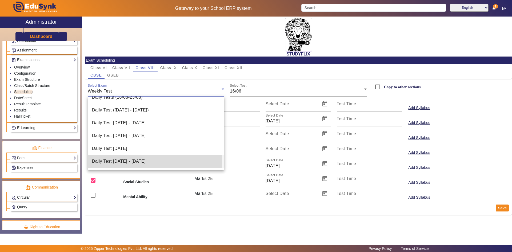
click at [122, 159] on span "Daily Test [DATE] - [DATE]" at bounding box center [119, 161] width 54 height 6
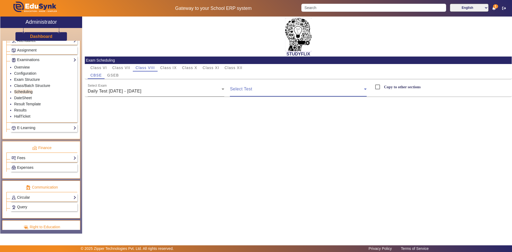
click at [246, 90] on span at bounding box center [297, 91] width 134 height 6
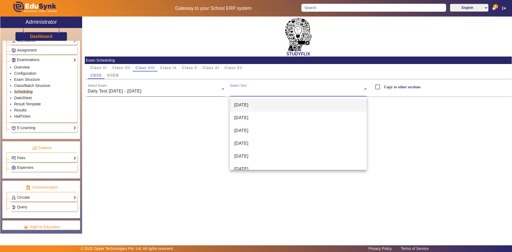
click at [245, 106] on span "[DATE]" at bounding box center [241, 105] width 14 height 6
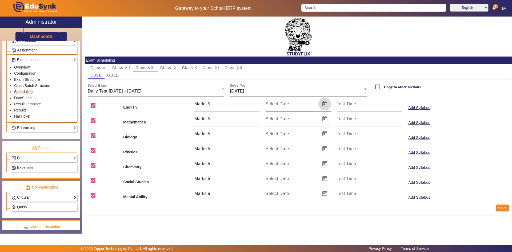
click at [325, 105] on span "Open calendar" at bounding box center [324, 104] width 13 height 13
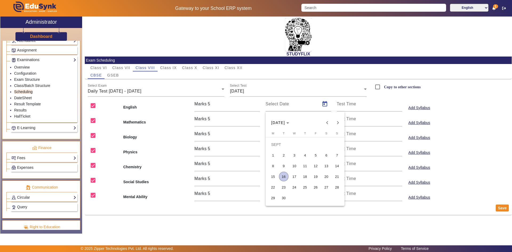
click at [276, 176] on span "15" at bounding box center [273, 177] width 10 height 10
type input "[DATE]"
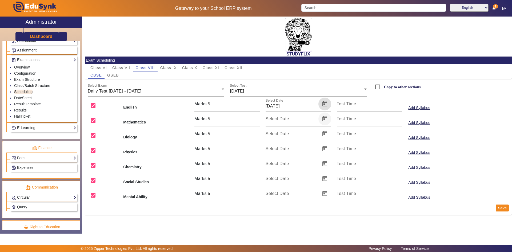
click at [324, 118] on span "Open calendar" at bounding box center [324, 119] width 13 height 13
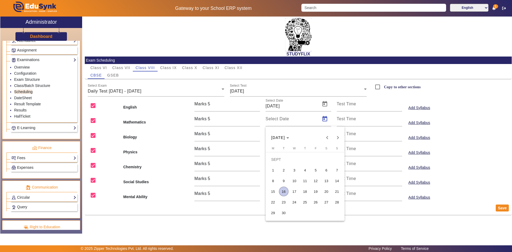
click at [274, 191] on span "15" at bounding box center [273, 192] width 10 height 10
type input "[DATE]"
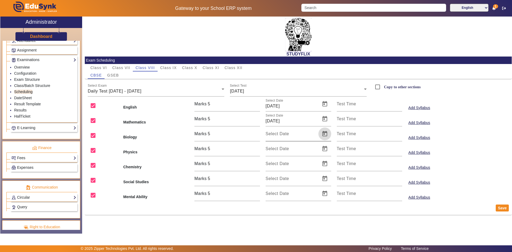
click at [323, 135] on span "Open calendar" at bounding box center [324, 133] width 13 height 13
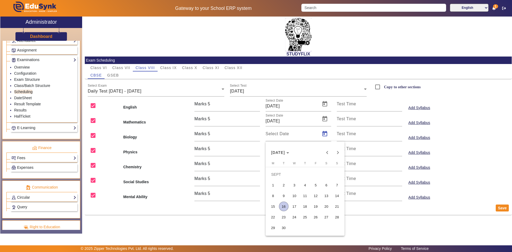
click at [273, 207] on span "15" at bounding box center [273, 207] width 10 height 10
type input "[DATE]"
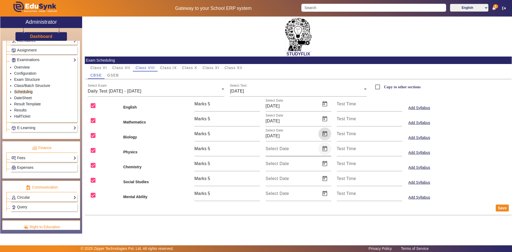
click at [326, 147] on span "Open calendar" at bounding box center [324, 148] width 13 height 13
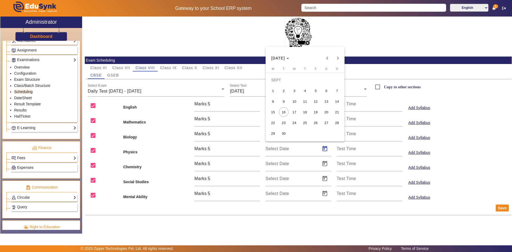
click at [273, 114] on span "15" at bounding box center [273, 112] width 10 height 10
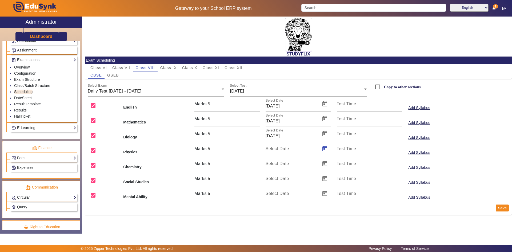
type input "[DATE]"
click at [325, 164] on span "Open calendar" at bounding box center [324, 163] width 13 height 13
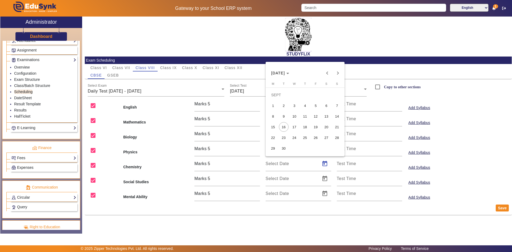
drag, startPoint x: 274, startPoint y: 127, endPoint x: 276, endPoint y: 132, distance: 6.0
click at [273, 127] on span "15" at bounding box center [273, 127] width 10 height 10
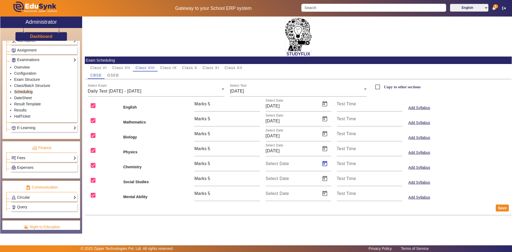
type input "[DATE]"
click at [322, 175] on span "Open calendar" at bounding box center [324, 178] width 13 height 13
click at [274, 142] on span "15" at bounding box center [273, 142] width 10 height 10
type input "[DATE]"
click at [323, 192] on span "Open calendar" at bounding box center [324, 193] width 13 height 13
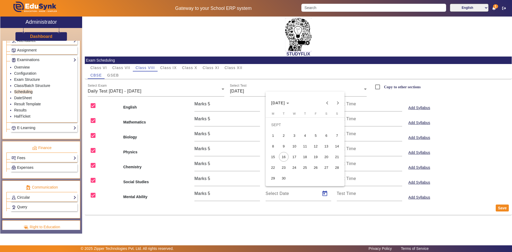
click at [274, 156] on span "15" at bounding box center [273, 157] width 10 height 10
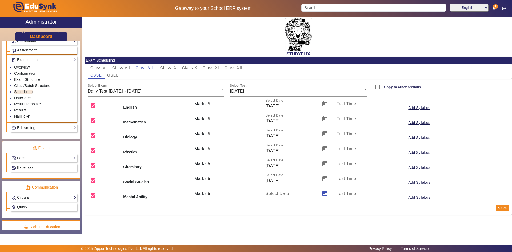
type input "[DATE]"
click at [388, 86] on label "Copy to other sections" at bounding box center [402, 87] width 38 height 5
click at [383, 86] on input "Copy to other sections" at bounding box center [377, 87] width 11 height 11
click at [507, 210] on button "Save" at bounding box center [502, 207] width 13 height 7
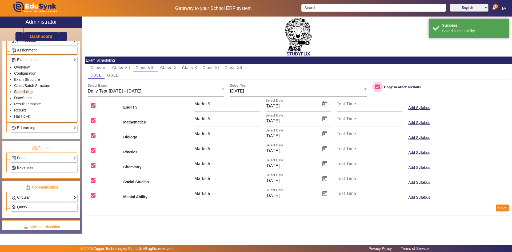
click at [381, 85] on input "Copy to other sections" at bounding box center [377, 87] width 11 height 11
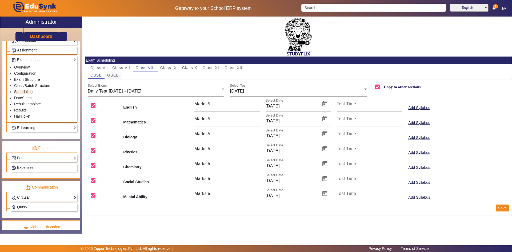
click at [111, 72] on span "GSEB" at bounding box center [113, 74] width 12 height 7
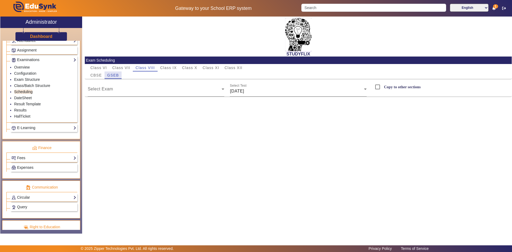
checkbox input "false"
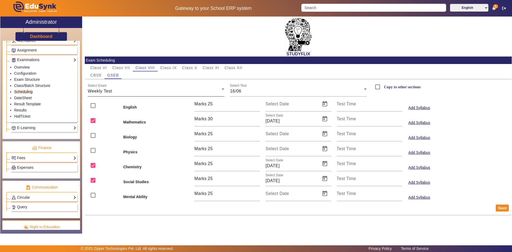
click at [118, 91] on div "Weekly Test" at bounding box center [155, 91] width 134 height 6
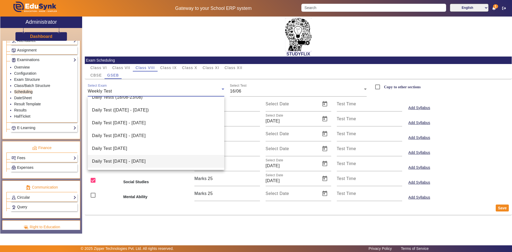
click at [121, 158] on mat-option "Daily Test [DATE] - [DATE]" at bounding box center [156, 161] width 137 height 13
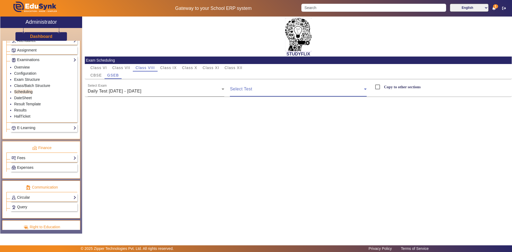
click at [238, 91] on span at bounding box center [297, 91] width 134 height 6
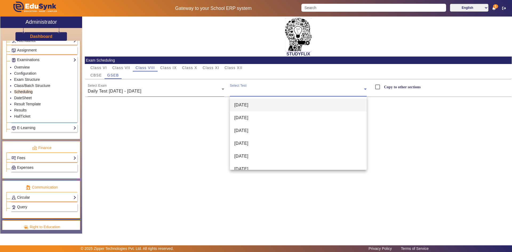
click at [240, 105] on span "[DATE]" at bounding box center [241, 105] width 14 height 6
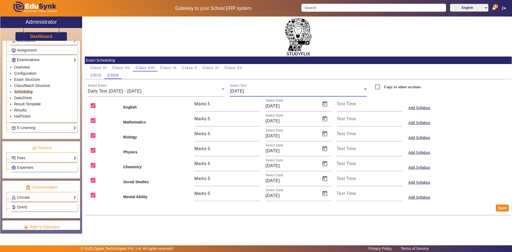
click at [501, 213] on mat-card-actions "Save" at bounding box center [298, 208] width 427 height 14
click at [504, 209] on button "Save" at bounding box center [502, 207] width 13 height 7
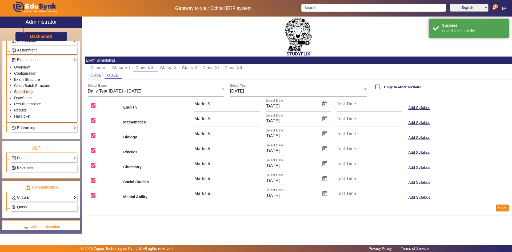
click at [96, 74] on span "CBSE" at bounding box center [95, 75] width 11 height 4
click at [148, 85] on div "Select Exam Weekly Test" at bounding box center [156, 89] width 137 height 15
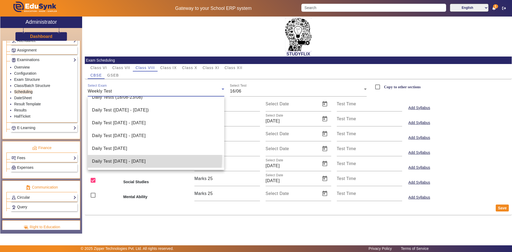
click at [115, 158] on mat-option "Daily Test [DATE] - [DATE]" at bounding box center [156, 161] width 137 height 13
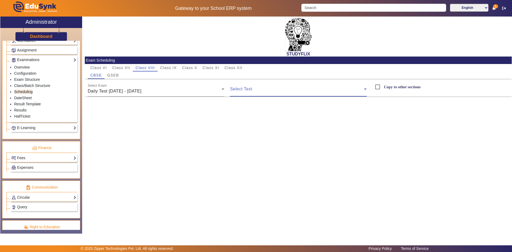
click at [244, 92] on span at bounding box center [297, 91] width 134 height 6
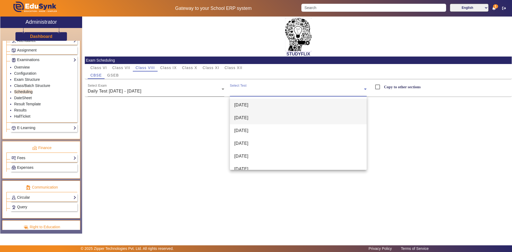
click at [248, 117] on span "[DATE]" at bounding box center [241, 118] width 14 height 6
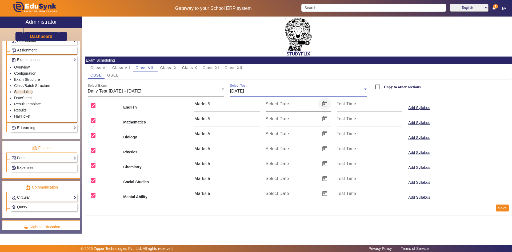
click at [328, 104] on span "Open calendar" at bounding box center [324, 104] width 13 height 13
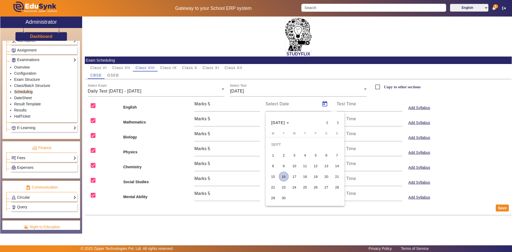
click at [286, 174] on span "16" at bounding box center [284, 177] width 10 height 10
type input "[DATE]"
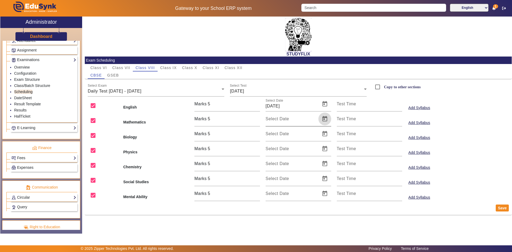
click at [327, 119] on span "Open calendar" at bounding box center [324, 119] width 13 height 13
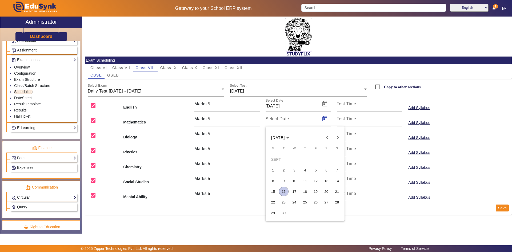
click at [284, 189] on span "16" at bounding box center [284, 192] width 10 height 10
type input "[DATE]"
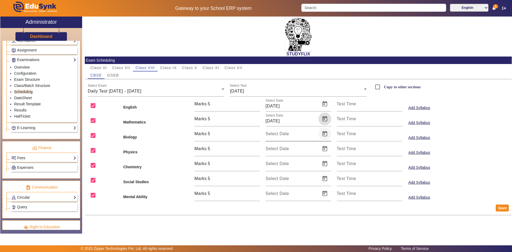
click at [329, 135] on span "Open calendar" at bounding box center [324, 133] width 13 height 13
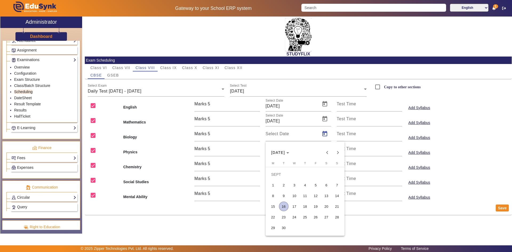
click at [285, 206] on span "16" at bounding box center [284, 207] width 10 height 10
type input "[DATE]"
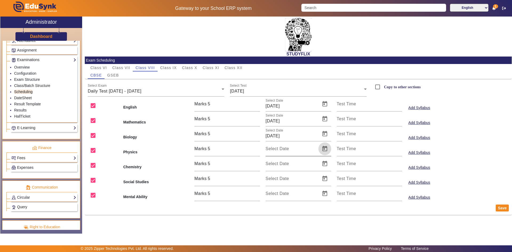
click at [323, 150] on span "Open calendar" at bounding box center [324, 148] width 13 height 13
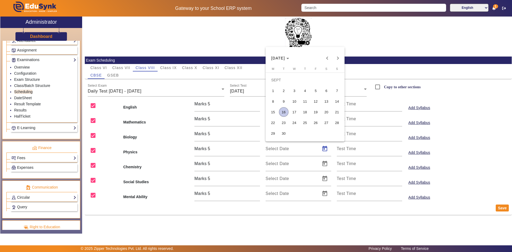
click at [284, 111] on span "16" at bounding box center [284, 112] width 10 height 10
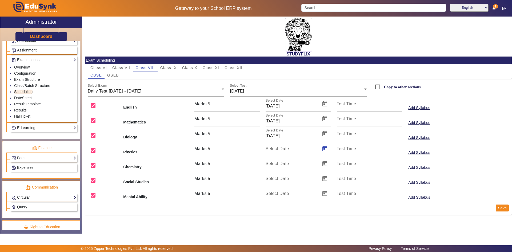
type input "[DATE]"
click at [323, 163] on span "Open calendar" at bounding box center [324, 163] width 13 height 13
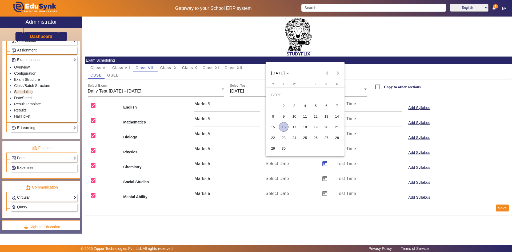
click at [286, 127] on span "16" at bounding box center [284, 127] width 10 height 10
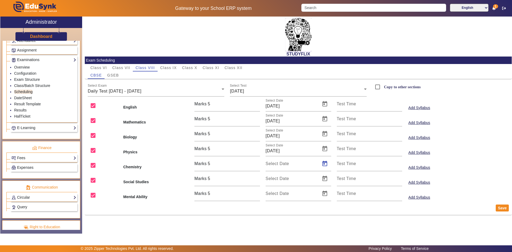
type input "[DATE]"
click at [321, 177] on span "Open calendar" at bounding box center [324, 178] width 13 height 13
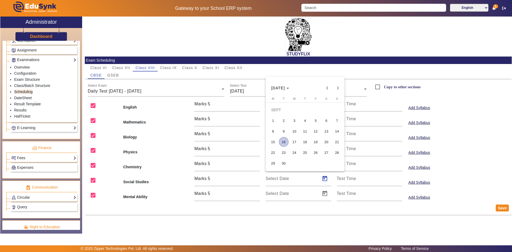
click at [283, 142] on span "16" at bounding box center [284, 142] width 10 height 10
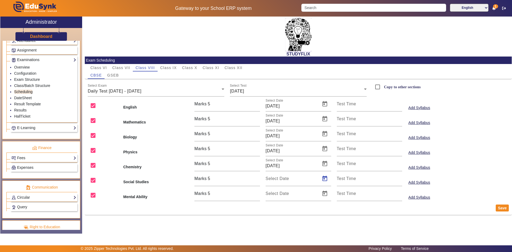
type input "[DATE]"
click at [324, 192] on span "Open calendar" at bounding box center [324, 193] width 13 height 13
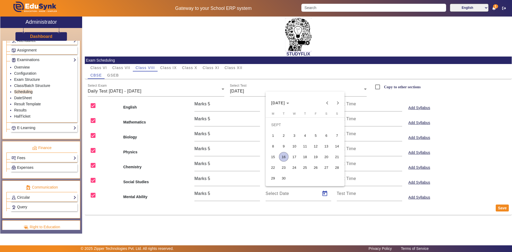
click at [284, 156] on span "16" at bounding box center [284, 157] width 10 height 10
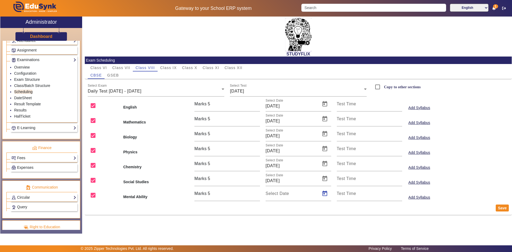
type input "[DATE]"
click at [502, 208] on button "Save" at bounding box center [502, 207] width 13 height 7
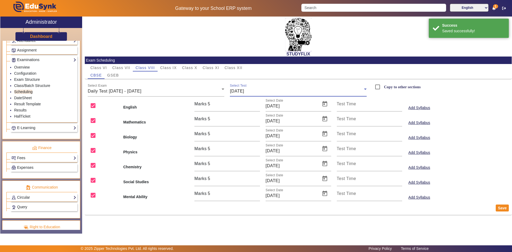
click at [271, 93] on div "[DATE]" at bounding box center [297, 91] width 134 height 6
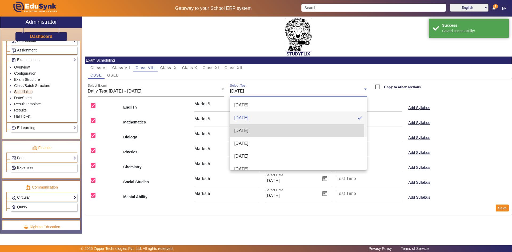
click at [248, 130] on span "[DATE]" at bounding box center [241, 130] width 14 height 6
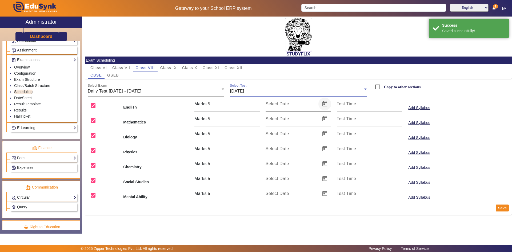
click at [327, 106] on span "Open calendar" at bounding box center [324, 104] width 13 height 13
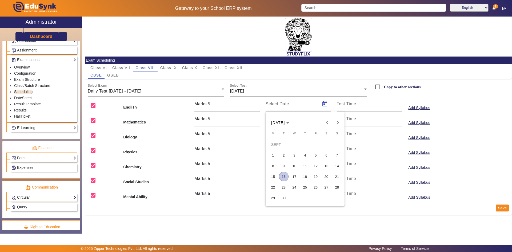
click at [296, 175] on span "17" at bounding box center [295, 177] width 10 height 10
type input "[DATE]"
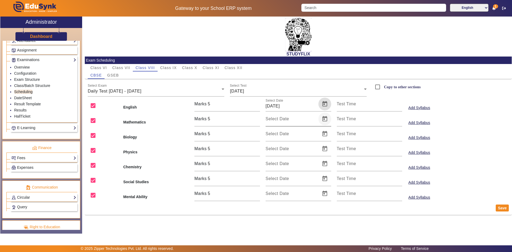
click at [324, 120] on span "Open calendar" at bounding box center [324, 119] width 13 height 13
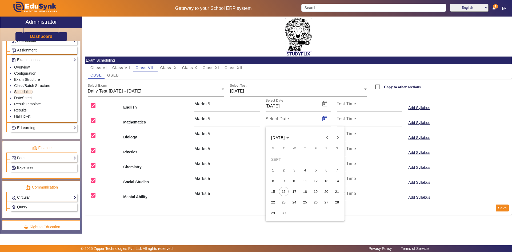
click at [294, 189] on span "17" at bounding box center [295, 192] width 10 height 10
type input "[DATE]"
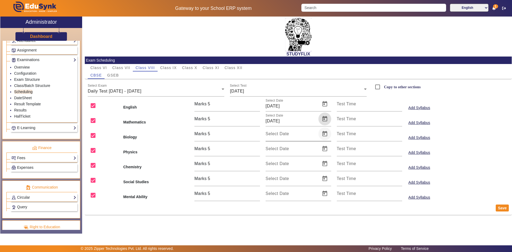
click at [324, 130] on span "Open calendar" at bounding box center [324, 133] width 13 height 13
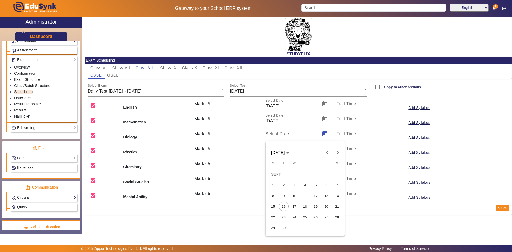
click at [293, 205] on span "17" at bounding box center [295, 207] width 10 height 10
type input "[DATE]"
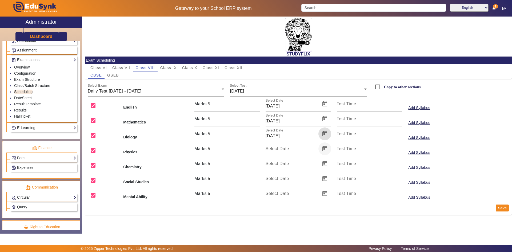
click at [327, 149] on span "Open calendar" at bounding box center [324, 148] width 13 height 13
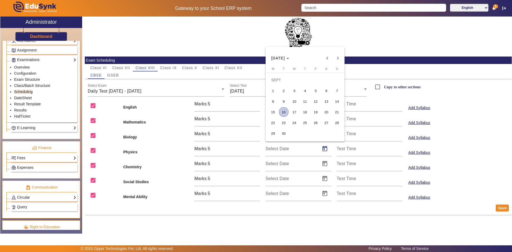
click at [299, 113] on span "17" at bounding box center [295, 112] width 10 height 10
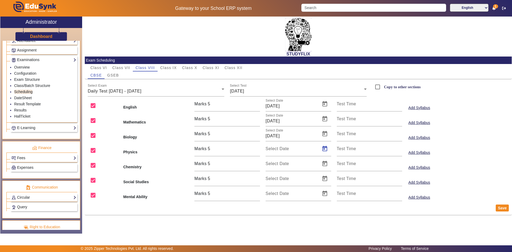
type input "[DATE]"
click at [325, 166] on span "Open calendar" at bounding box center [324, 163] width 13 height 13
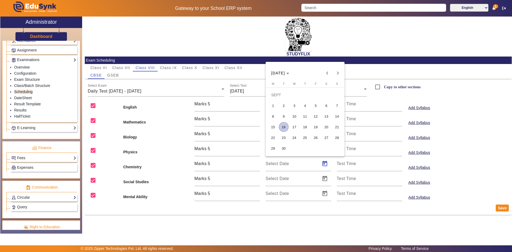
click at [296, 124] on span "17" at bounding box center [295, 127] width 10 height 10
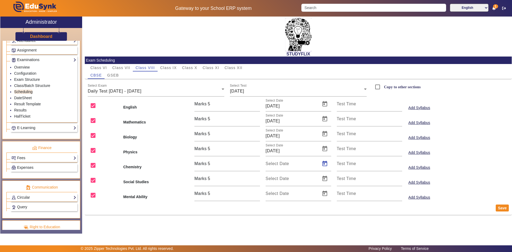
type input "[DATE]"
click at [326, 176] on span "Open calendar" at bounding box center [324, 178] width 13 height 13
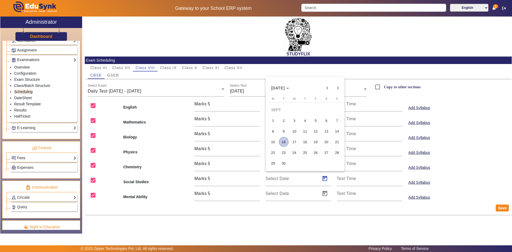
click at [293, 138] on span "17" at bounding box center [295, 142] width 10 height 10
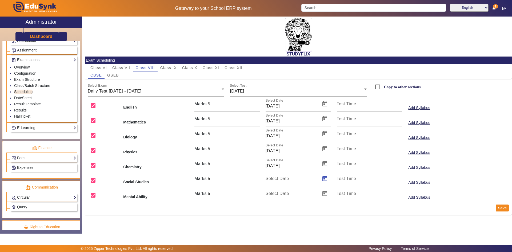
type input "[DATE]"
click at [324, 191] on span "Open calendar" at bounding box center [324, 193] width 13 height 13
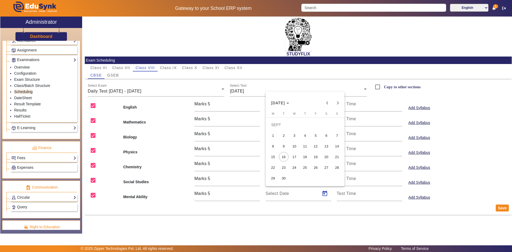
click at [296, 157] on span "17" at bounding box center [295, 157] width 10 height 10
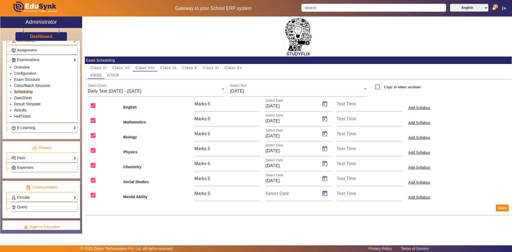
type input "[DATE]"
click at [503, 207] on button "Save" at bounding box center [502, 207] width 13 height 7
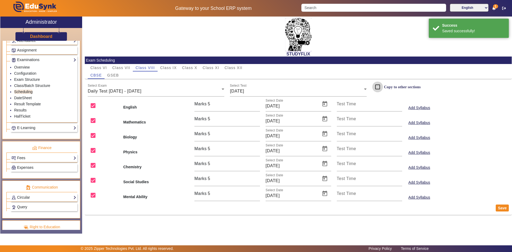
click at [377, 86] on input "Copy to other sections" at bounding box center [377, 87] width 11 height 11
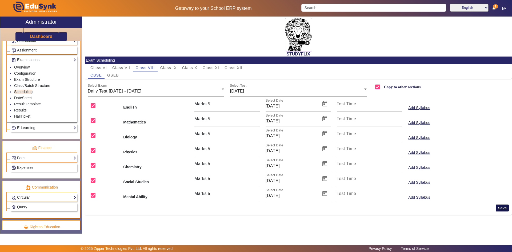
click at [504, 207] on button "Save" at bounding box center [502, 207] width 13 height 7
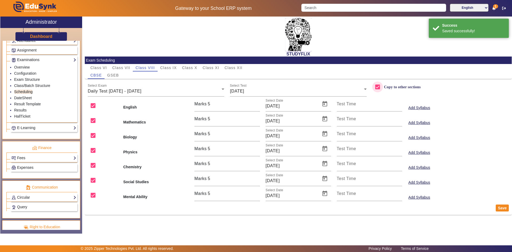
click at [377, 86] on input "Copy to other sections" at bounding box center [377, 87] width 11 height 11
click at [119, 75] on div "GSEB" at bounding box center [113, 74] width 17 height 7
checkbox input "false"
click at [116, 90] on div "Weekly Test" at bounding box center [155, 91] width 134 height 6
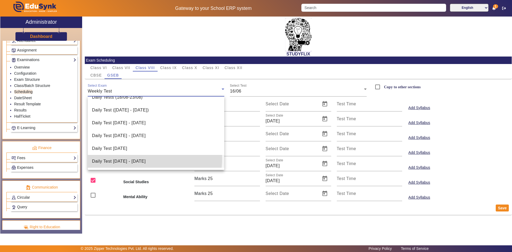
click at [134, 158] on span "Daily Test [DATE] - [DATE]" at bounding box center [119, 161] width 54 height 6
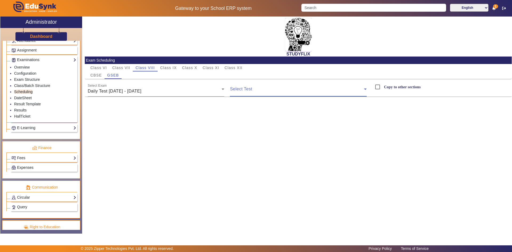
click at [245, 88] on span at bounding box center [297, 91] width 134 height 6
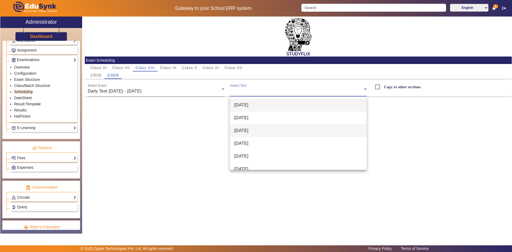
click at [242, 130] on span "[DATE]" at bounding box center [241, 130] width 14 height 6
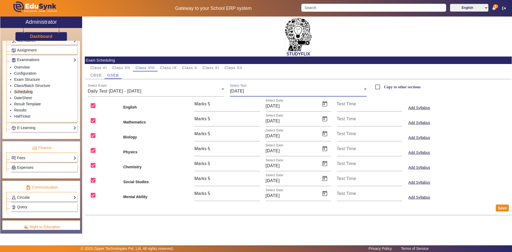
click at [472, 155] on div "Add Syllabus" at bounding box center [440, 148] width 71 height 15
click at [502, 209] on button "Save" at bounding box center [502, 207] width 13 height 7
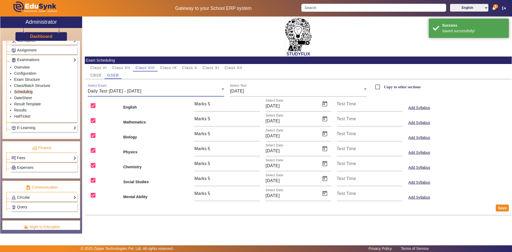
click at [139, 92] on span "Daily Test [DATE] - [DATE]" at bounding box center [115, 91] width 54 height 5
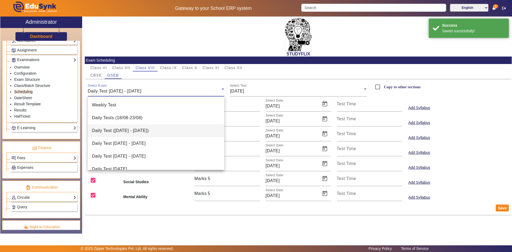
scroll to position [18, 0]
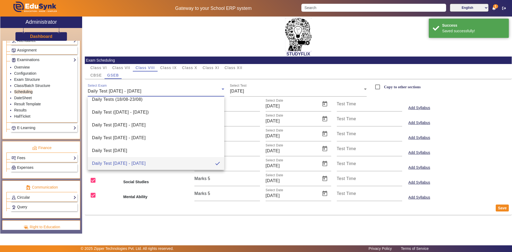
click at [99, 75] on div at bounding box center [256, 126] width 512 height 252
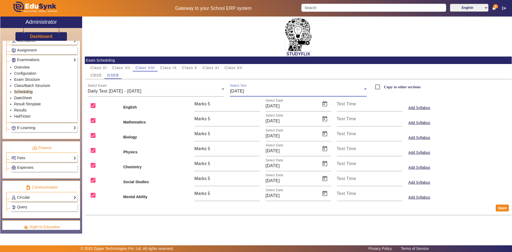
click at [259, 91] on div "[DATE]" at bounding box center [297, 91] width 134 height 6
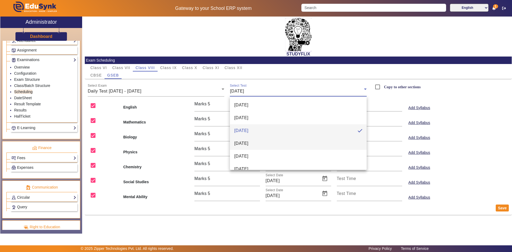
click at [250, 140] on mat-option "[DATE]" at bounding box center [298, 143] width 137 height 13
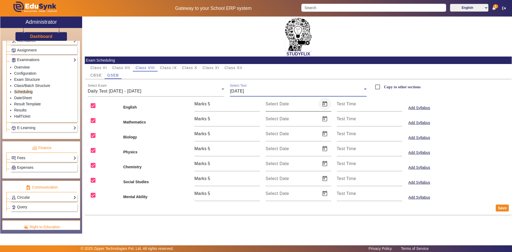
click at [322, 106] on span "Open calendar" at bounding box center [324, 104] width 13 height 13
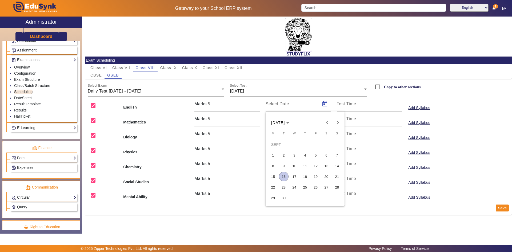
click at [304, 175] on span "18" at bounding box center [305, 177] width 10 height 10
type input "18/09/2025"
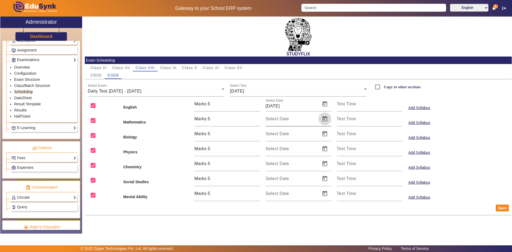
click at [323, 121] on span "Open calendar" at bounding box center [324, 119] width 13 height 13
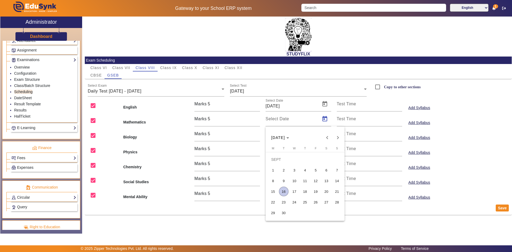
click at [305, 192] on span "18" at bounding box center [305, 192] width 10 height 10
type input "18/09/2025"
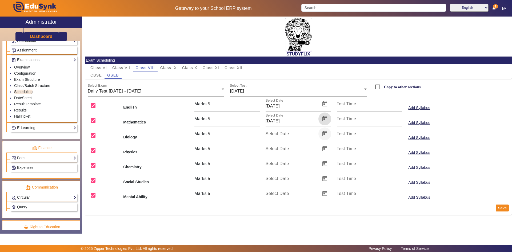
click at [325, 131] on span "Open calendar" at bounding box center [324, 133] width 13 height 13
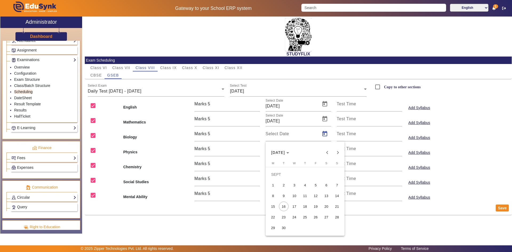
click at [306, 204] on span "18" at bounding box center [305, 207] width 10 height 10
type input "18/09/2025"
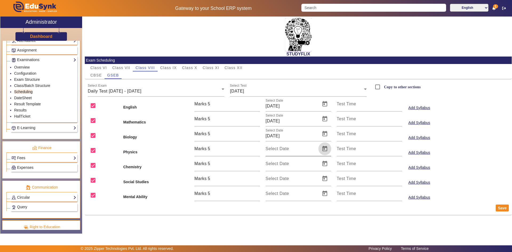
click at [321, 151] on span "Open calendar" at bounding box center [324, 148] width 13 height 13
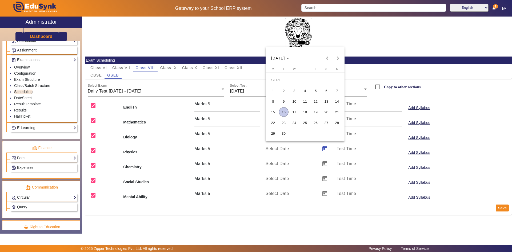
click at [307, 111] on span "18" at bounding box center [305, 112] width 10 height 10
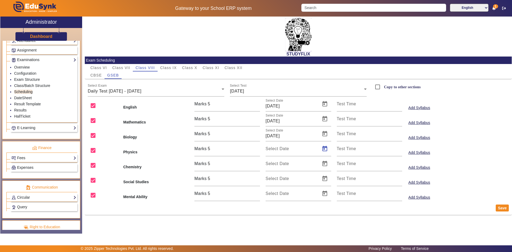
type input "18/09/2025"
click at [328, 164] on span "Open calendar" at bounding box center [324, 163] width 13 height 13
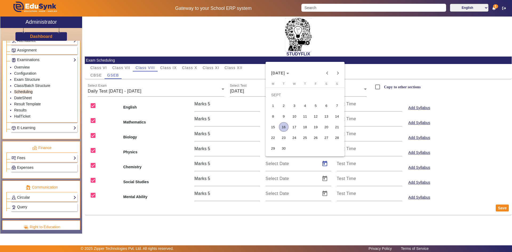
click at [307, 128] on span "18" at bounding box center [305, 127] width 10 height 10
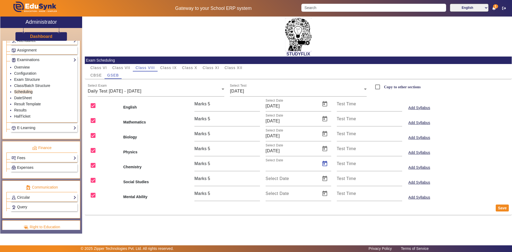
type input "18/09/2025"
click at [324, 178] on span "Open calendar" at bounding box center [324, 178] width 13 height 13
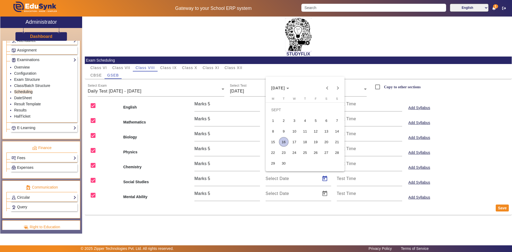
click at [304, 144] on span "18" at bounding box center [305, 142] width 10 height 10
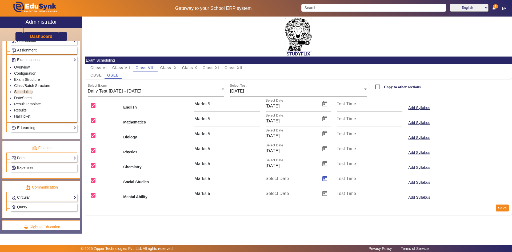
type input "18/09/2025"
click at [326, 195] on span "Open calendar" at bounding box center [324, 193] width 13 height 13
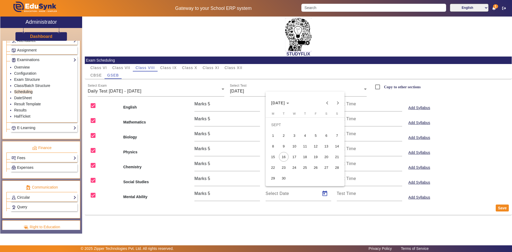
click at [306, 157] on span "18" at bounding box center [305, 157] width 10 height 10
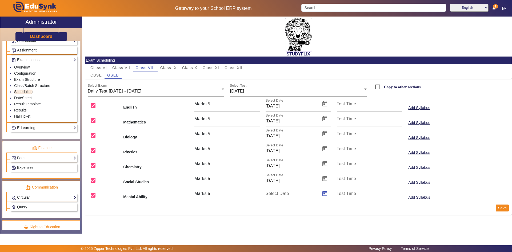
type input "18/09/2025"
click at [376, 87] on input "Copy to other sections" at bounding box center [377, 87] width 11 height 11
click at [502, 207] on button "Save" at bounding box center [502, 207] width 13 height 7
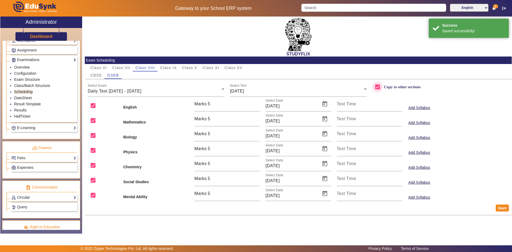
click at [376, 86] on input "Copy to other sections" at bounding box center [377, 87] width 11 height 11
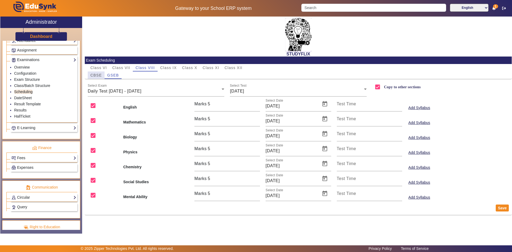
click at [102, 74] on span "CBSE" at bounding box center [95, 75] width 11 height 4
checkbox input "false"
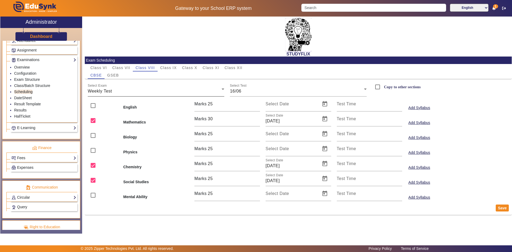
click at [180, 90] on div "Weekly Test" at bounding box center [155, 91] width 134 height 6
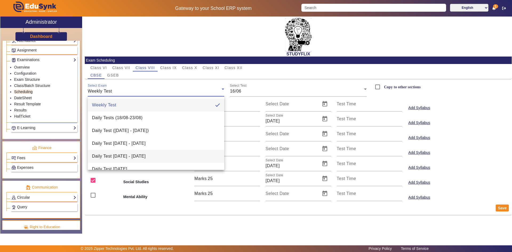
scroll to position [21, 0]
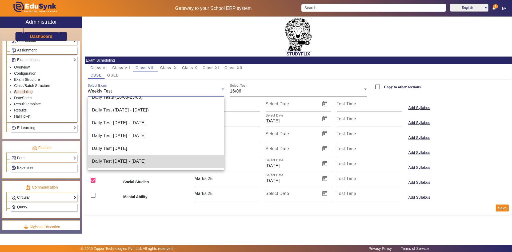
click at [167, 156] on mat-option "Daily Test [DATE] - [DATE]" at bounding box center [156, 161] width 137 height 13
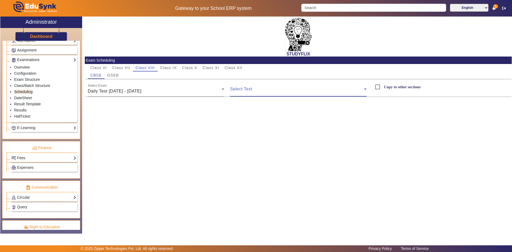
click at [238, 91] on span at bounding box center [297, 91] width 134 height 6
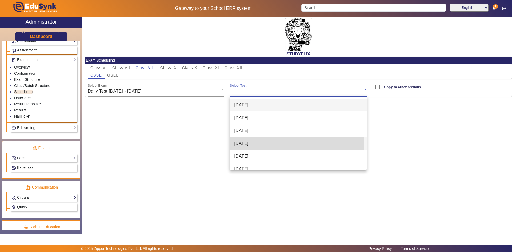
click at [241, 142] on span "[DATE]" at bounding box center [241, 143] width 14 height 6
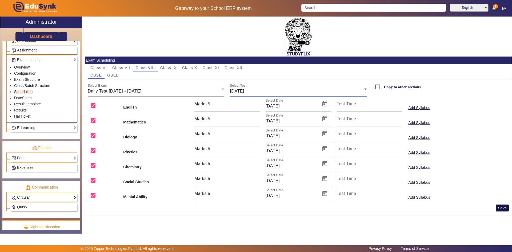
click at [499, 210] on button "Save" at bounding box center [502, 207] width 13 height 7
click at [129, 91] on span "Daily Test [DATE] - [DATE]" at bounding box center [115, 91] width 54 height 5
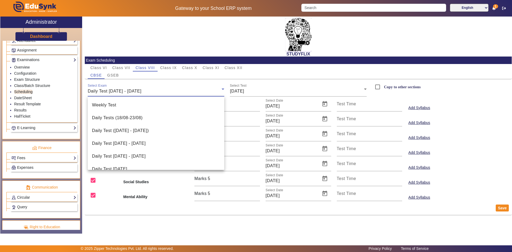
scroll to position [18, 0]
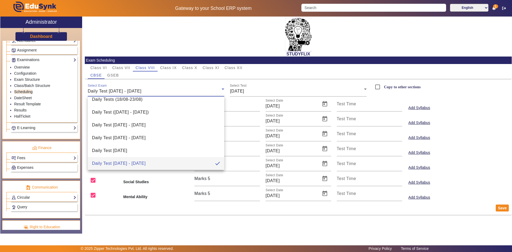
click at [129, 91] on div at bounding box center [256, 126] width 512 height 252
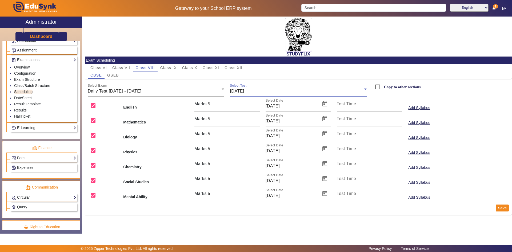
click at [242, 91] on span "[DATE]" at bounding box center [237, 91] width 14 height 5
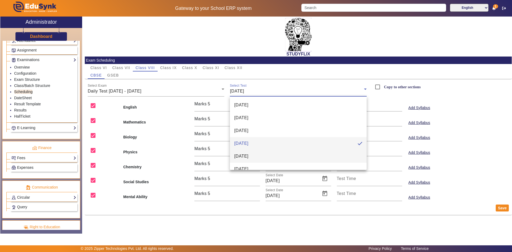
click at [247, 157] on span "[DATE]" at bounding box center [241, 156] width 14 height 6
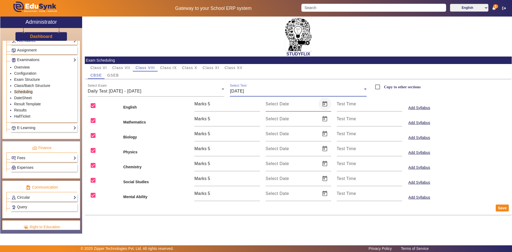
click at [322, 104] on span "Open calendar" at bounding box center [324, 104] width 13 height 13
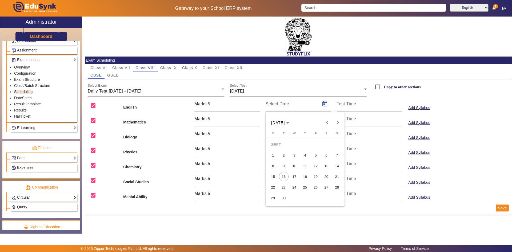
click at [315, 175] on span "19" at bounding box center [316, 177] width 10 height 10
type input "19/09/2025"
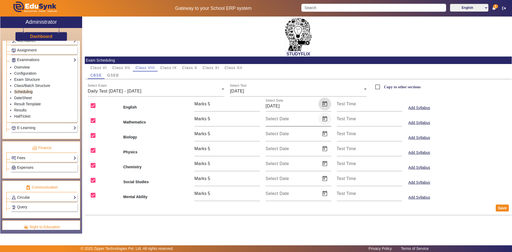
click at [324, 120] on span "Open calendar" at bounding box center [324, 119] width 13 height 13
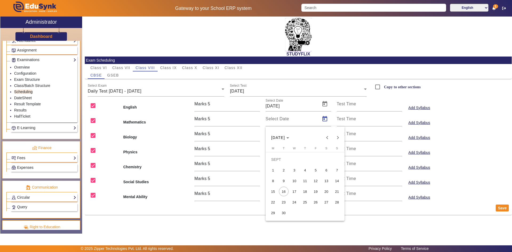
click at [312, 191] on span "19" at bounding box center [316, 192] width 10 height 10
type input "19/09/2025"
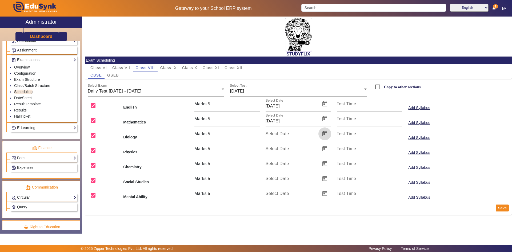
click at [324, 136] on span "Open calendar" at bounding box center [324, 133] width 13 height 13
click at [315, 202] on span "19" at bounding box center [316, 207] width 10 height 10
type input "19/09/2025"
click at [325, 148] on span "Open calendar" at bounding box center [324, 148] width 13 height 13
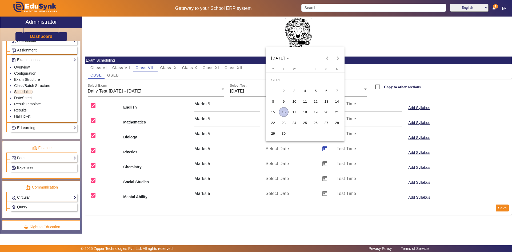
click at [317, 114] on span "19" at bounding box center [316, 112] width 10 height 10
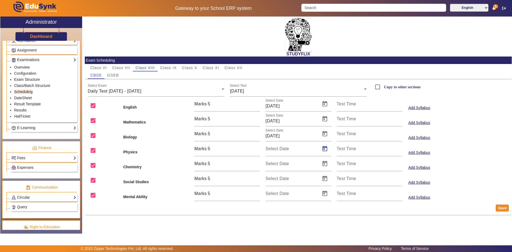
type input "19/09/2025"
click at [326, 164] on span "Open calendar" at bounding box center [324, 163] width 13 height 13
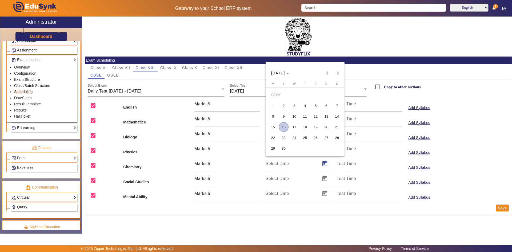
click at [315, 128] on span "19" at bounding box center [316, 127] width 10 height 10
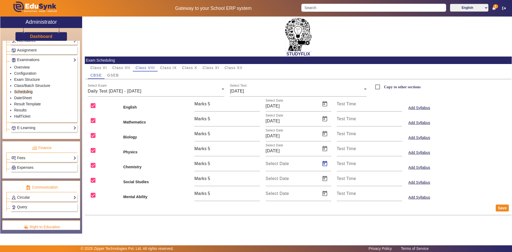
type input "19/09/2025"
click at [326, 177] on span "Open calendar" at bounding box center [324, 178] width 13 height 13
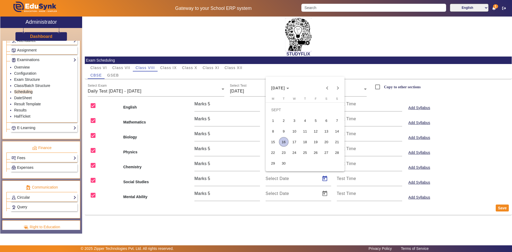
click at [318, 142] on span "19" at bounding box center [316, 142] width 10 height 10
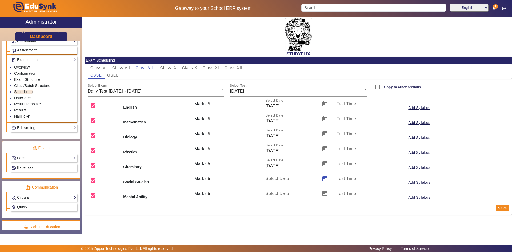
type input "19/09/2025"
click at [325, 195] on span "Open calendar" at bounding box center [324, 193] width 13 height 13
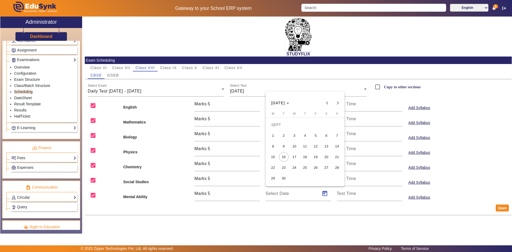
click at [318, 158] on span "19" at bounding box center [316, 157] width 10 height 10
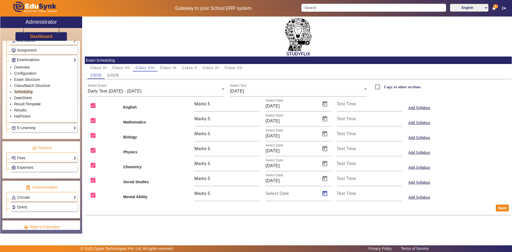
type input "19/09/2025"
click at [385, 86] on label "Copy to other sections" at bounding box center [402, 87] width 38 height 5
click at [383, 86] on input "Copy to other sections" at bounding box center [377, 87] width 11 height 11
click at [498, 207] on button "Save" at bounding box center [502, 207] width 13 height 7
click at [380, 88] on input "Copy to other sections" at bounding box center [377, 87] width 11 height 11
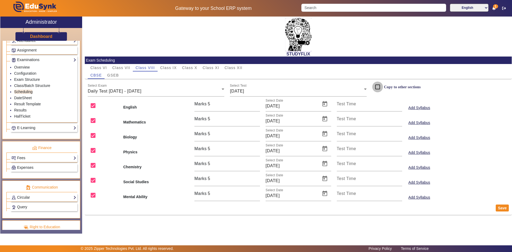
click at [380, 88] on input "Copy to other sections" at bounding box center [377, 87] width 11 height 11
click at [112, 75] on span "GSEB" at bounding box center [113, 75] width 12 height 4
checkbox input "false"
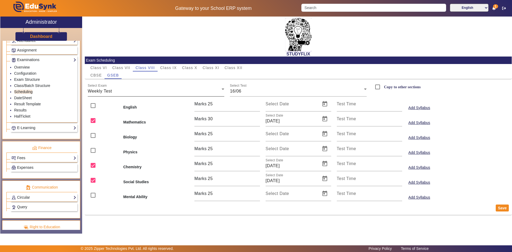
click at [173, 95] on div "Select Exam Weekly Test" at bounding box center [156, 89] width 137 height 15
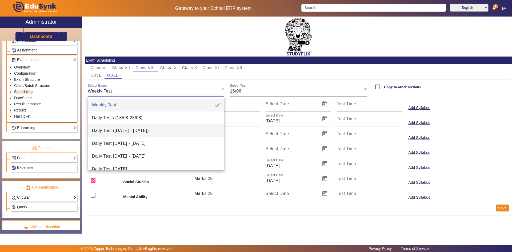
scroll to position [21, 0]
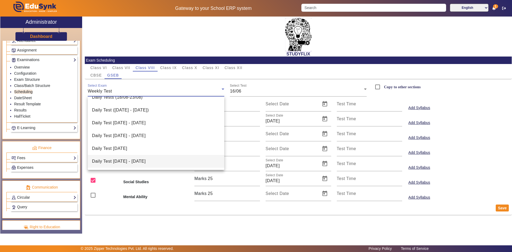
click at [146, 161] on span "Daily Test [DATE] - [DATE]" at bounding box center [119, 161] width 54 height 6
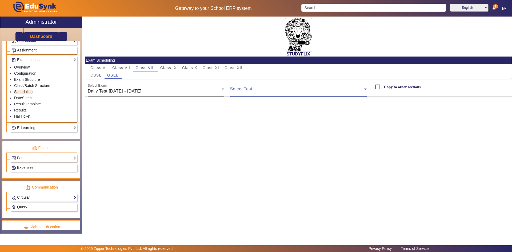
click at [251, 91] on span at bounding box center [297, 91] width 134 height 6
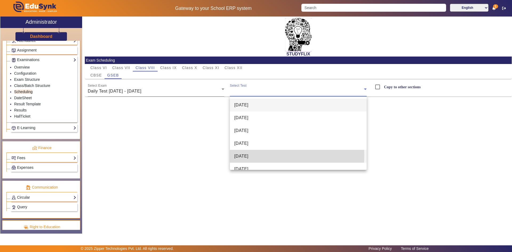
click at [247, 155] on span "[DATE]" at bounding box center [241, 156] width 14 height 6
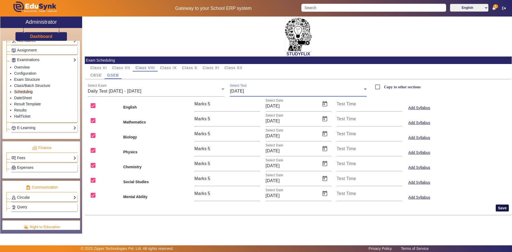
click at [504, 205] on button "Save" at bounding box center [502, 207] width 13 height 7
click at [100, 74] on span "CBSE" at bounding box center [95, 75] width 11 height 4
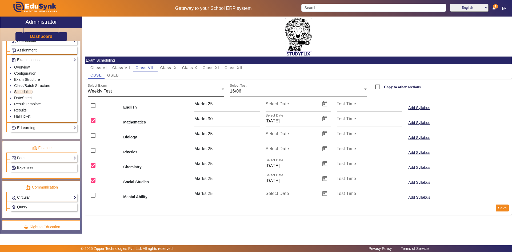
click at [169, 89] on div "Weekly Test" at bounding box center [155, 91] width 134 height 6
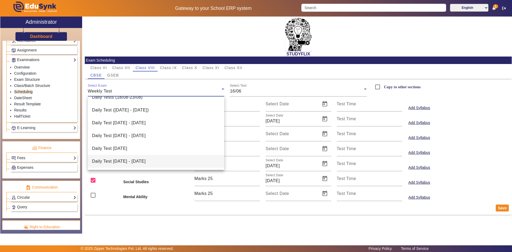
click at [138, 159] on span "Daily Test [DATE] - [DATE]" at bounding box center [119, 161] width 54 height 6
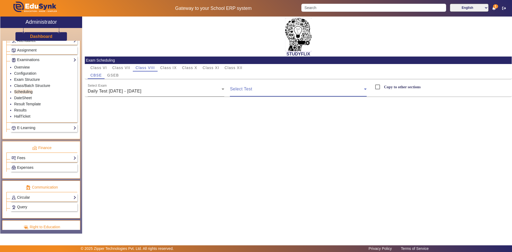
click at [245, 88] on span at bounding box center [297, 91] width 134 height 6
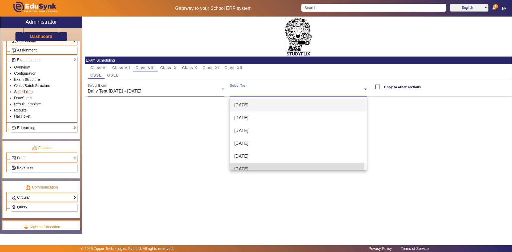
click at [240, 165] on mat-option "[DATE]" at bounding box center [298, 169] width 137 height 13
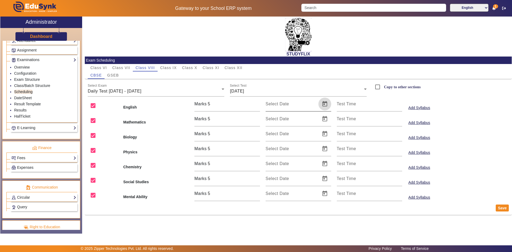
click at [326, 106] on span "Open calendar" at bounding box center [324, 104] width 13 height 13
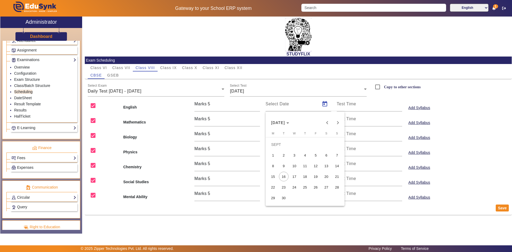
click at [324, 174] on span "20" at bounding box center [327, 177] width 10 height 10
type input "20/09/2025"
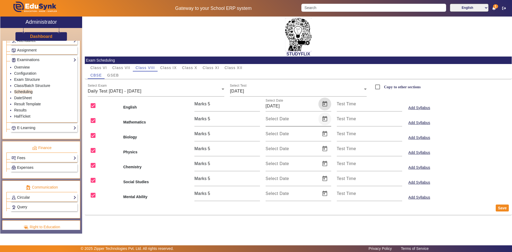
click at [325, 116] on span "Open calendar" at bounding box center [324, 119] width 13 height 13
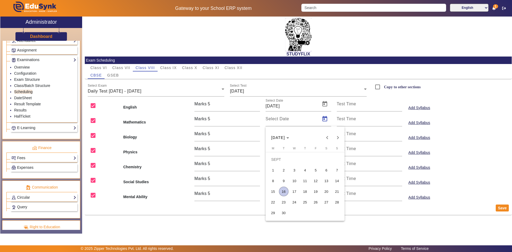
click at [325, 190] on span "20" at bounding box center [327, 192] width 10 height 10
type input "20/09/2025"
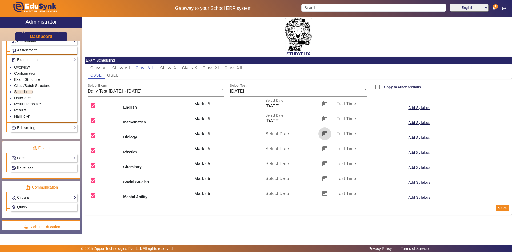
click at [323, 135] on span "Open calendar" at bounding box center [324, 133] width 13 height 13
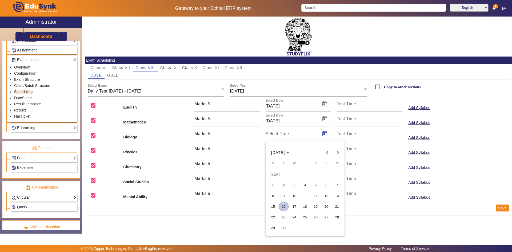
click at [323, 207] on span "20" at bounding box center [327, 207] width 10 height 10
type input "20/09/2025"
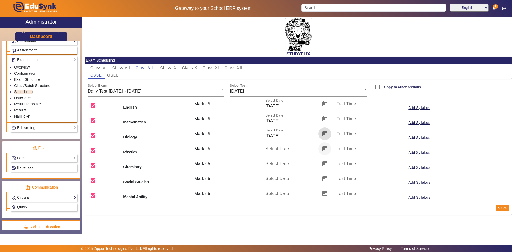
click at [324, 150] on span "Open calendar" at bounding box center [324, 148] width 13 height 13
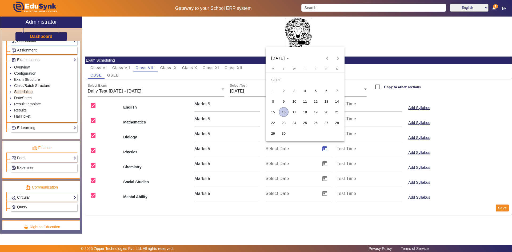
click at [321, 112] on button "20" at bounding box center [326, 112] width 11 height 11
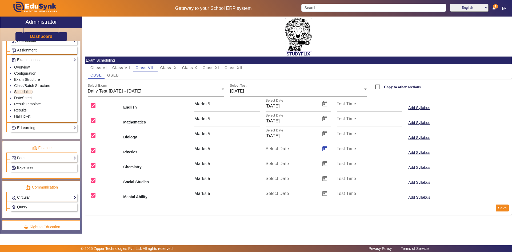
type input "20/09/2025"
click at [323, 162] on span "Open calendar" at bounding box center [324, 163] width 13 height 13
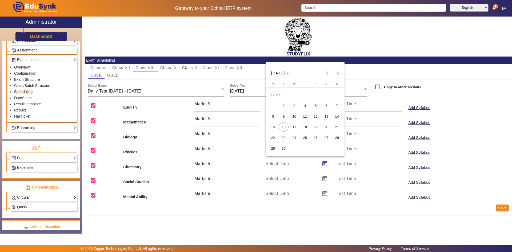
click at [325, 126] on span "20" at bounding box center [327, 127] width 10 height 10
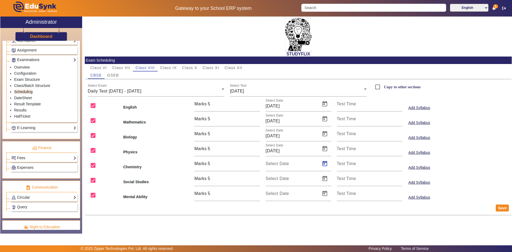
type input "20/09/2025"
click at [325, 177] on span "Open calendar" at bounding box center [324, 178] width 13 height 13
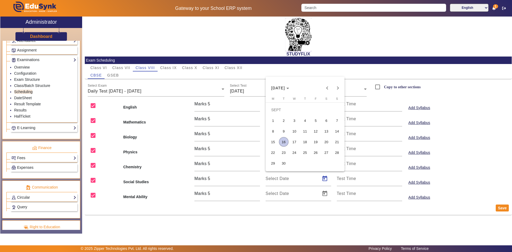
click at [326, 143] on span "20" at bounding box center [327, 142] width 10 height 10
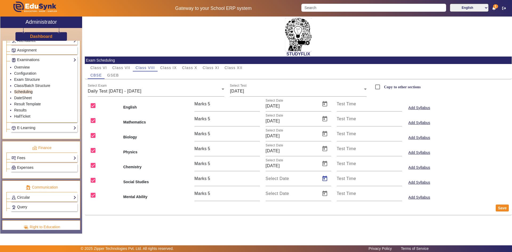
type input "20/09/2025"
click at [325, 197] on span "Open calendar" at bounding box center [324, 193] width 13 height 13
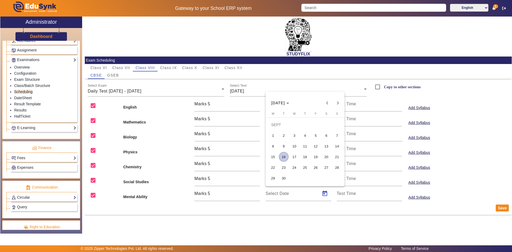
click at [328, 158] on span "20" at bounding box center [327, 157] width 10 height 10
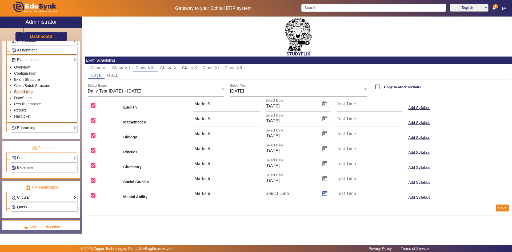
type input "20/09/2025"
click at [377, 87] on input "Copy to other sections" at bounding box center [377, 87] width 11 height 11
click at [500, 208] on button "Save" at bounding box center [502, 207] width 13 height 7
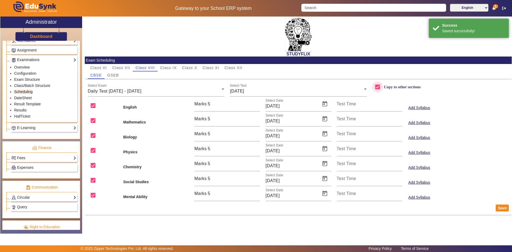
click at [379, 87] on input "Copy to other sections" at bounding box center [377, 87] width 11 height 11
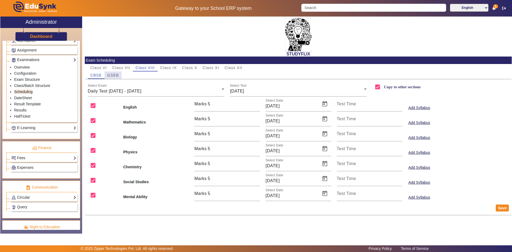
click at [117, 76] on span "GSEB" at bounding box center [113, 75] width 12 height 4
checkbox input "false"
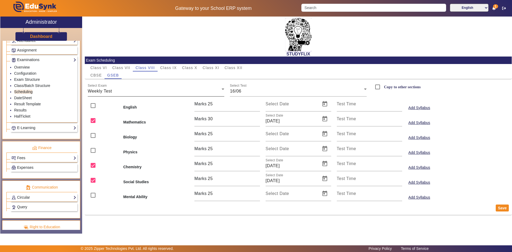
click at [173, 91] on div "Weekly Test" at bounding box center [155, 91] width 134 height 6
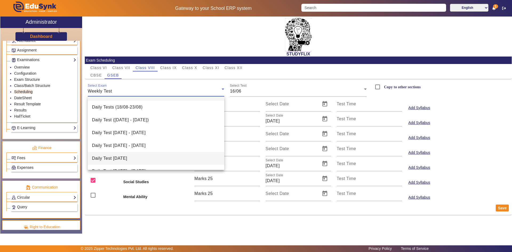
scroll to position [21, 0]
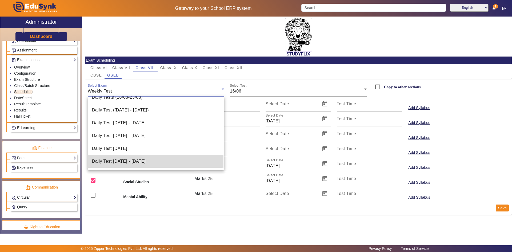
click at [146, 159] on span "Daily Test [DATE] - [DATE]" at bounding box center [119, 161] width 54 height 6
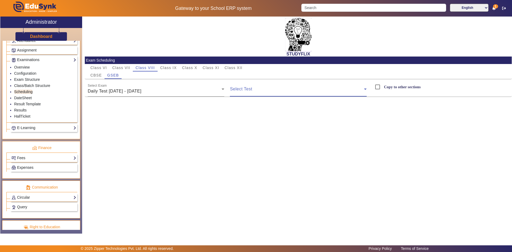
click at [253, 90] on span at bounding box center [297, 91] width 134 height 6
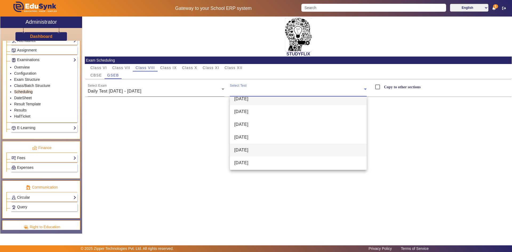
scroll to position [8, 0]
click at [263, 157] on mat-option "[DATE]" at bounding box center [298, 161] width 137 height 13
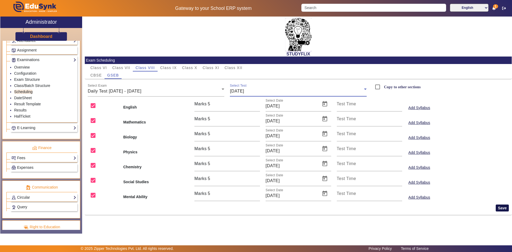
click at [500, 207] on button "Save" at bounding box center [502, 207] width 13 height 7
click at [100, 76] on span "CBSE" at bounding box center [95, 75] width 11 height 4
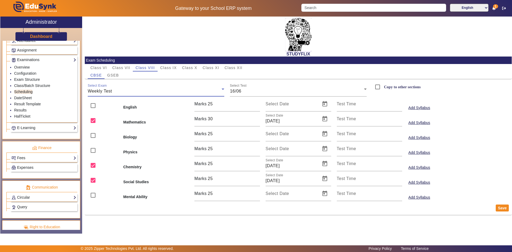
click at [154, 90] on div "Weekly Test" at bounding box center [155, 91] width 134 height 6
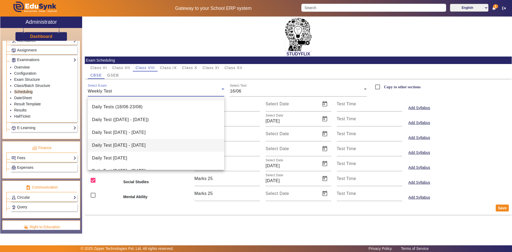
scroll to position [21, 0]
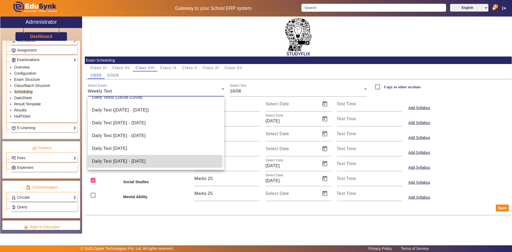
click at [139, 158] on span "Daily Test [DATE] - [DATE]" at bounding box center [119, 161] width 54 height 6
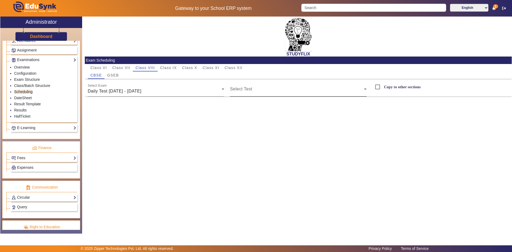
click at [240, 87] on mat-label "Select Test" at bounding box center [241, 89] width 22 height 5
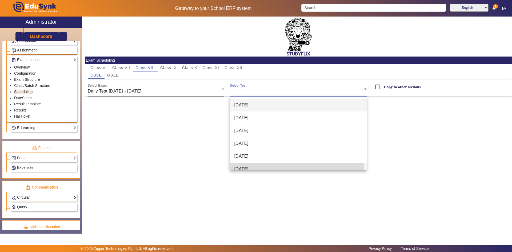
click at [240, 166] on span "[DATE]" at bounding box center [241, 169] width 14 height 6
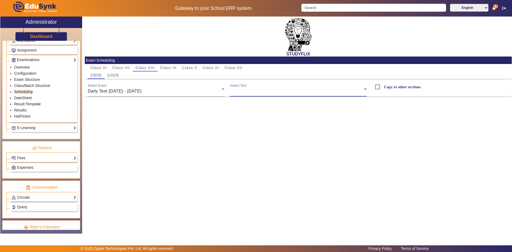
scroll to position [6, 0]
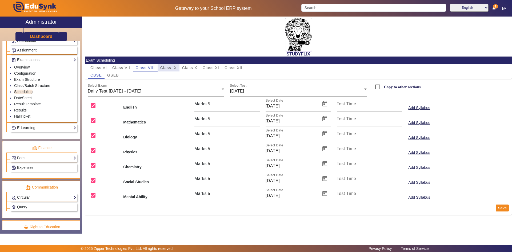
click at [173, 67] on span "Class IX" at bounding box center [168, 68] width 17 height 4
click at [148, 91] on div "Weekly Test" at bounding box center [155, 91] width 134 height 6
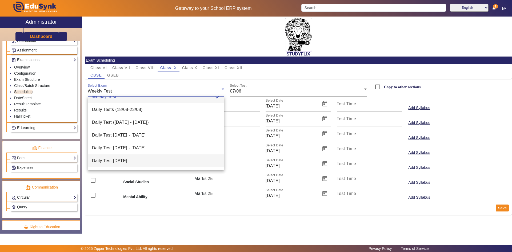
scroll to position [21, 0]
click at [132, 161] on span "Daily Test [DATE] - [DATE]" at bounding box center [119, 161] width 54 height 6
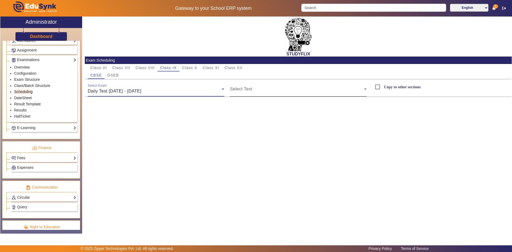
click at [242, 89] on span at bounding box center [297, 91] width 134 height 6
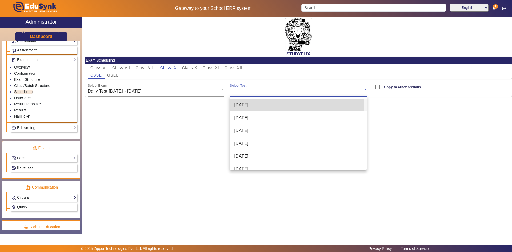
click at [247, 108] on span "[DATE]" at bounding box center [241, 105] width 14 height 6
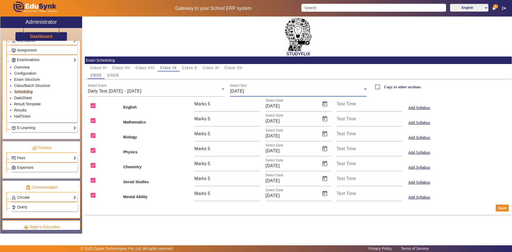
click at [244, 90] on span "[DATE]" at bounding box center [237, 91] width 14 height 5
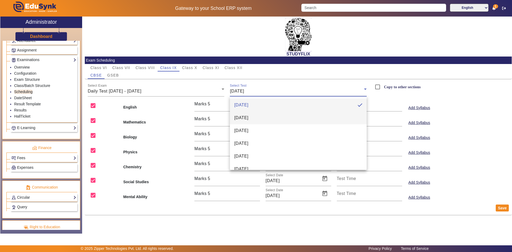
click at [248, 117] on span "[DATE]" at bounding box center [241, 118] width 14 height 6
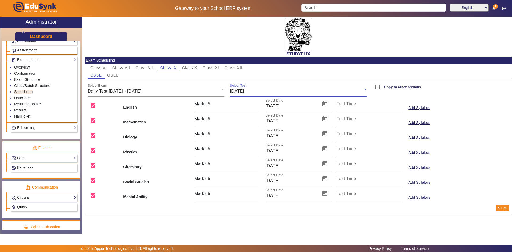
click at [251, 94] on div "[DATE]" at bounding box center [297, 91] width 134 height 6
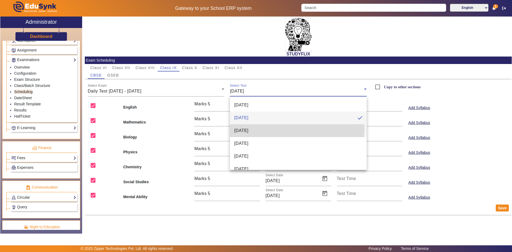
click at [247, 127] on mat-option "[DATE]" at bounding box center [298, 130] width 137 height 13
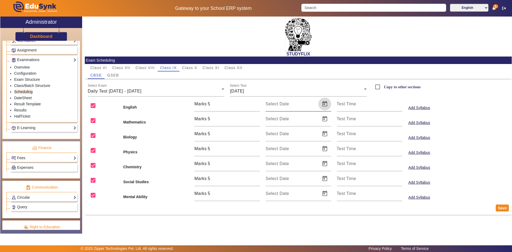
click at [322, 105] on span "Open calendar" at bounding box center [324, 104] width 13 height 13
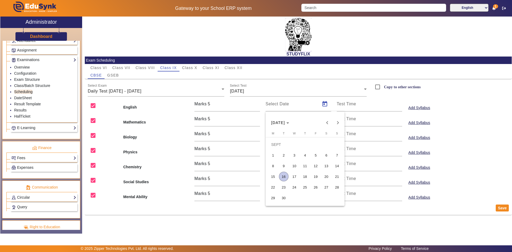
click at [294, 176] on span "17" at bounding box center [295, 177] width 10 height 10
type input "[DATE]"
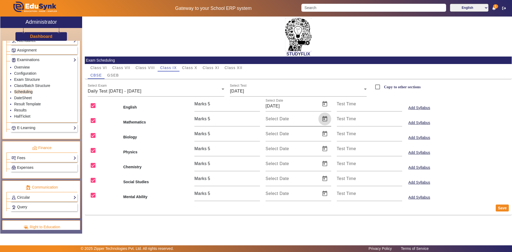
click at [323, 120] on span "Open calendar" at bounding box center [324, 119] width 13 height 13
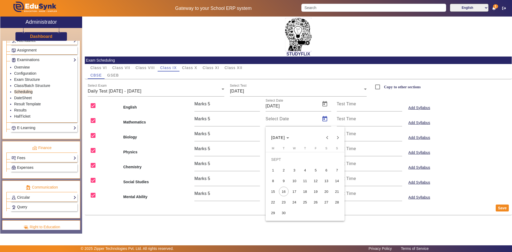
click at [296, 193] on span "17" at bounding box center [295, 192] width 10 height 10
type input "[DATE]"
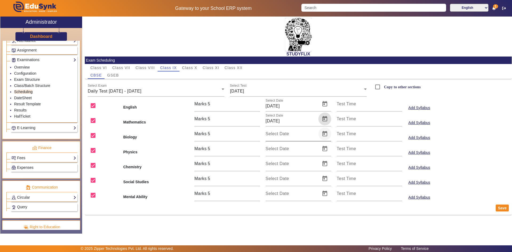
click at [328, 135] on span "Open calendar" at bounding box center [324, 133] width 13 height 13
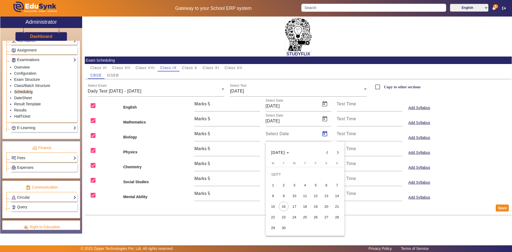
click at [293, 206] on span "17" at bounding box center [295, 207] width 10 height 10
type input "[DATE]"
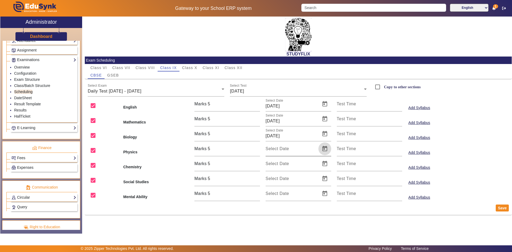
click at [324, 149] on span "Open calendar" at bounding box center [324, 148] width 13 height 13
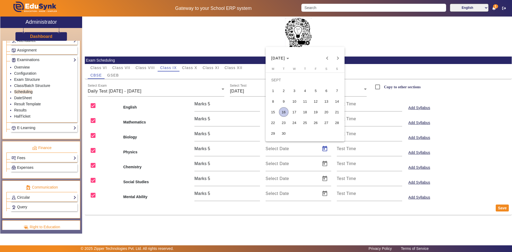
click at [297, 112] on span "17" at bounding box center [295, 112] width 10 height 10
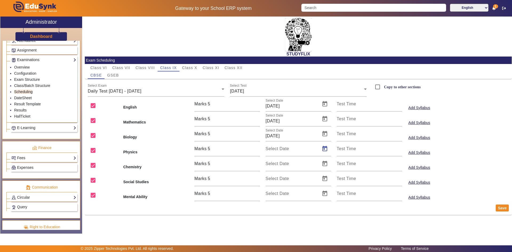
type input "[DATE]"
click at [324, 165] on span "Open calendar" at bounding box center [324, 163] width 13 height 13
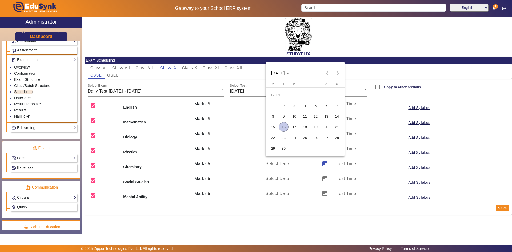
click at [292, 127] on span "17" at bounding box center [295, 127] width 10 height 10
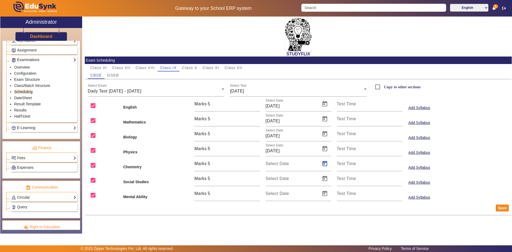
type input "[DATE]"
click at [321, 179] on span "Open calendar" at bounding box center [324, 178] width 13 height 13
click at [296, 141] on span "17" at bounding box center [295, 142] width 10 height 10
type input "[DATE]"
click at [322, 190] on span "Open calendar" at bounding box center [324, 193] width 13 height 13
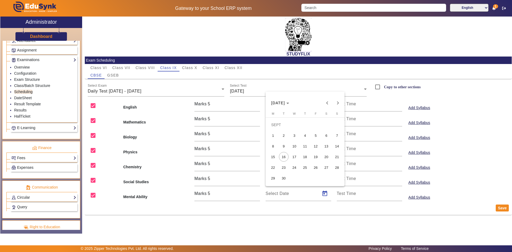
click at [294, 155] on span "17" at bounding box center [295, 157] width 10 height 10
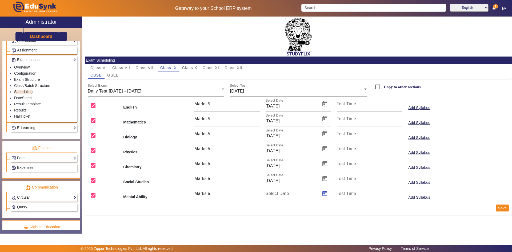
type input "[DATE]"
click at [393, 89] on label "Copy to other sections" at bounding box center [402, 87] width 38 height 5
click at [383, 89] on input "Copy to other sections" at bounding box center [377, 87] width 11 height 11
click at [503, 208] on button "Save" at bounding box center [502, 207] width 13 height 7
click at [379, 87] on input "Copy to other sections" at bounding box center [377, 87] width 11 height 11
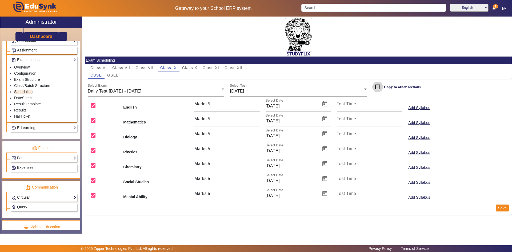
click at [379, 87] on input "Copy to other sections" at bounding box center [377, 87] width 11 height 11
click at [119, 74] on div "GSEB" at bounding box center [113, 74] width 17 height 7
checkbox input "false"
click at [149, 95] on div "Select Exam Weekly Test" at bounding box center [156, 89] width 137 height 15
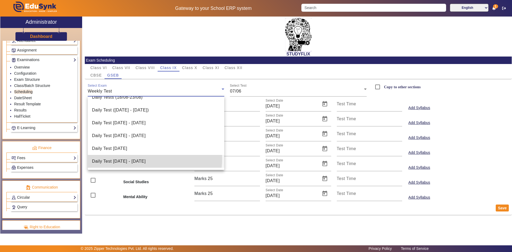
click at [137, 159] on span "Daily Test [DATE] - [DATE]" at bounding box center [119, 161] width 54 height 6
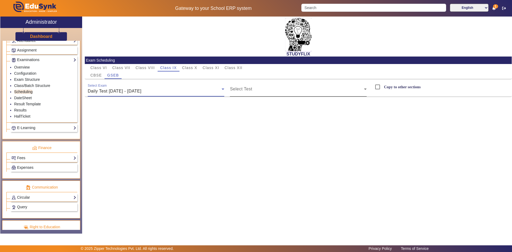
click at [258, 92] on span at bounding box center [297, 91] width 134 height 6
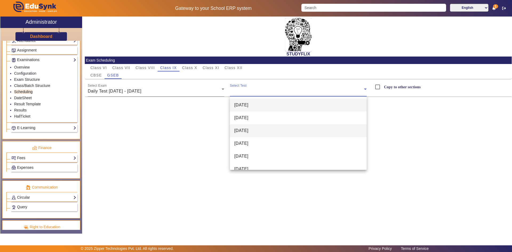
click at [248, 131] on span "[DATE]" at bounding box center [241, 130] width 14 height 6
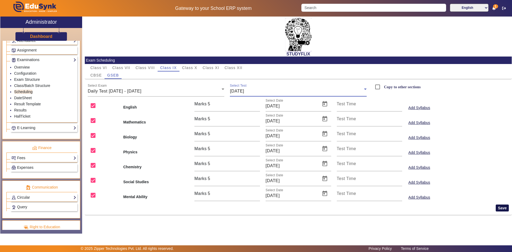
click at [499, 211] on button "Save" at bounding box center [502, 207] width 13 height 7
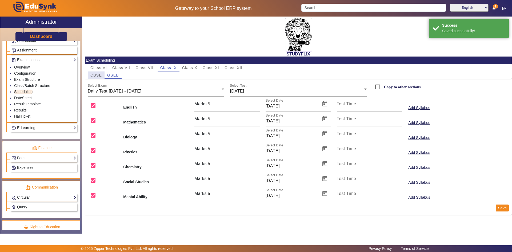
click at [98, 77] on span "CBSE" at bounding box center [95, 75] width 11 height 4
click at [105, 89] on span "Weekly Test" at bounding box center [100, 91] width 24 height 5
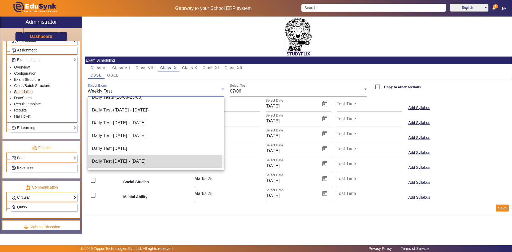
click at [109, 159] on span "Daily Test [DATE] - [DATE]" at bounding box center [119, 161] width 54 height 6
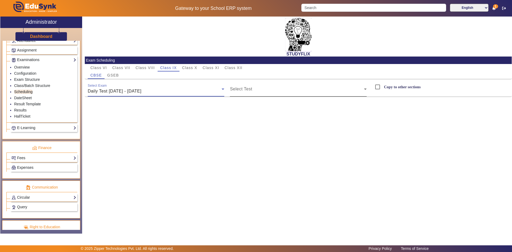
click at [240, 90] on span at bounding box center [297, 91] width 134 height 6
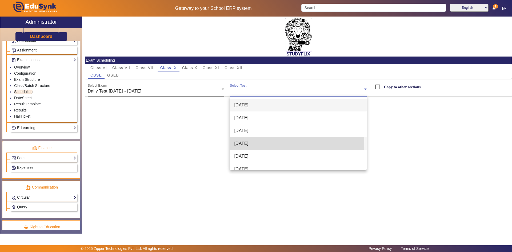
click at [244, 140] on span "[DATE]" at bounding box center [241, 143] width 14 height 6
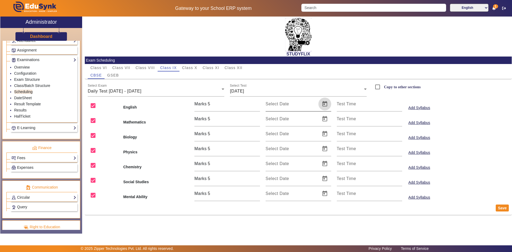
click at [323, 103] on span "Open calendar" at bounding box center [324, 104] width 13 height 13
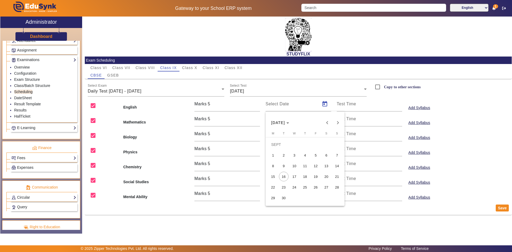
click at [306, 178] on span "18" at bounding box center [305, 177] width 10 height 10
type input "18/09/2025"
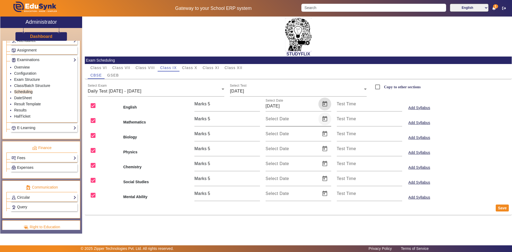
click at [323, 122] on span "Open calendar" at bounding box center [324, 119] width 13 height 13
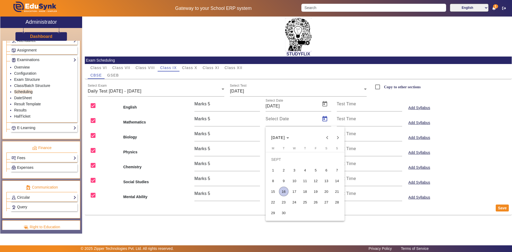
click at [303, 190] on span "18" at bounding box center [305, 192] width 10 height 10
type input "18/09/2025"
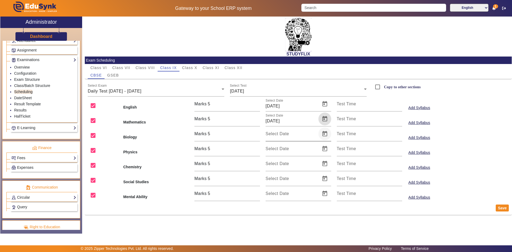
click at [325, 132] on span "Open calendar" at bounding box center [324, 133] width 13 height 13
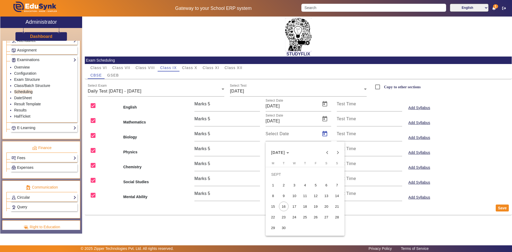
click at [302, 207] on span "18" at bounding box center [305, 207] width 10 height 10
type input "18/09/2025"
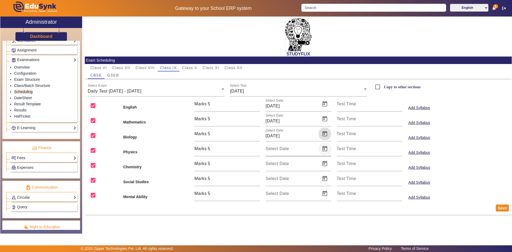
click at [327, 149] on span "Open calendar" at bounding box center [324, 148] width 13 height 13
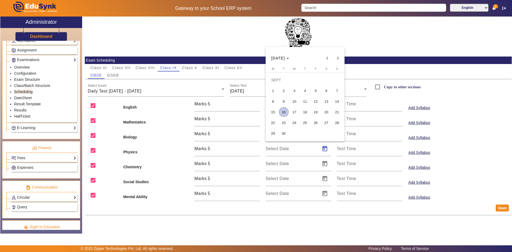
click at [307, 113] on span "18" at bounding box center [305, 112] width 10 height 10
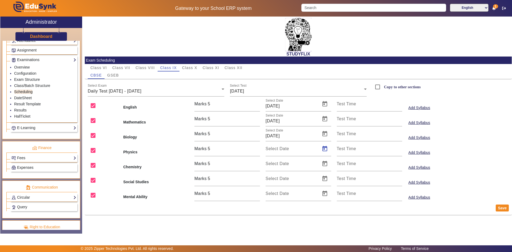
type input "18/09/2025"
click at [321, 162] on span "Open calendar" at bounding box center [324, 163] width 13 height 13
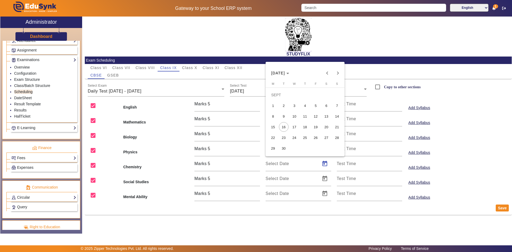
click at [305, 126] on span "18" at bounding box center [305, 127] width 10 height 10
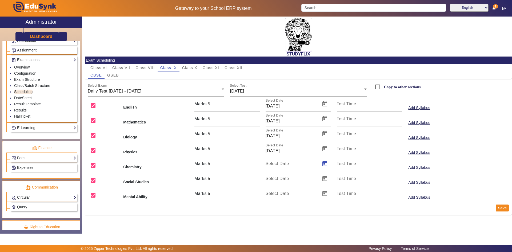
type input "18/09/2025"
click at [322, 178] on span "Open calendar" at bounding box center [324, 178] width 13 height 13
click at [301, 140] on span "18" at bounding box center [305, 142] width 10 height 10
type input "18/09/2025"
click at [324, 194] on span "Open calendar" at bounding box center [324, 193] width 13 height 13
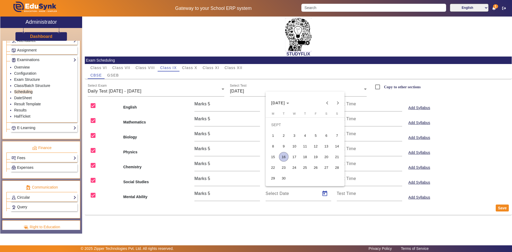
click at [306, 156] on span "18" at bounding box center [305, 157] width 10 height 10
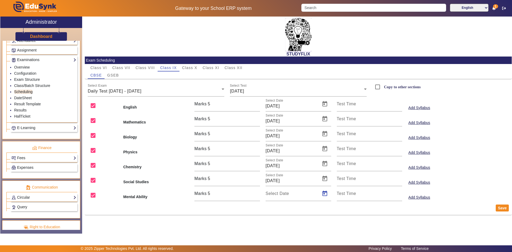
type input "18/09/2025"
click at [501, 209] on button "Save" at bounding box center [502, 207] width 13 height 7
click at [385, 86] on label "Copy to other sections" at bounding box center [402, 87] width 38 height 5
click at [383, 86] on input "Copy to other sections" at bounding box center [377, 87] width 11 height 11
click at [385, 86] on label "Copy to other sections" at bounding box center [402, 87] width 38 height 5
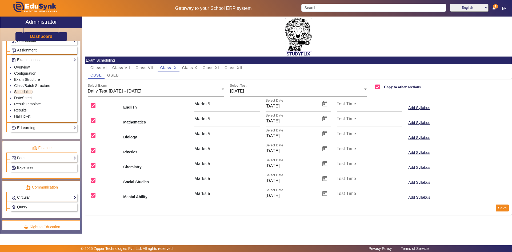
click at [383, 86] on input "Copy to other sections" at bounding box center [377, 87] width 11 height 11
click at [385, 86] on label "Copy to other sections" at bounding box center [402, 87] width 38 height 5
click at [383, 86] on input "Copy to other sections" at bounding box center [377, 87] width 11 height 11
click at [112, 75] on span "GSEB" at bounding box center [113, 75] width 12 height 4
checkbox input "false"
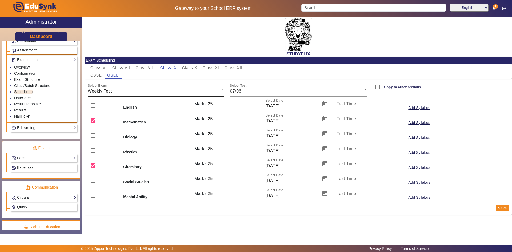
click at [187, 94] on div "Weekly Test" at bounding box center [155, 91] width 134 height 6
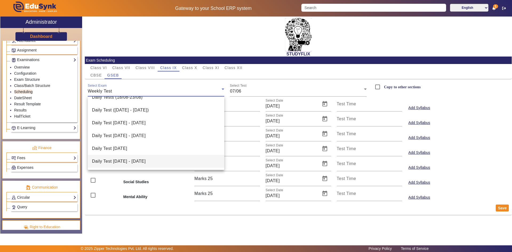
click at [166, 157] on mat-option "Daily Test [DATE] - [DATE]" at bounding box center [156, 161] width 137 height 13
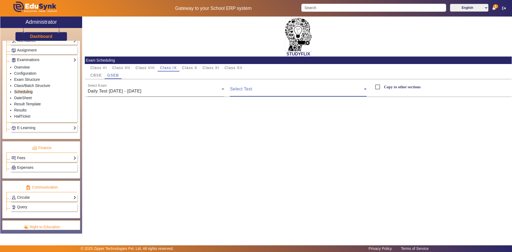
click at [248, 88] on span at bounding box center [297, 91] width 134 height 6
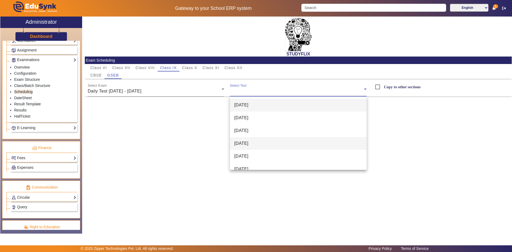
click at [248, 143] on span "[DATE]" at bounding box center [241, 143] width 14 height 6
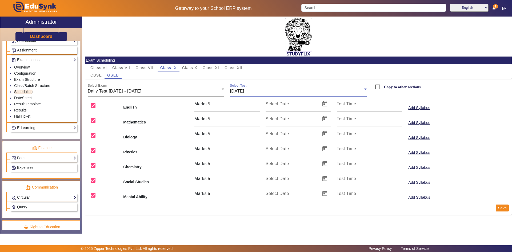
click at [276, 93] on div "[DATE]" at bounding box center [297, 91] width 134 height 6
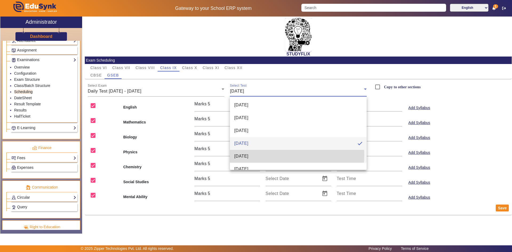
click at [246, 155] on span "[DATE]" at bounding box center [241, 156] width 14 height 6
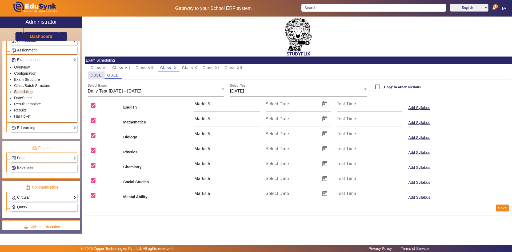
click at [98, 74] on span "CBSE" at bounding box center [95, 75] width 11 height 4
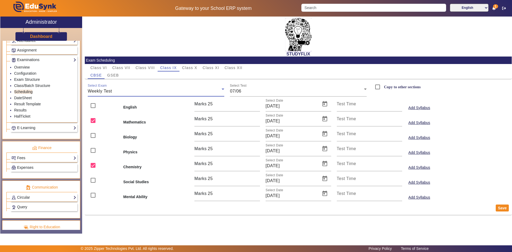
click at [143, 92] on div "Weekly Test" at bounding box center [155, 91] width 134 height 6
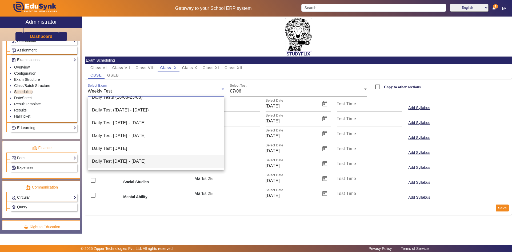
click at [141, 163] on span "Daily Test [DATE] - [DATE]" at bounding box center [119, 161] width 54 height 6
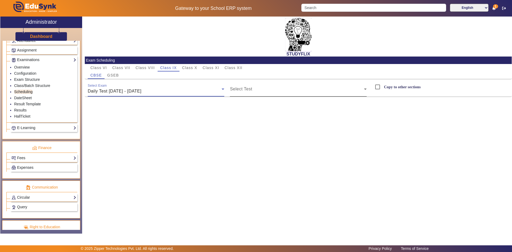
click at [238, 92] on span at bounding box center [297, 91] width 134 height 6
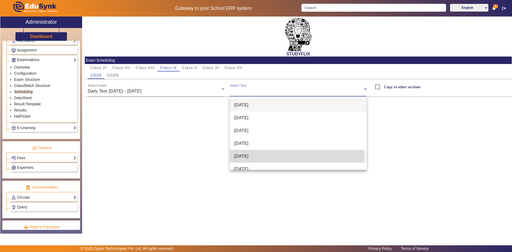
click at [243, 156] on span "[DATE]" at bounding box center [241, 156] width 14 height 6
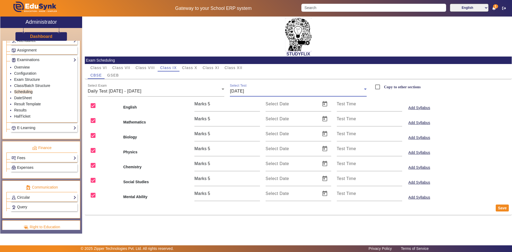
click at [273, 89] on div "[DATE]" at bounding box center [297, 91] width 134 height 6
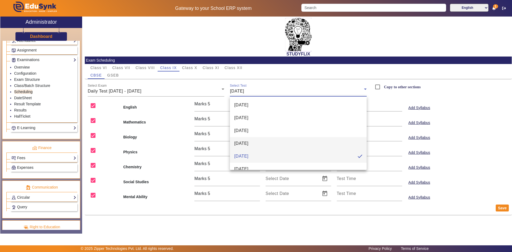
click at [244, 146] on span "[DATE]" at bounding box center [241, 143] width 14 height 6
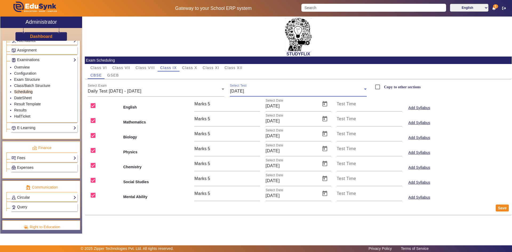
click at [260, 94] on div "[DATE]" at bounding box center [297, 91] width 134 height 6
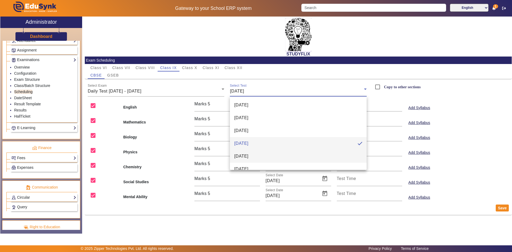
click at [239, 161] on mat-option "[DATE]" at bounding box center [298, 156] width 137 height 13
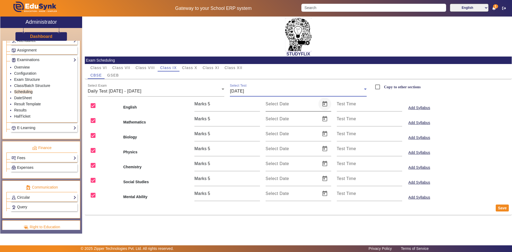
click at [326, 103] on span "Open calendar" at bounding box center [324, 104] width 13 height 13
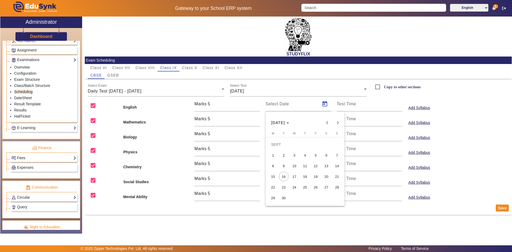
click at [315, 178] on span "19" at bounding box center [316, 177] width 10 height 10
type input "19/09/2025"
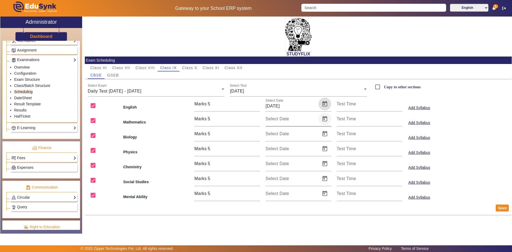
click at [323, 118] on span "Open calendar" at bounding box center [324, 119] width 13 height 13
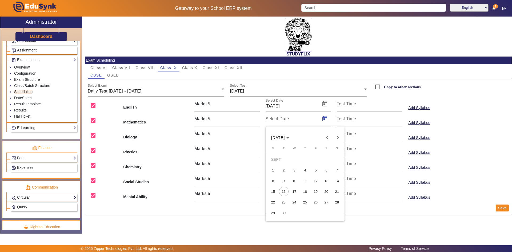
click at [318, 190] on span "19" at bounding box center [316, 192] width 10 height 10
type input "19/09/2025"
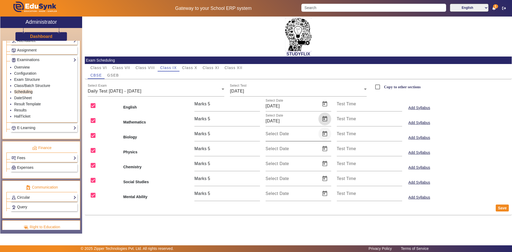
click at [325, 135] on span "Open calendar" at bounding box center [324, 133] width 13 height 13
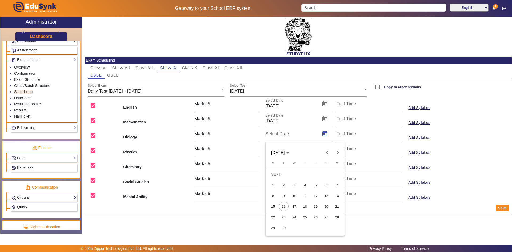
click at [317, 205] on span "19" at bounding box center [316, 207] width 10 height 10
type input "19/09/2025"
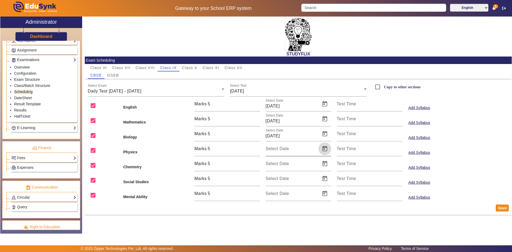
click at [324, 147] on span "Open calendar" at bounding box center [324, 148] width 13 height 13
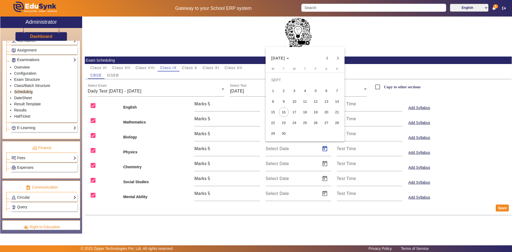
click at [317, 114] on span "19" at bounding box center [316, 112] width 10 height 10
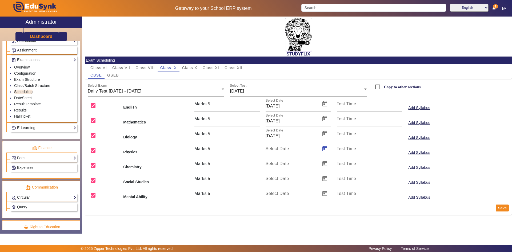
type input "19/09/2025"
click at [325, 165] on span "Open calendar" at bounding box center [324, 163] width 13 height 13
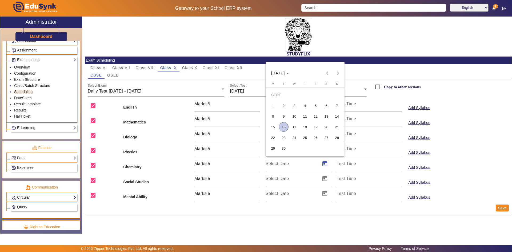
click at [313, 127] on span "19" at bounding box center [316, 127] width 10 height 10
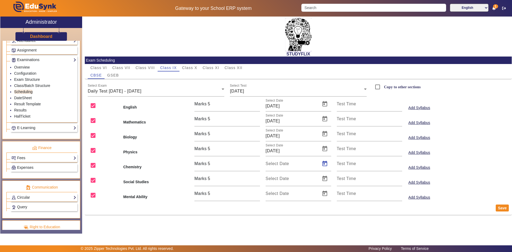
type input "19/09/2025"
click at [324, 182] on span "Open calendar" at bounding box center [324, 178] width 13 height 13
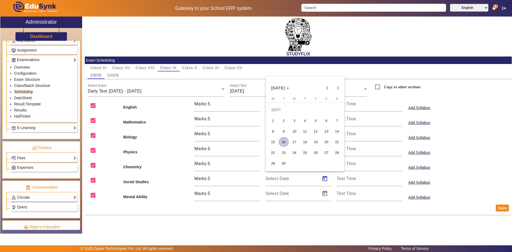
click at [319, 142] on span "19" at bounding box center [316, 142] width 10 height 10
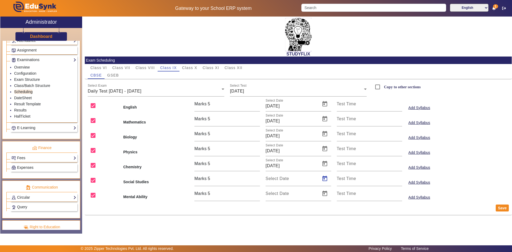
type input "19/09/2025"
click at [328, 193] on span "Open calendar" at bounding box center [324, 193] width 13 height 13
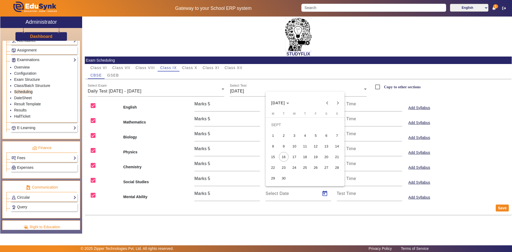
click at [319, 157] on span "19" at bounding box center [316, 157] width 10 height 10
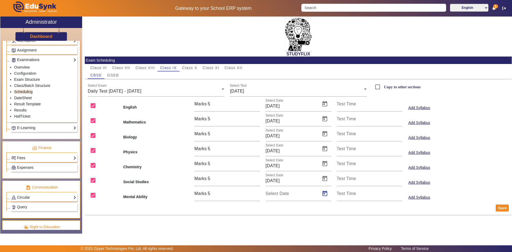
type input "19/09/2025"
click at [499, 208] on button "Save" at bounding box center [502, 207] width 13 height 7
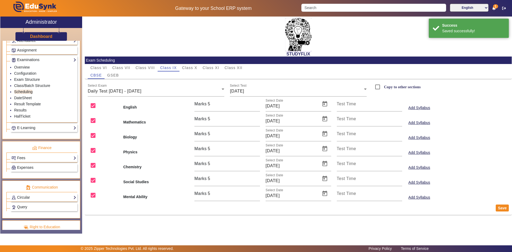
click at [395, 88] on label "Copy to other sections" at bounding box center [402, 87] width 38 height 5
click at [383, 88] on input "Copy to other sections" at bounding box center [377, 87] width 11 height 11
click at [395, 88] on label "Copy to other sections" at bounding box center [402, 87] width 38 height 5
click at [383, 88] on input "Copy to other sections" at bounding box center [377, 87] width 11 height 11
click at [395, 88] on label "Copy to other sections" at bounding box center [402, 87] width 38 height 5
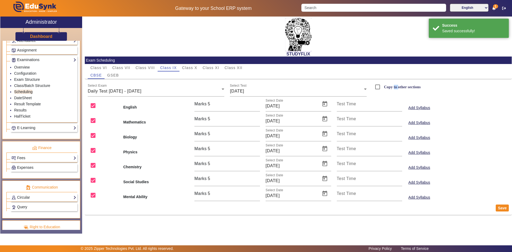
click at [383, 88] on input "Copy to other sections" at bounding box center [377, 87] width 11 height 11
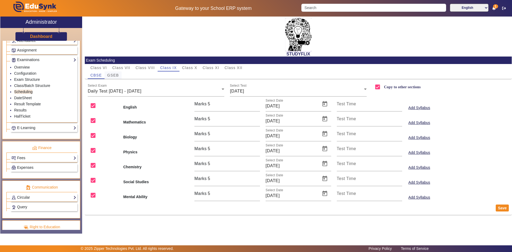
click at [113, 76] on span "GSEB" at bounding box center [113, 75] width 12 height 4
click at [114, 91] on div "Weekly Test" at bounding box center [155, 91] width 134 height 6
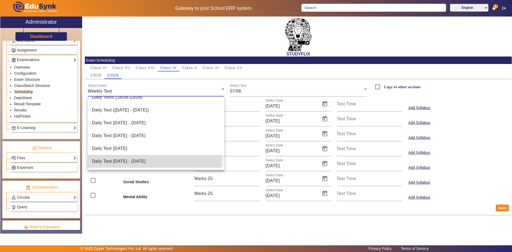
click at [127, 159] on span "Daily Test [DATE] - [DATE]" at bounding box center [119, 161] width 54 height 6
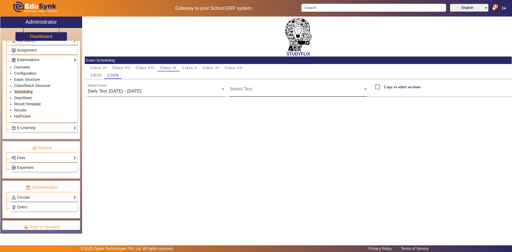
click at [246, 87] on mat-label "Select Test" at bounding box center [241, 89] width 22 height 5
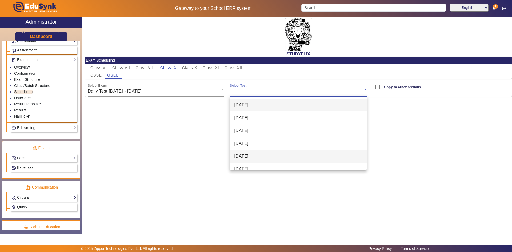
click at [246, 155] on span "[DATE]" at bounding box center [241, 156] width 14 height 6
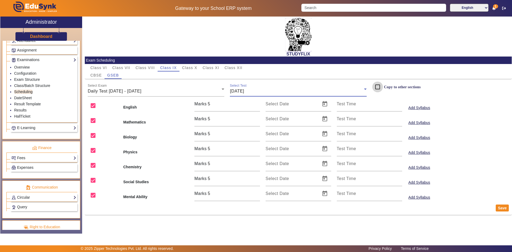
click at [379, 85] on input "Copy to other sections" at bounding box center [377, 87] width 11 height 11
checkbox input "true"
click at [326, 105] on span "Open calendar" at bounding box center [324, 104] width 13 height 13
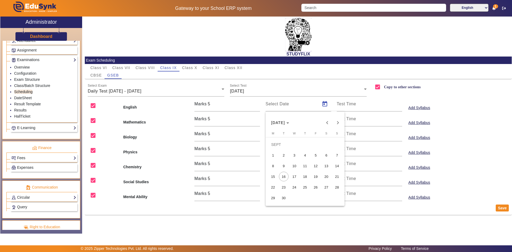
click at [314, 176] on span "19" at bounding box center [316, 177] width 10 height 10
type input "19/09/2025"
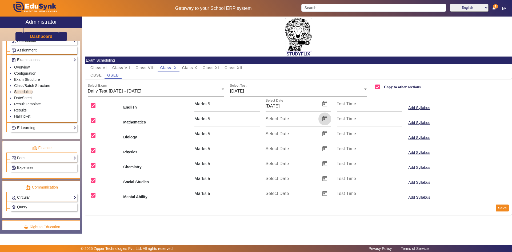
click at [323, 118] on span "Open calendar" at bounding box center [324, 119] width 13 height 13
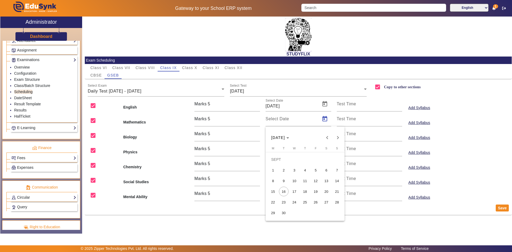
click at [314, 191] on span "19" at bounding box center [316, 192] width 10 height 10
type input "19/09/2025"
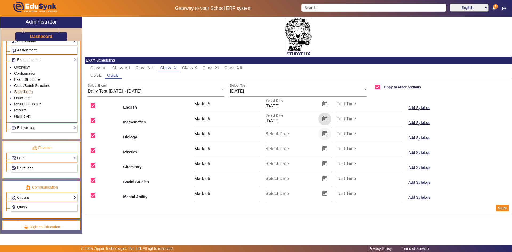
click at [323, 133] on span "Open calendar" at bounding box center [324, 133] width 13 height 13
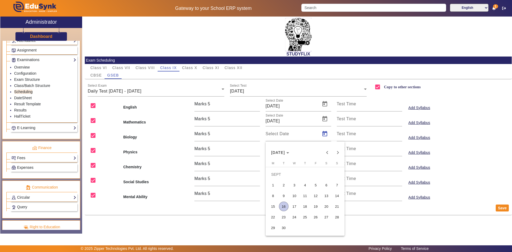
click at [314, 208] on span "19" at bounding box center [316, 207] width 10 height 10
type input "19/09/2025"
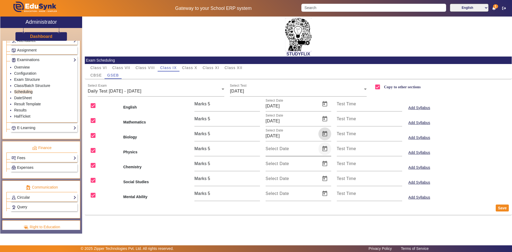
click at [326, 148] on span "Open calendar" at bounding box center [324, 148] width 13 height 13
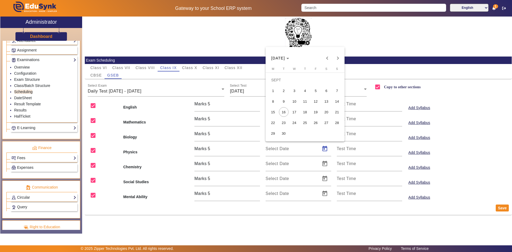
click at [318, 113] on span "19" at bounding box center [316, 112] width 10 height 10
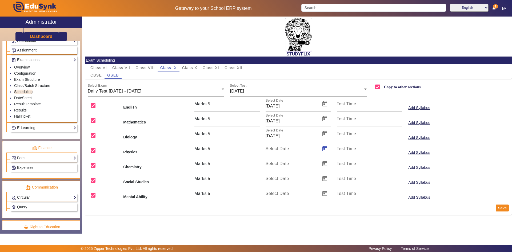
type input "19/09/2025"
click at [324, 164] on span "Open calendar" at bounding box center [324, 163] width 13 height 13
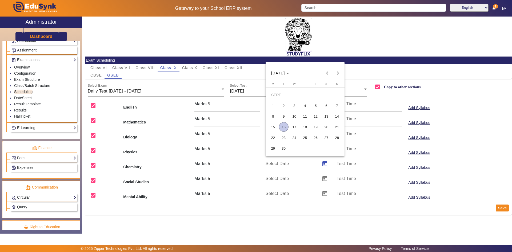
click at [316, 129] on span "19" at bounding box center [316, 127] width 10 height 10
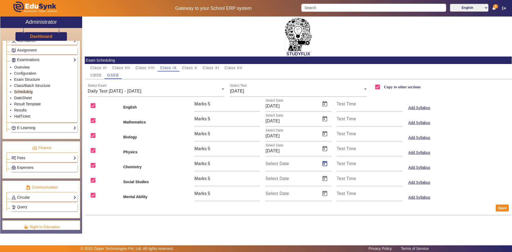
type input "19/09/2025"
click at [324, 178] on span "Open calendar" at bounding box center [324, 178] width 13 height 13
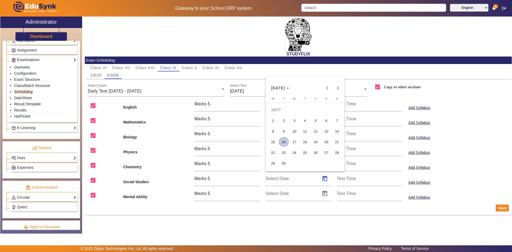
click at [317, 142] on span "19" at bounding box center [316, 142] width 10 height 10
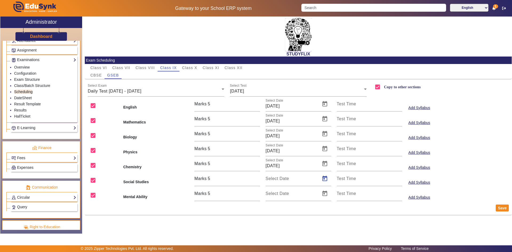
type input "19/09/2025"
click at [327, 197] on span "Open calendar" at bounding box center [324, 193] width 13 height 13
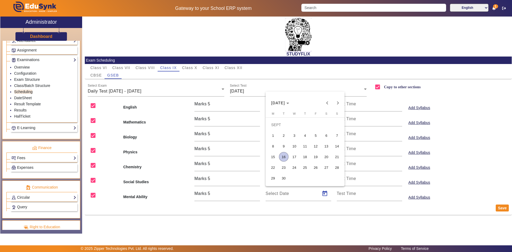
click at [314, 155] on span "19" at bounding box center [316, 157] width 10 height 10
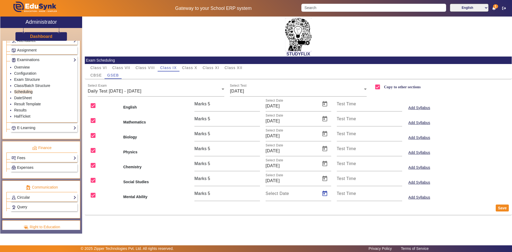
type input "19/09/2025"
click at [504, 207] on button "Save" at bounding box center [502, 207] width 13 height 7
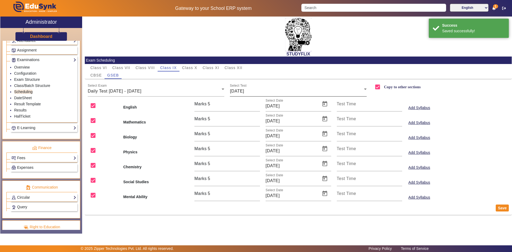
click at [249, 87] on div "Select Test 19-09-2025" at bounding box center [298, 89] width 137 height 15
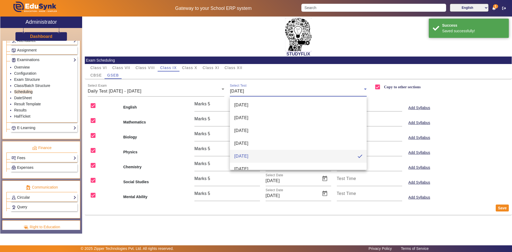
click at [175, 91] on div at bounding box center [256, 126] width 512 height 252
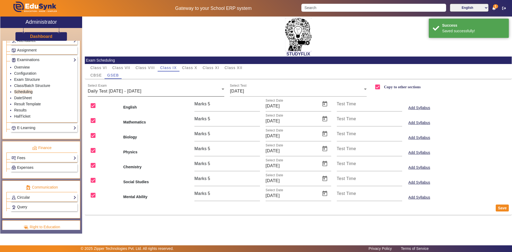
click at [177, 90] on div "Daily Test [DATE] - [DATE]" at bounding box center [155, 91] width 134 height 6
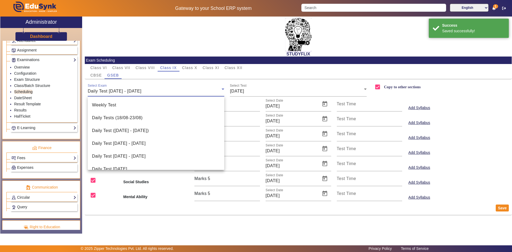
scroll to position [18, 0]
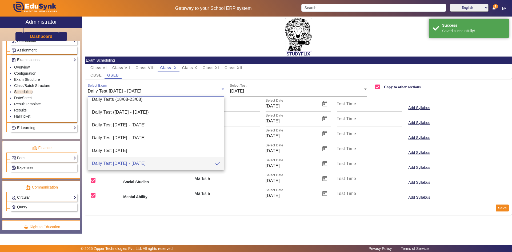
click at [177, 90] on div at bounding box center [256, 126] width 512 height 252
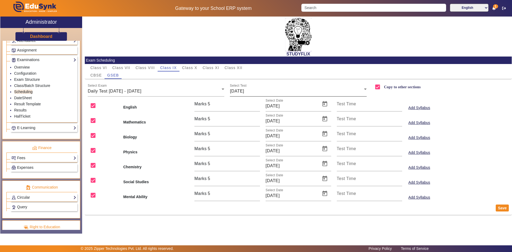
click at [244, 89] on span "[DATE]" at bounding box center [237, 91] width 14 height 5
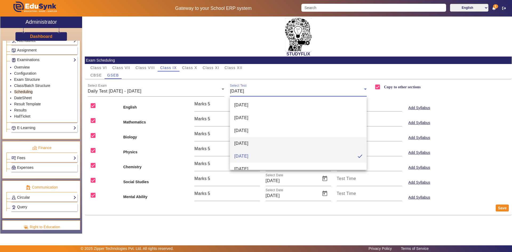
click at [248, 146] on span "[DATE]" at bounding box center [241, 143] width 14 height 6
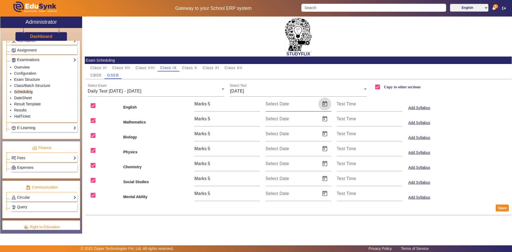
click at [324, 107] on span "Open calendar" at bounding box center [324, 104] width 13 height 13
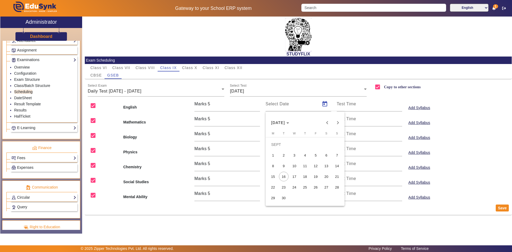
click at [307, 176] on span "18" at bounding box center [305, 177] width 10 height 10
type input "18/09/2025"
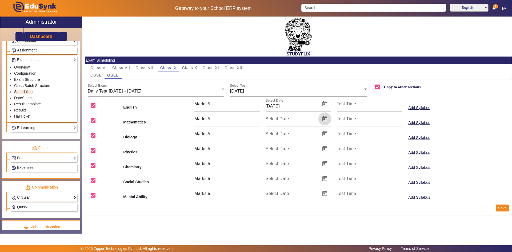
click at [328, 118] on span "Open calendar" at bounding box center [324, 119] width 13 height 13
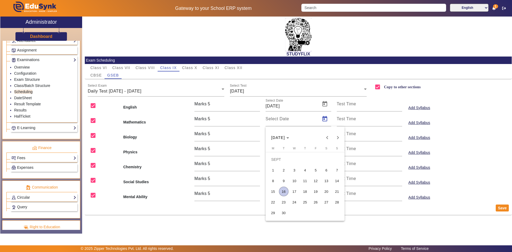
click at [304, 190] on span "18" at bounding box center [305, 192] width 10 height 10
type input "18/09/2025"
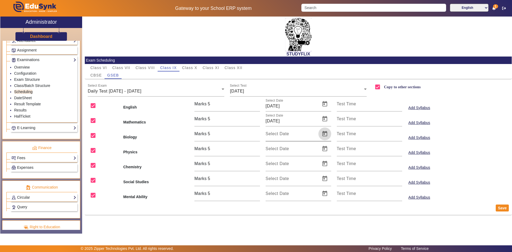
click at [321, 135] on span "Open calendar" at bounding box center [324, 133] width 13 height 13
drag, startPoint x: 305, startPoint y: 205, endPoint x: 317, endPoint y: 184, distance: 24.2
click at [307, 202] on span "18" at bounding box center [305, 207] width 10 height 10
type input "18/09/2025"
click at [324, 152] on span "Open calendar" at bounding box center [324, 148] width 13 height 13
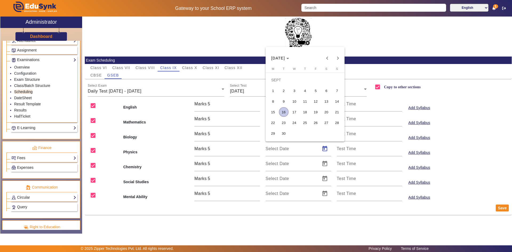
click at [303, 114] on span "18" at bounding box center [305, 112] width 10 height 10
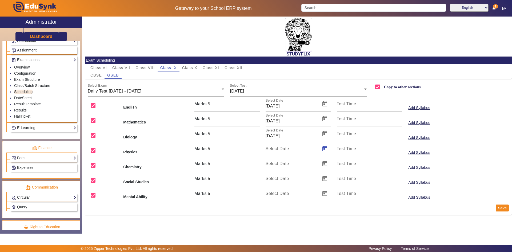
type input "18/09/2025"
click at [322, 161] on span "Open calendar" at bounding box center [324, 163] width 13 height 13
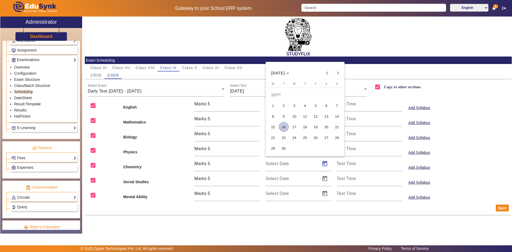
click at [306, 128] on span "18" at bounding box center [305, 127] width 10 height 10
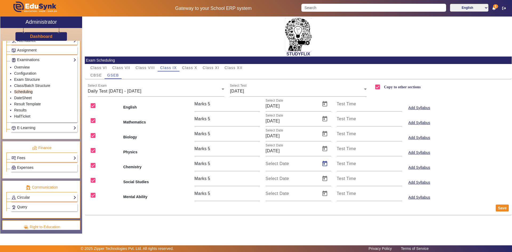
type input "18/09/2025"
click at [321, 178] on span "Open calendar" at bounding box center [324, 178] width 13 height 13
click at [307, 141] on span "18" at bounding box center [305, 142] width 10 height 10
type input "18/09/2025"
click at [322, 193] on span "Open calendar" at bounding box center [324, 193] width 13 height 13
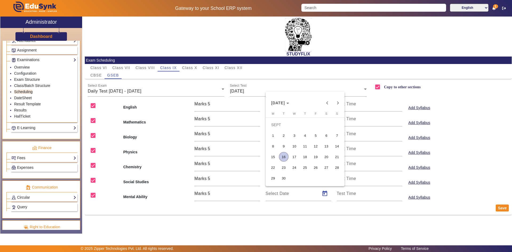
click at [304, 155] on span "18" at bounding box center [305, 157] width 10 height 10
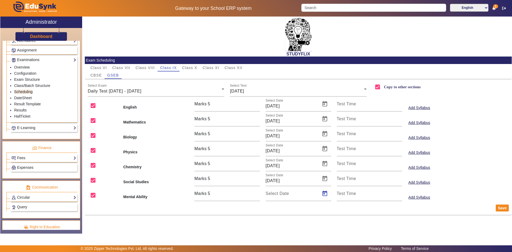
type input "18/09/2025"
click at [500, 208] on button "Save" at bounding box center [502, 207] width 13 height 7
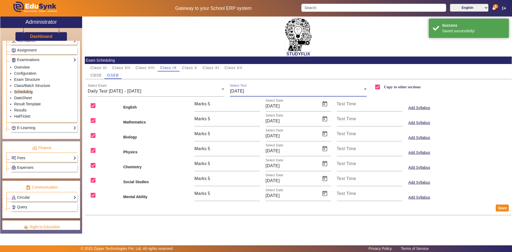
click at [244, 91] on span "[DATE]" at bounding box center [237, 91] width 14 height 5
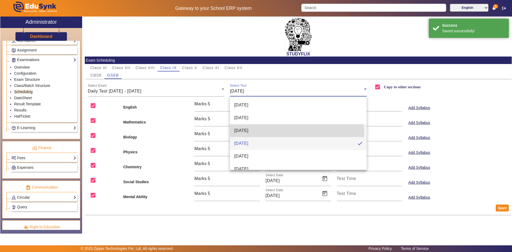
click at [248, 134] on span "[DATE]" at bounding box center [241, 130] width 14 height 6
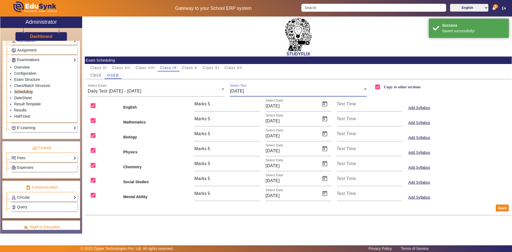
click at [278, 94] on div "[DATE]" at bounding box center [297, 91] width 134 height 6
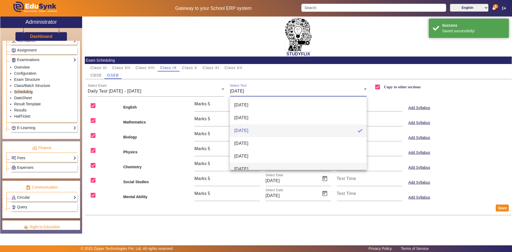
click at [253, 166] on mat-option "[DATE]" at bounding box center [298, 169] width 137 height 13
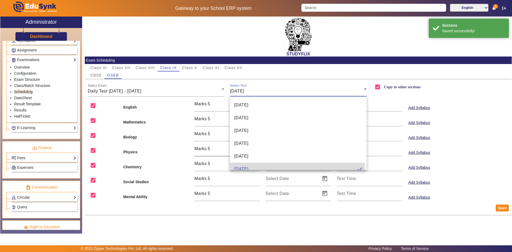
scroll to position [0, 0]
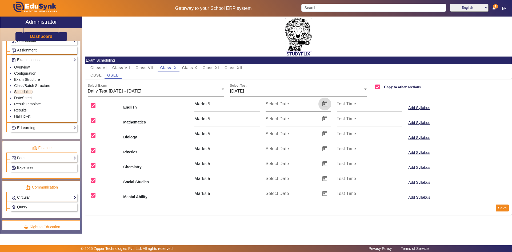
click at [320, 103] on span "Open calendar" at bounding box center [324, 104] width 13 height 13
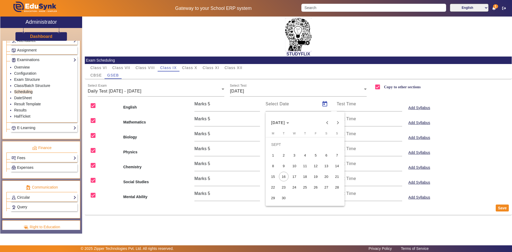
click at [327, 176] on span "20" at bounding box center [327, 177] width 10 height 10
type input "20/09/2025"
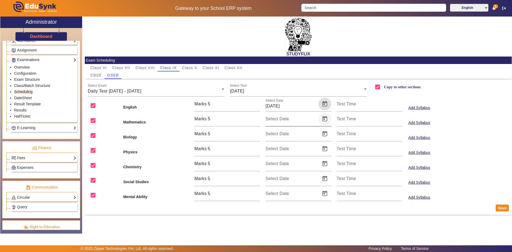
click at [324, 119] on span "Open calendar" at bounding box center [324, 119] width 13 height 13
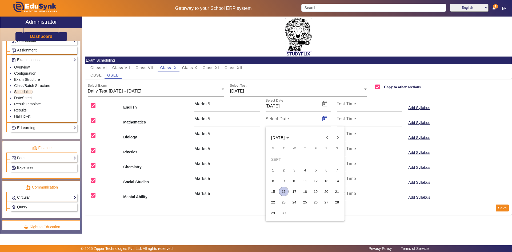
click at [326, 189] on span "20" at bounding box center [327, 192] width 10 height 10
type input "20/09/2025"
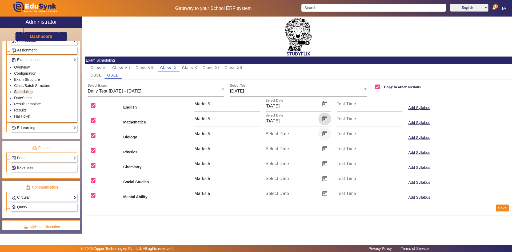
click at [321, 134] on span "Open calendar" at bounding box center [324, 133] width 13 height 13
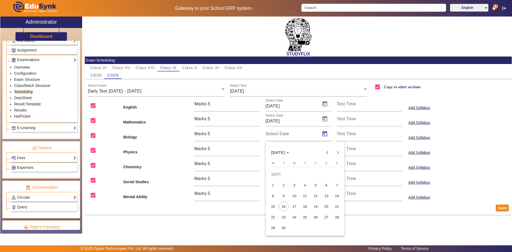
click at [326, 205] on span "20" at bounding box center [327, 207] width 10 height 10
type input "20/09/2025"
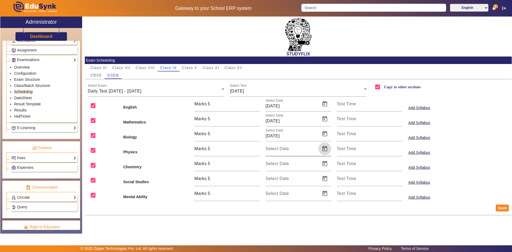
click at [324, 149] on span "Open calendar" at bounding box center [324, 148] width 13 height 13
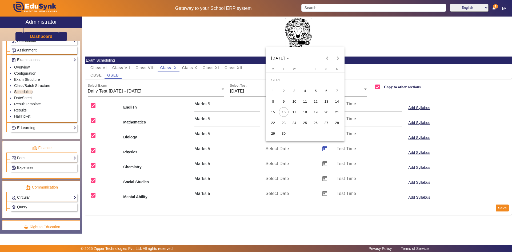
click at [323, 112] on span "20" at bounding box center [327, 112] width 10 height 10
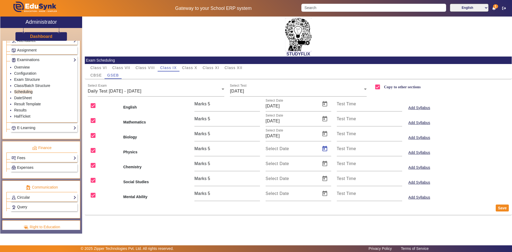
type input "20/09/2025"
click at [327, 165] on span "Open calendar" at bounding box center [324, 163] width 13 height 13
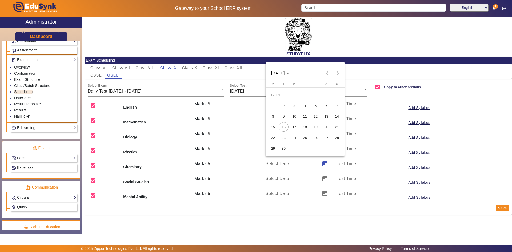
click at [326, 128] on span "20" at bounding box center [327, 127] width 10 height 10
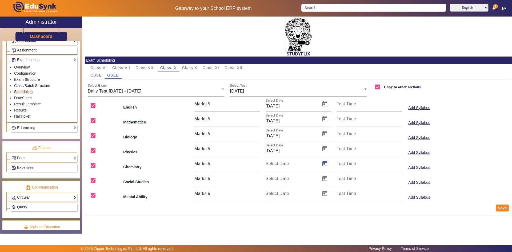
type input "20/09/2025"
click at [326, 177] on span "Open calendar" at bounding box center [324, 178] width 13 height 13
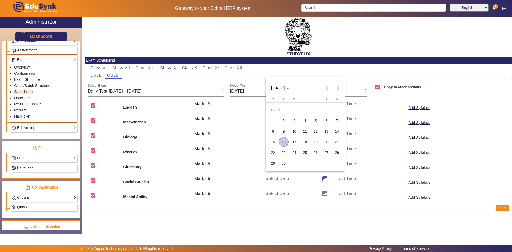
click at [326, 142] on span "20" at bounding box center [327, 142] width 10 height 10
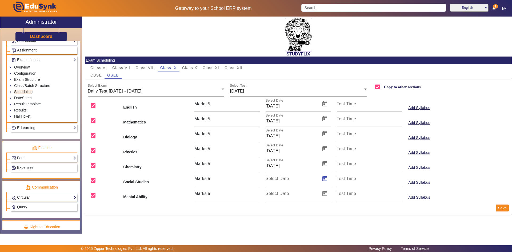
type input "20/09/2025"
click at [326, 192] on span "Open calendar" at bounding box center [324, 193] width 13 height 13
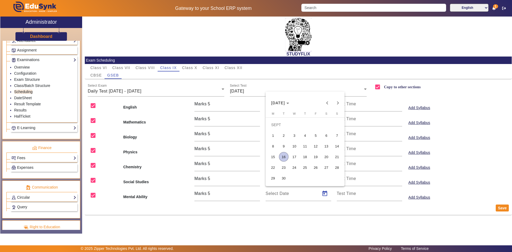
click at [325, 160] on span "20" at bounding box center [327, 157] width 10 height 10
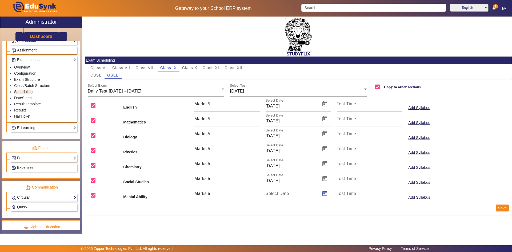
type input "20/09/2025"
click at [501, 207] on button "Save" at bounding box center [502, 207] width 13 height 7
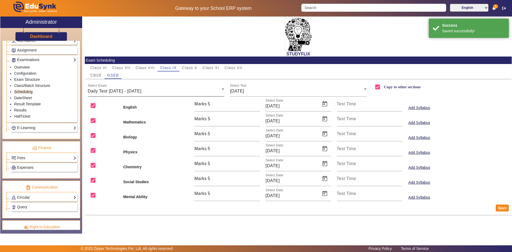
click at [141, 89] on span "Daily Test [DATE] - [DATE]" at bounding box center [115, 91] width 54 height 5
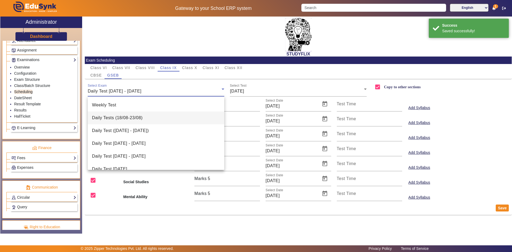
scroll to position [18, 0]
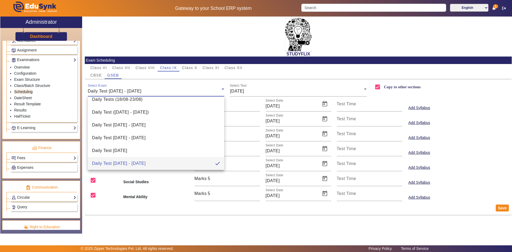
click at [235, 93] on div at bounding box center [256, 126] width 512 height 252
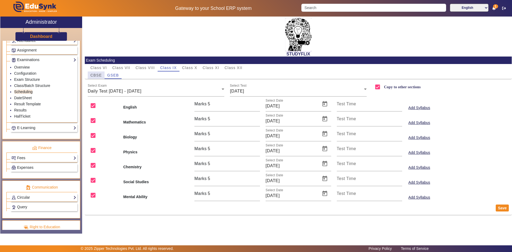
click at [96, 75] on span "CBSE" at bounding box center [95, 75] width 11 height 4
checkbox input "false"
click at [258, 93] on div "07/06" at bounding box center [297, 91] width 134 height 6
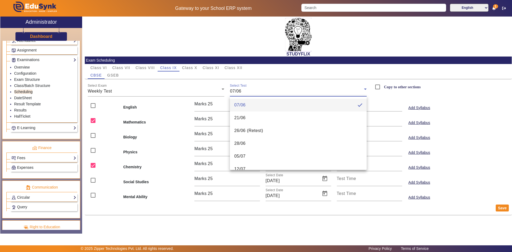
click at [141, 91] on div at bounding box center [256, 126] width 512 height 252
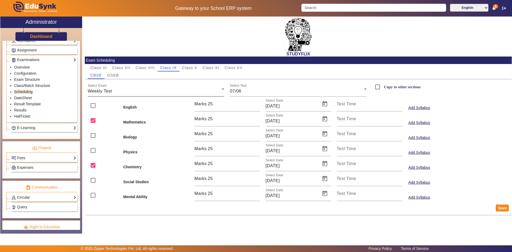
click at [123, 95] on div "Select Exam Weekly Test" at bounding box center [156, 89] width 137 height 15
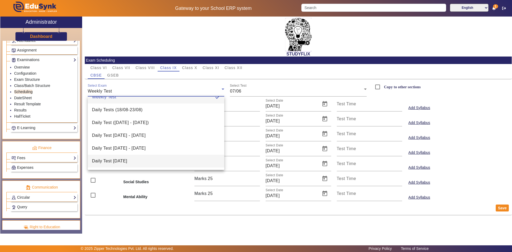
scroll to position [21, 0]
click at [131, 163] on span "Daily Test [DATE] - [DATE]" at bounding box center [119, 161] width 54 height 6
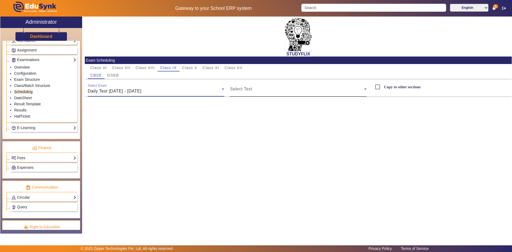
click at [240, 90] on span at bounding box center [297, 91] width 134 height 6
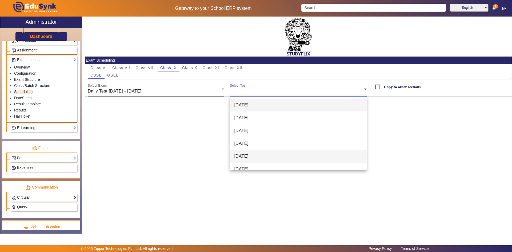
scroll to position [8, 0]
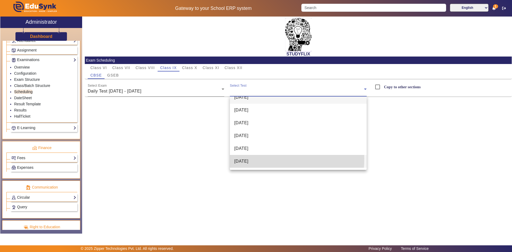
click at [248, 159] on span "[DATE]" at bounding box center [241, 161] width 14 height 6
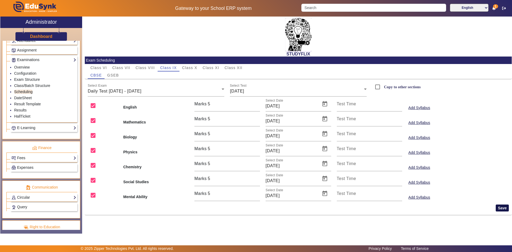
click at [503, 207] on button "Save" at bounding box center [502, 207] width 13 height 7
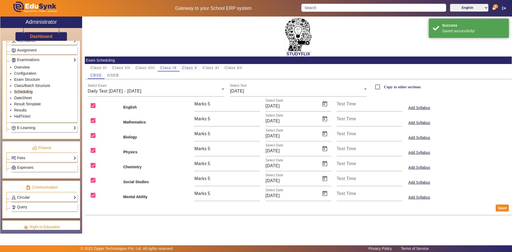
click at [192, 68] on span "Class X" at bounding box center [189, 68] width 15 height 4
click at [158, 85] on div "Select Exam Weekly Test" at bounding box center [156, 89] width 137 height 15
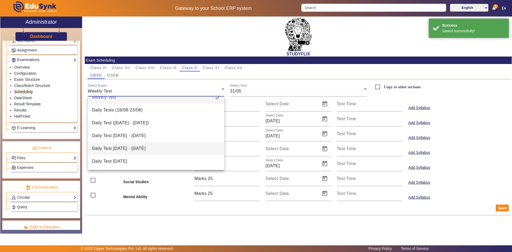
scroll to position [21, 0]
click at [129, 156] on mat-option "Daily Test [DATE] - [DATE]" at bounding box center [156, 161] width 137 height 13
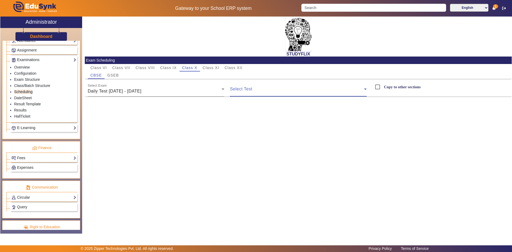
click at [243, 90] on span at bounding box center [297, 91] width 134 height 6
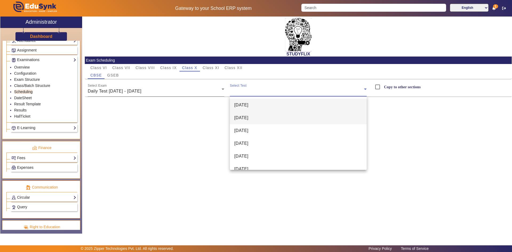
click at [243, 118] on span "[DATE]" at bounding box center [241, 118] width 14 height 6
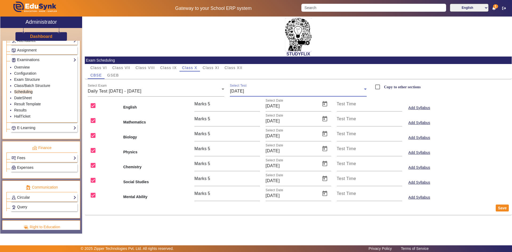
click at [254, 95] on div "Select Test 16-09-2025" at bounding box center [298, 89] width 137 height 15
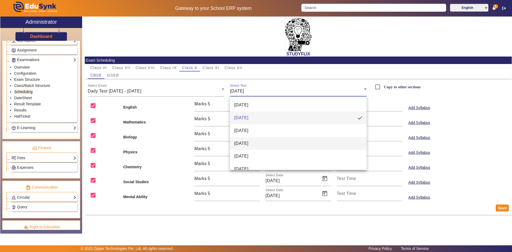
click at [257, 148] on mat-option "[DATE]" at bounding box center [298, 143] width 137 height 13
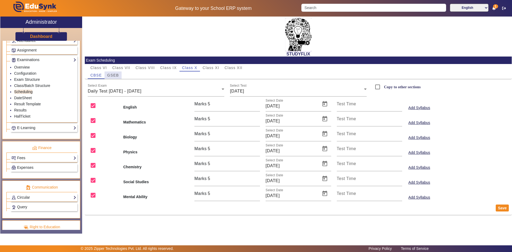
click at [119, 76] on div "GSEB" at bounding box center [113, 74] width 17 height 7
click at [144, 90] on div "Weekly Test" at bounding box center [155, 91] width 134 height 6
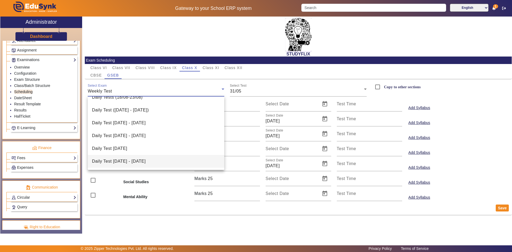
click at [137, 157] on mat-option "Daily Test [DATE] - [DATE]" at bounding box center [156, 161] width 137 height 13
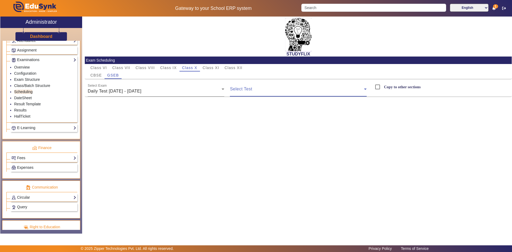
click at [241, 93] on span at bounding box center [297, 91] width 134 height 6
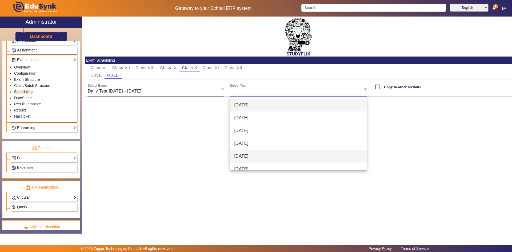
click at [245, 156] on span "[DATE]" at bounding box center [241, 156] width 14 height 6
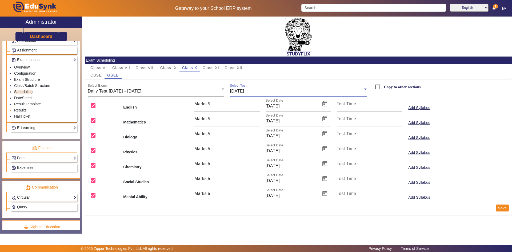
click at [25, 109] on link "Results" at bounding box center [20, 110] width 13 height 4
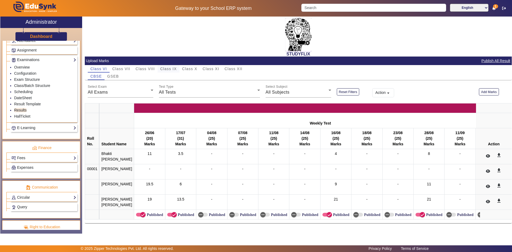
click at [167, 67] on span "Class IX" at bounding box center [168, 69] width 17 height 4
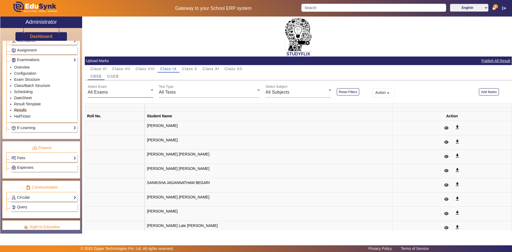
click at [117, 95] on div "All Exams" at bounding box center [119, 92] width 63 height 6
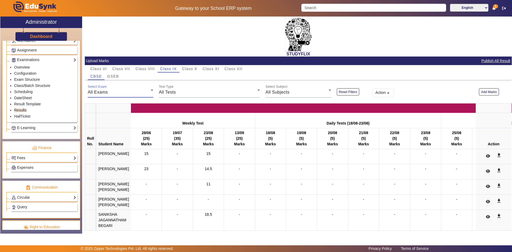
click at [118, 93] on div "All Exams" at bounding box center [119, 92] width 63 height 6
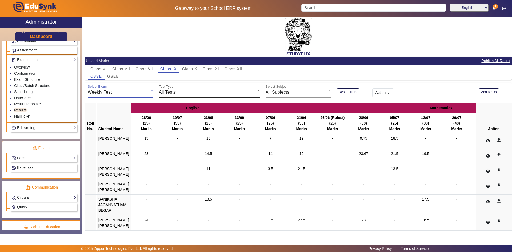
click at [168, 92] on span "All Tests" at bounding box center [167, 92] width 17 height 5
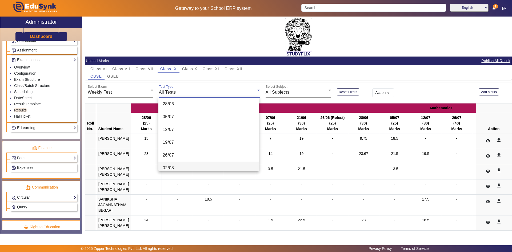
scroll to position [80, 0]
click at [183, 143] on mat-option "02/08" at bounding box center [208, 141] width 101 height 13
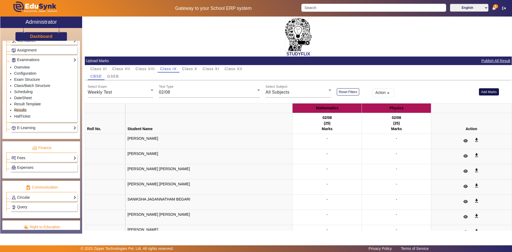
click at [490, 90] on button "Add Marks" at bounding box center [489, 91] width 20 height 7
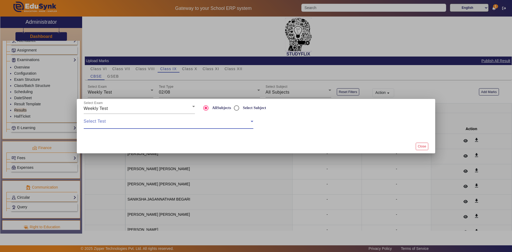
click at [108, 121] on span at bounding box center [167, 123] width 167 height 6
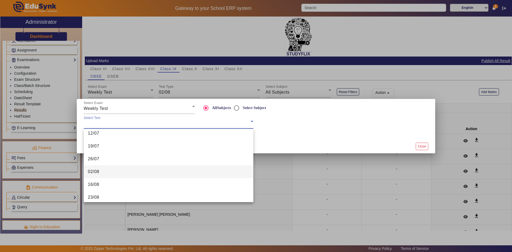
scroll to position [80, 0]
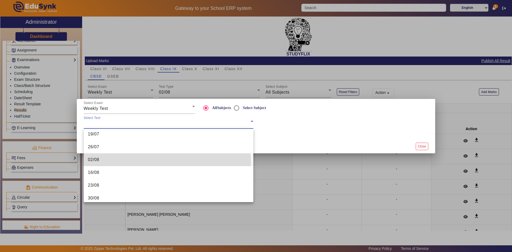
click at [106, 164] on mat-option "02/08" at bounding box center [169, 159] width 170 height 13
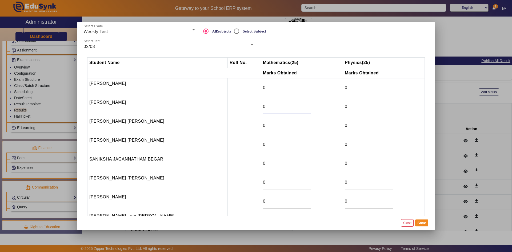
drag, startPoint x: 259, startPoint y: 107, endPoint x: 254, endPoint y: 107, distance: 4.5
click at [263, 107] on input "0" at bounding box center [287, 106] width 48 height 6
type input "9.5"
click at [263, 126] on input "0" at bounding box center [287, 125] width 48 height 6
drag, startPoint x: 255, startPoint y: 126, endPoint x: 252, endPoint y: 127, distance: 3.0
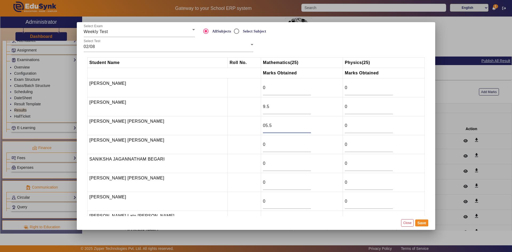
click at [261, 127] on td "05.5" at bounding box center [302, 125] width 82 height 19
type input "5.5"
drag, startPoint x: 258, startPoint y: 145, endPoint x: 249, endPoint y: 147, distance: 9.4
click at [249, 147] on tr "[PERSON_NAME] [PERSON_NAME] 0 0" at bounding box center [255, 144] width 337 height 19
drag, startPoint x: 261, startPoint y: 163, endPoint x: 251, endPoint y: 163, distance: 9.9
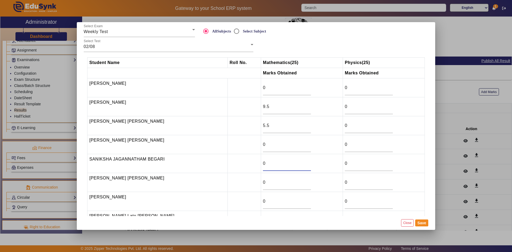
click at [251, 163] on tr "SANIKSHA [PERSON_NAME] 0 0" at bounding box center [255, 163] width 337 height 19
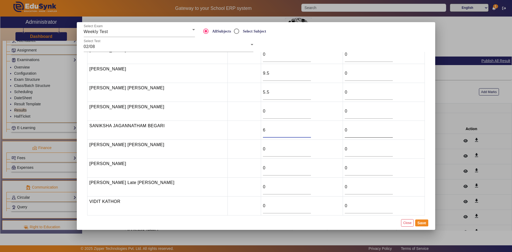
scroll to position [38, 0]
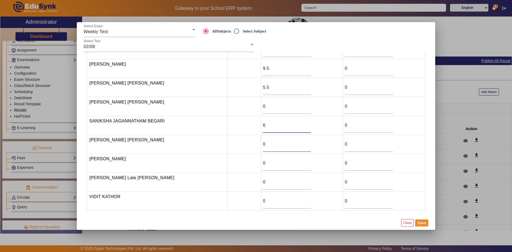
type input "6"
drag, startPoint x: 260, startPoint y: 146, endPoint x: 251, endPoint y: 148, distance: 9.4
click at [251, 148] on tr "[PERSON_NAME] [PERSON_NAME] 0 0" at bounding box center [255, 144] width 337 height 19
type input "14"
click at [263, 158] on div "0" at bounding box center [287, 163] width 48 height 15
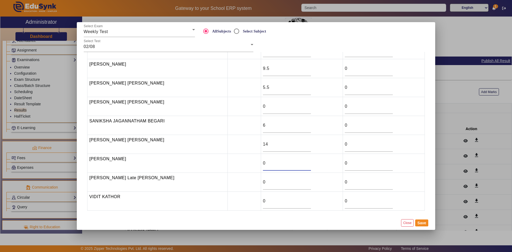
drag, startPoint x: 259, startPoint y: 163, endPoint x: 249, endPoint y: 164, distance: 10.2
click at [249, 164] on tr "Shreyash Sharma 0 0" at bounding box center [255, 163] width 337 height 19
type input "14.5"
drag, startPoint x: 258, startPoint y: 182, endPoint x: 247, endPoint y: 183, distance: 10.5
click at [247, 183] on tr "[PERSON_NAME] Late [PERSON_NAME] 0 0" at bounding box center [255, 182] width 337 height 19
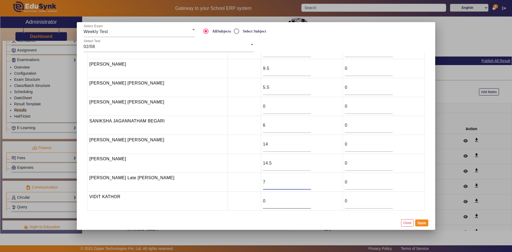
type input "7"
drag, startPoint x: 257, startPoint y: 200, endPoint x: 248, endPoint y: 200, distance: 9.1
click at [248, 200] on tr "[PERSON_NAME] KATHOR 0 0" at bounding box center [255, 201] width 337 height 19
type input "7"
click at [422, 226] on button "Save" at bounding box center [421, 222] width 13 height 7
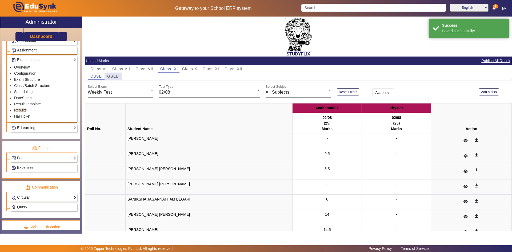
click at [110, 79] on span "GSEB" at bounding box center [113, 76] width 12 height 7
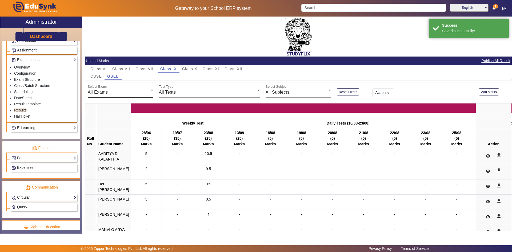
click at [120, 92] on div "All Exams" at bounding box center [119, 92] width 63 height 6
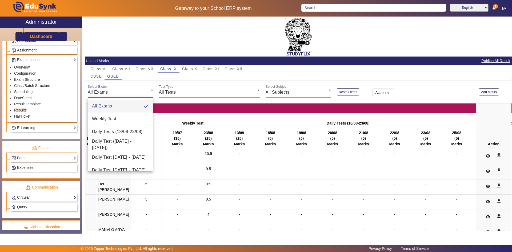
scroll to position [33, 0]
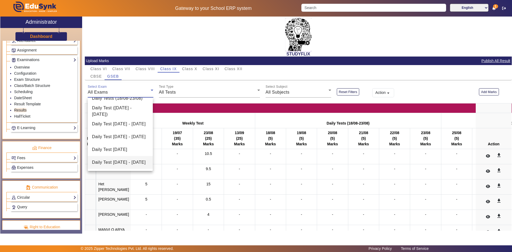
click at [107, 159] on span "Daily Test [DATE] - [DATE]" at bounding box center [119, 162] width 54 height 6
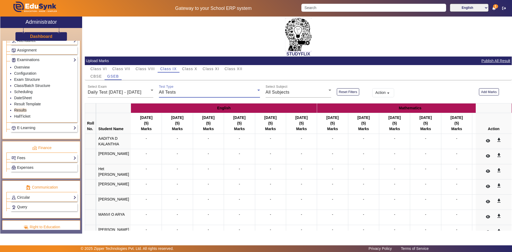
click at [179, 92] on div "All Tests" at bounding box center [208, 92] width 98 height 6
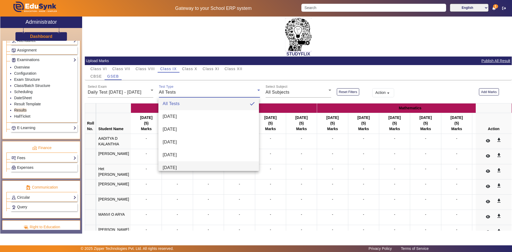
scroll to position [0, 0]
click at [236, 93] on div at bounding box center [256, 126] width 512 height 252
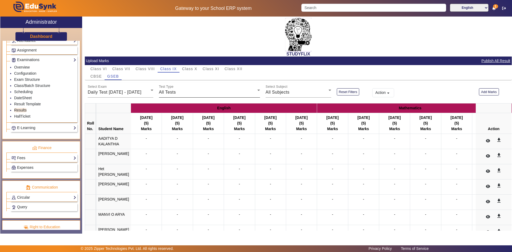
click at [198, 94] on div "All Tests" at bounding box center [208, 92] width 98 height 6
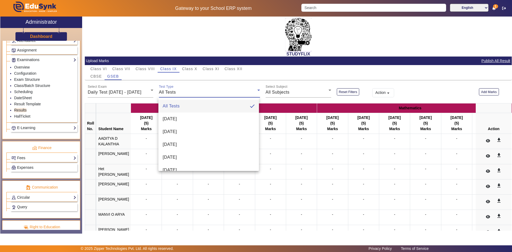
click at [104, 93] on div at bounding box center [256, 126] width 512 height 252
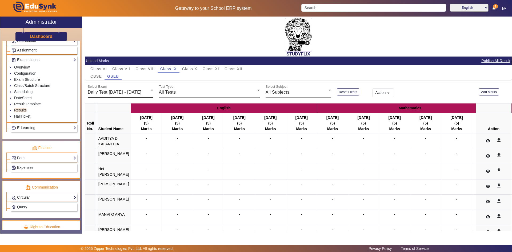
click at [110, 86] on div "Select Exam Daily Test 15-09-2025 - 20-09-2025" at bounding box center [121, 90] width 66 height 15
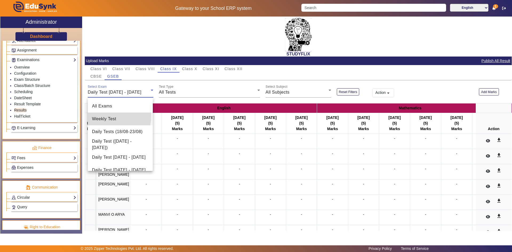
click at [107, 116] on span "Weekly Test" at bounding box center [104, 119] width 24 height 6
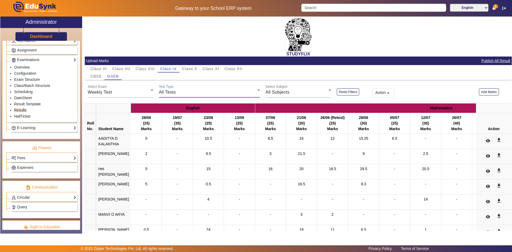
click at [167, 91] on span "All Tests" at bounding box center [167, 92] width 17 height 5
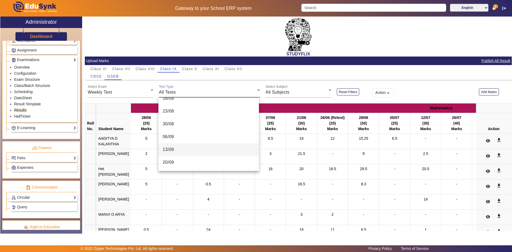
scroll to position [109, 0]
click at [177, 113] on mat-option "02/08" at bounding box center [208, 112] width 101 height 13
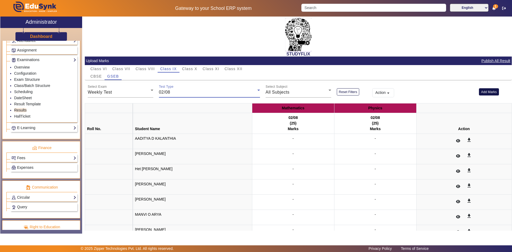
click at [480, 93] on button "Add Marks" at bounding box center [489, 91] width 20 height 7
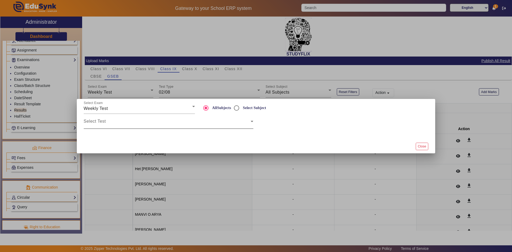
click at [104, 118] on div "Select Test" at bounding box center [169, 121] width 170 height 15
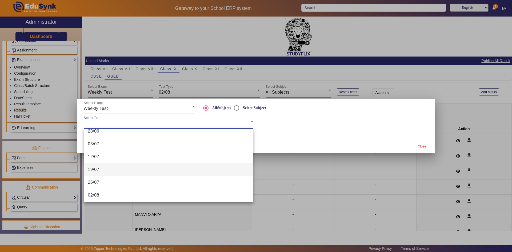
scroll to position [53, 0]
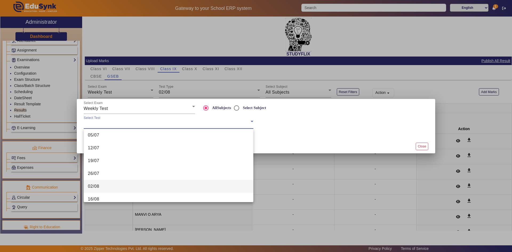
click at [97, 187] on span "02/08" at bounding box center [93, 186] width 11 height 6
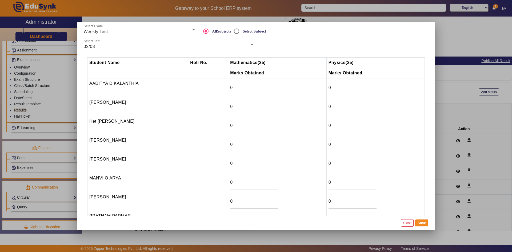
drag, startPoint x: 234, startPoint y: 88, endPoint x: 229, endPoint y: 88, distance: 5.3
click at [230, 88] on input "0" at bounding box center [254, 88] width 48 height 6
type input "10.5"
drag, startPoint x: 232, startPoint y: 108, endPoint x: 227, endPoint y: 108, distance: 5.3
click at [227, 108] on tr "[PERSON_NAME] 0 0" at bounding box center [255, 106] width 337 height 19
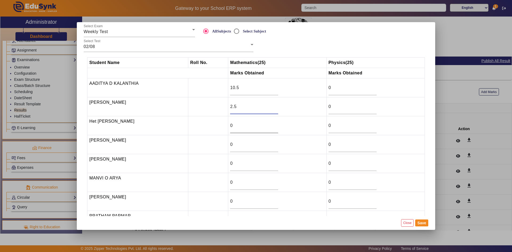
type input "2.5"
drag, startPoint x: 231, startPoint y: 127, endPoint x: 227, endPoint y: 127, distance: 4.5
click at [228, 127] on td "0" at bounding box center [277, 125] width 98 height 19
type input "24"
click at [233, 145] on input "0" at bounding box center [254, 144] width 48 height 6
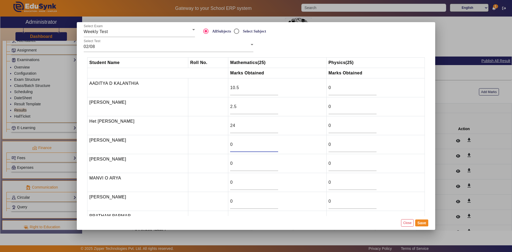
click at [216, 147] on tr "HIRANSHI SONI 0 0" at bounding box center [255, 144] width 337 height 19
drag, startPoint x: 232, startPoint y: 144, endPoint x: 227, endPoint y: 145, distance: 4.8
click at [228, 145] on td "0" at bounding box center [277, 144] width 98 height 19
type input "4.5"
click at [239, 163] on input "0" at bounding box center [254, 163] width 48 height 6
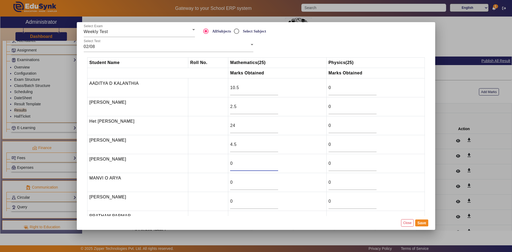
click at [239, 163] on input "0" at bounding box center [254, 163] width 48 height 6
type input "2"
click at [234, 182] on input "0" at bounding box center [254, 182] width 48 height 6
type input "1"
click at [233, 200] on input "0" at bounding box center [254, 201] width 48 height 6
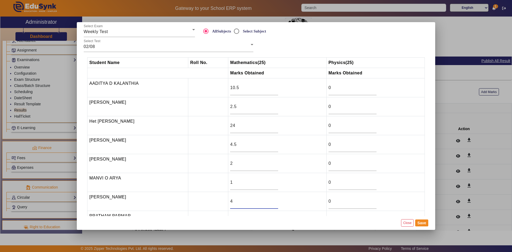
type input "4"
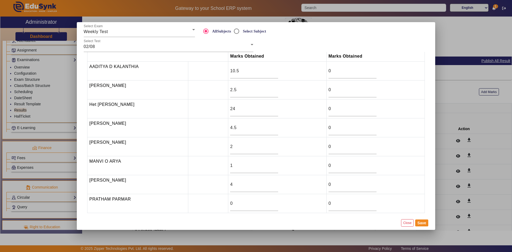
scroll to position [19, 0]
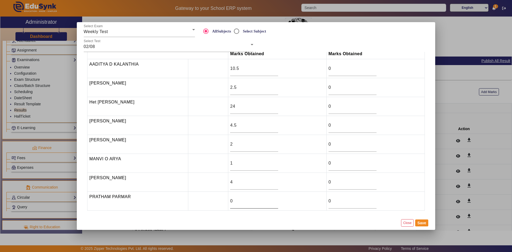
click at [249, 201] on input "0" at bounding box center [254, 201] width 48 height 6
type input "6"
click at [426, 224] on button "Save" at bounding box center [421, 222] width 13 height 7
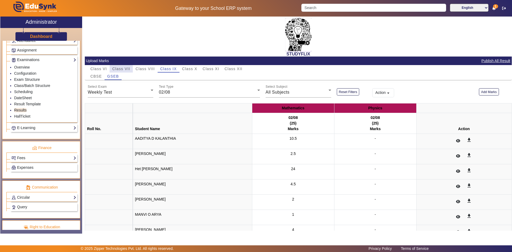
click at [129, 69] on span "Class VII" at bounding box center [121, 69] width 18 height 4
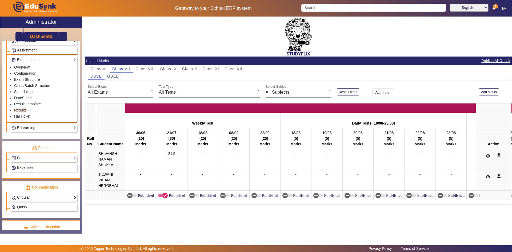
click at [113, 76] on span "GSEB" at bounding box center [113, 76] width 12 height 4
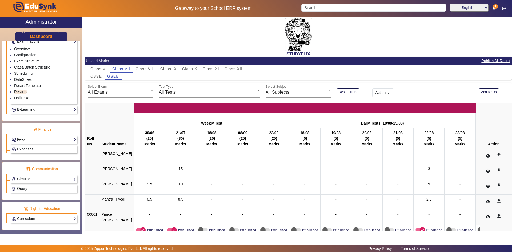
click at [24, 140] on link "Fees" at bounding box center [43, 139] width 65 height 6
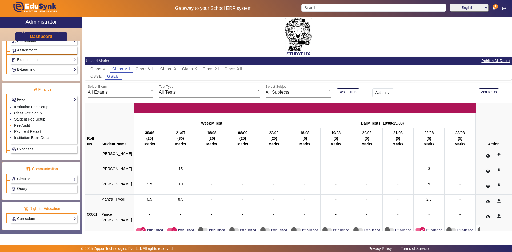
click at [25, 123] on li "Fee Audit" at bounding box center [45, 126] width 62 height 6
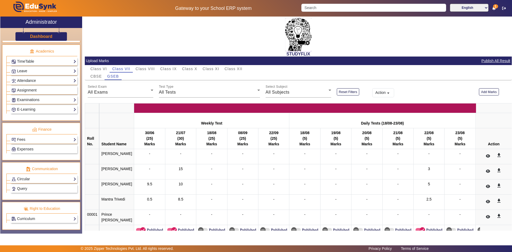
scroll to position [199, 0]
click at [21, 137] on link "Fees" at bounding box center [43, 139] width 65 height 6
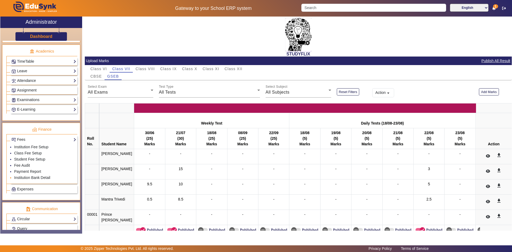
scroll to position [239, 0]
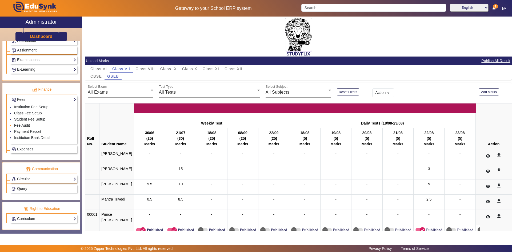
click at [21, 125] on link "Fee Audit" at bounding box center [22, 125] width 16 height 4
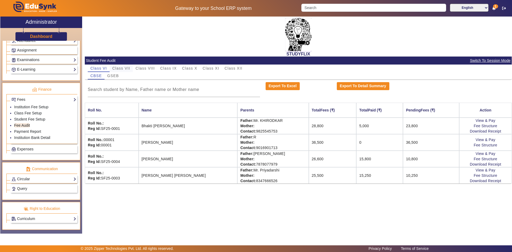
click at [128, 68] on span "Class VII" at bounding box center [121, 68] width 18 height 4
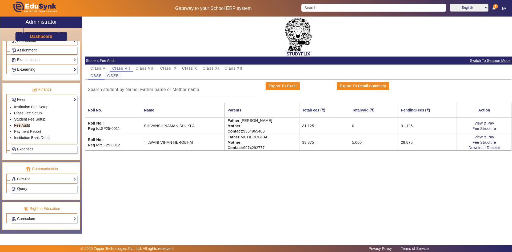
click at [117, 75] on span "GSEB" at bounding box center [113, 76] width 12 height 4
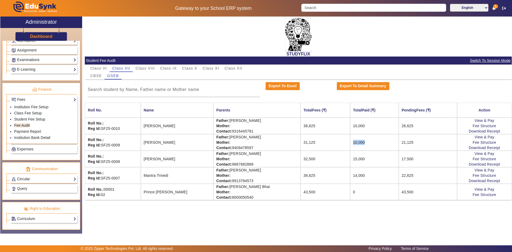
drag, startPoint x: 350, startPoint y: 143, endPoint x: 337, endPoint y: 144, distance: 12.5
click at [350, 144] on td "10,000" at bounding box center [374, 142] width 49 height 17
click at [487, 137] on link "View & Pay" at bounding box center [485, 137] width 20 height 4
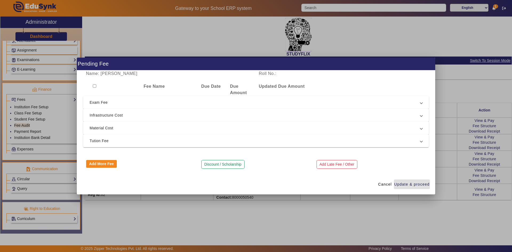
click at [97, 103] on span "Exam Fee" at bounding box center [255, 102] width 331 height 6
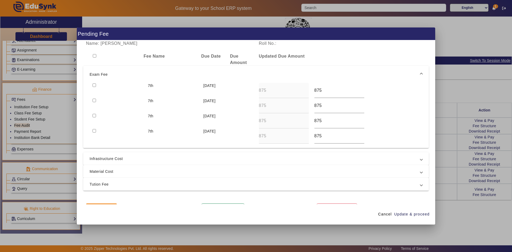
click at [94, 84] on input "checkbox" at bounding box center [94, 84] width 3 height 3
checkbox input "true"
click at [94, 101] on input "checkbox" at bounding box center [94, 100] width 3 height 3
checkbox input "true"
click at [428, 146] on div "Name: Devansh Parmar Roll No.: Fee Name Due Date Due Amount Updated Due Amount …" at bounding box center [256, 122] width 358 height 164
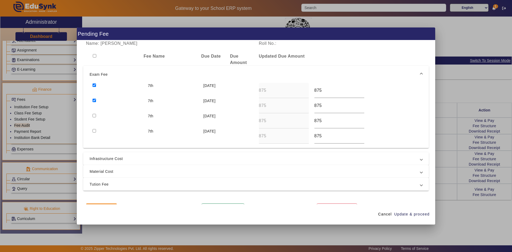
click at [430, 81] on div "Name: Devansh Parmar Roll No.: Fee Name Due Date Due Amount Updated Due Amount …" at bounding box center [256, 122] width 358 height 164
click at [420, 57] on div "Fee Name Due Date Due Amount Updated Due Amount" at bounding box center [256, 59] width 346 height 13
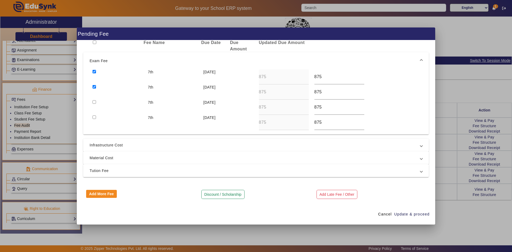
click at [157, 146] on span "Infrastructure Cost" at bounding box center [255, 145] width 331 height 6
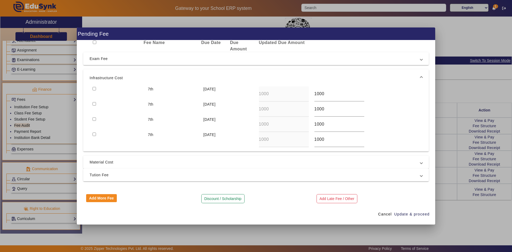
click at [94, 90] on input "checkbox" at bounding box center [94, 88] width 3 height 3
checkbox input "true"
click at [95, 104] on input "checkbox" at bounding box center [94, 103] width 3 height 3
checkbox input "true"
click at [102, 163] on span "Material Cost" at bounding box center [255, 162] width 331 height 6
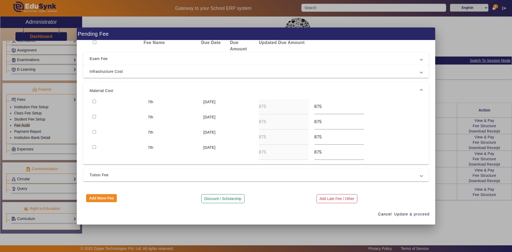
click at [93, 116] on input "checkbox" at bounding box center [94, 116] width 3 height 3
checkbox input "true"
click at [94, 102] on input "checkbox" at bounding box center [94, 101] width 3 height 3
checkbox input "true"
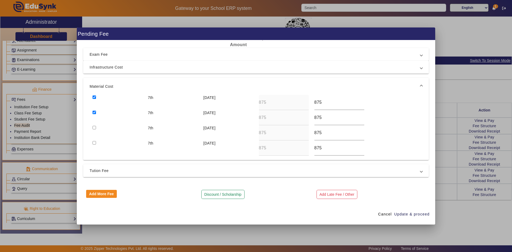
click at [111, 170] on span "Tution Fee" at bounding box center [255, 170] width 331 height 6
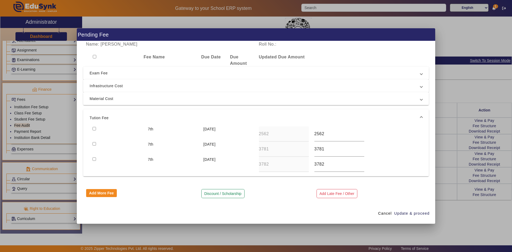
scroll to position [0, 0]
click at [94, 127] on input "checkbox" at bounding box center [94, 128] width 3 height 3
checkbox input "true"
click at [406, 212] on span "Update & proceed" at bounding box center [411, 214] width 35 height 6
type input "3781"
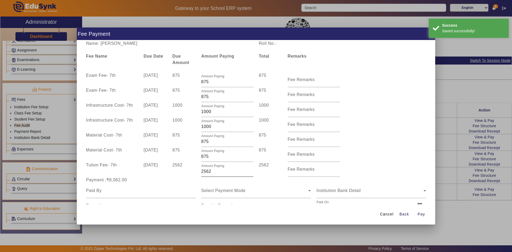
scroll to position [21, 0]
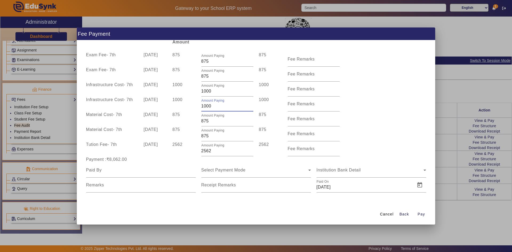
drag, startPoint x: 201, startPoint y: 106, endPoint x: 219, endPoint y: 106, distance: 17.9
click at [219, 106] on input "1000" at bounding box center [227, 106] width 52 height 6
type input "500"
drag, startPoint x: 215, startPoint y: 93, endPoint x: 200, endPoint y: 90, distance: 14.9
click at [200, 90] on div "Amount Paying 1000" at bounding box center [227, 89] width 58 height 15
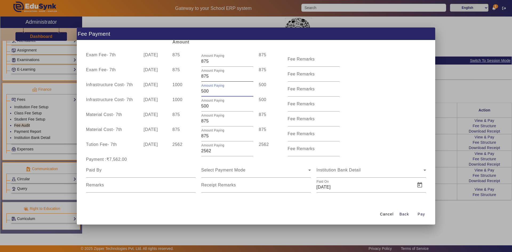
type input "500"
drag, startPoint x: 202, startPoint y: 78, endPoint x: 198, endPoint y: 78, distance: 4.3
click at [198, 78] on div "Amount Paying 875" at bounding box center [227, 74] width 58 height 15
type input "375"
drag, startPoint x: 202, startPoint y: 63, endPoint x: 197, endPoint y: 64, distance: 4.7
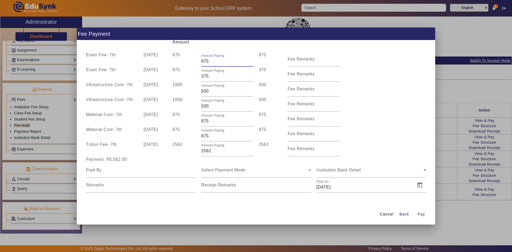
click at [197, 64] on div "Exam Fee - 7th 10 Apr 2025 875 Amount Paying 875 875 Fee Remarks" at bounding box center [256, 59] width 346 height 15
type input "375"
click at [371, 98] on div "Infrastructure Cost - 7th 10 Jul 2025 1000 Amount Paying 500 500 Fee Remarks" at bounding box center [256, 104] width 346 height 15
drag, startPoint x: 203, startPoint y: 151, endPoint x: 200, endPoint y: 152, distance: 3.3
click at [201, 152] on input "2562" at bounding box center [227, 151] width 52 height 6
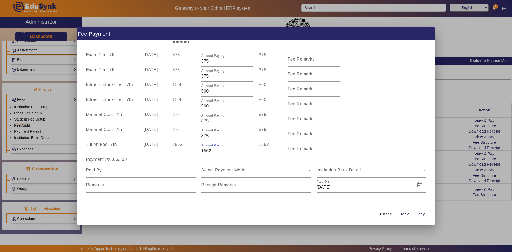
type input "1562"
click at [376, 129] on div "Material Cost - 7th 10 Apr 2025 875 Amount Paying 875 875 Fee Remarks" at bounding box center [256, 133] width 346 height 15
drag, startPoint x: 203, startPoint y: 135, endPoint x: 209, endPoint y: 135, distance: 6.2
click at [209, 135] on input "875" at bounding box center [227, 136] width 52 height 6
click at [367, 140] on div "Material Cost - 7th 10 Apr 2025 875 Amount Paying 812 812 Fee Remarks" at bounding box center [256, 133] width 346 height 15
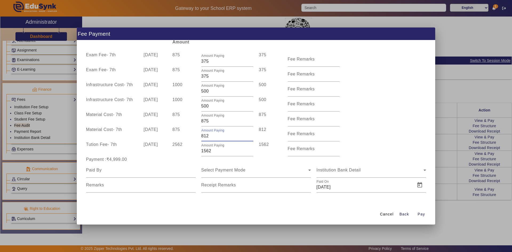
click at [212, 137] on input "812" at bounding box center [227, 136] width 52 height 6
type input "813"
click at [364, 126] on div "Material Cost - 7th 10 Jul 2025 875 Amount Paying 875 875 Fee Remarks" at bounding box center [256, 118] width 346 height 15
click at [161, 173] on input at bounding box center [141, 170] width 110 height 6
type input "Mahendra bhai parmar"
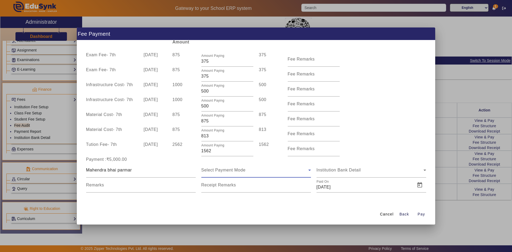
click at [218, 170] on span "Select Payment Mode" at bounding box center [223, 170] width 44 height 5
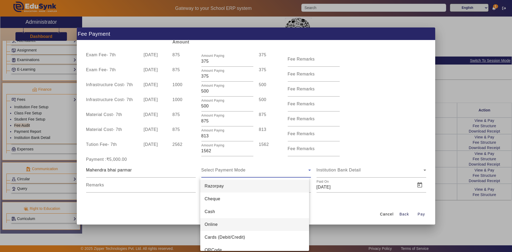
click at [215, 225] on span "Online" at bounding box center [210, 224] width 13 height 6
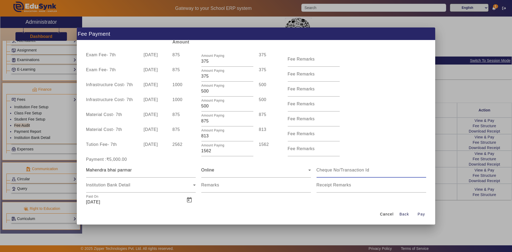
click at [338, 170] on input at bounding box center [371, 170] width 110 height 6
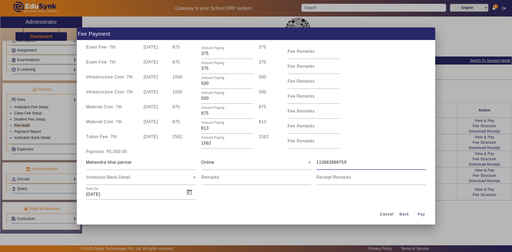
scroll to position [35, 0]
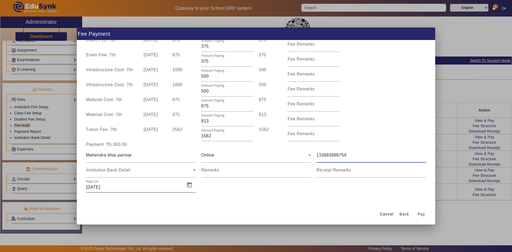
type input "110683898759"
click at [121, 186] on input "[DATE]" at bounding box center [134, 187] width 96 height 6
click at [186, 188] on span "Open calendar" at bounding box center [189, 185] width 13 height 13
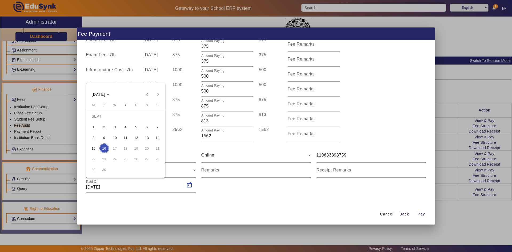
click at [104, 126] on span "2" at bounding box center [104, 127] width 10 height 10
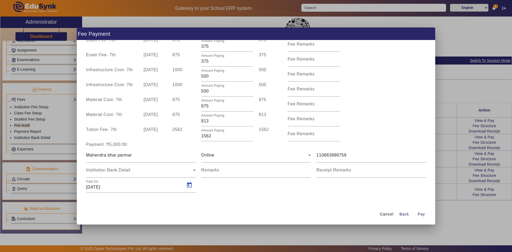
type input "02/09/2025"
click at [310, 202] on div "Name: Devansh Parmar Roll No.: Fee Name Due Date Due Amount Amount Paying Total…" at bounding box center [256, 122] width 358 height 164
click at [418, 213] on span "Pay" at bounding box center [420, 214] width 7 height 6
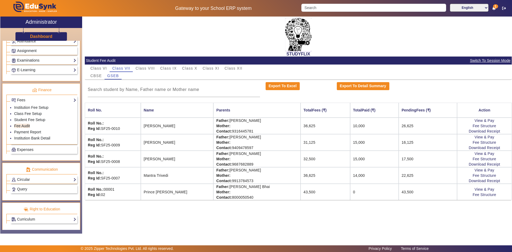
scroll to position [239, 0]
click at [334, 5] on input "Search" at bounding box center [373, 8] width 144 height 8
click at [421, 9] on input "Search" at bounding box center [373, 8] width 144 height 8
click at [495, 8] on span "1" at bounding box center [495, 6] width 5 height 4
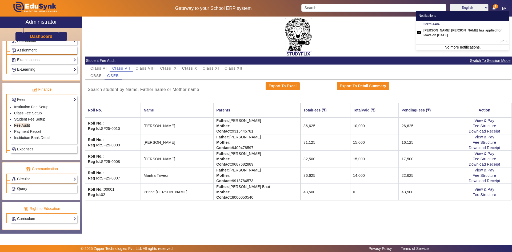
click at [370, 27] on div "STUDYFLIX" at bounding box center [298, 37] width 427 height 40
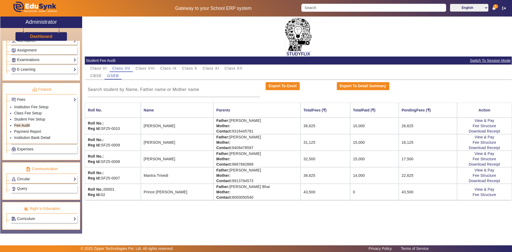
click at [494, 8] on span "1" at bounding box center [495, 6] width 5 height 4
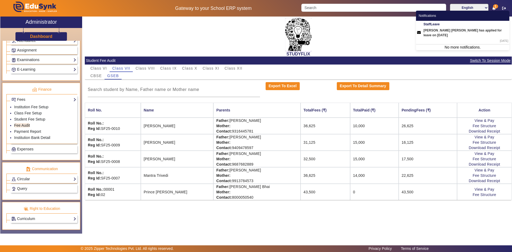
click at [494, 8] on span "1" at bounding box center [495, 6] width 5 height 4
